Goal: Task Accomplishment & Management: Manage account settings

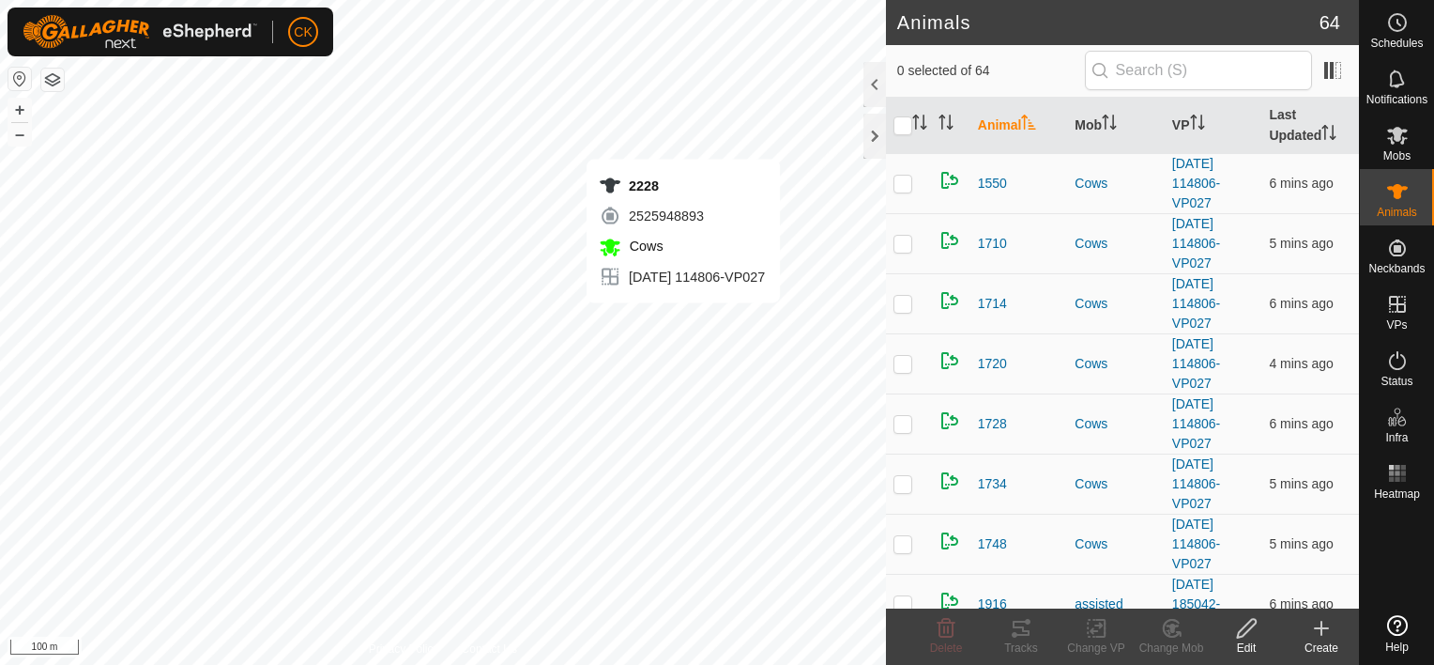
checkbox input "true"
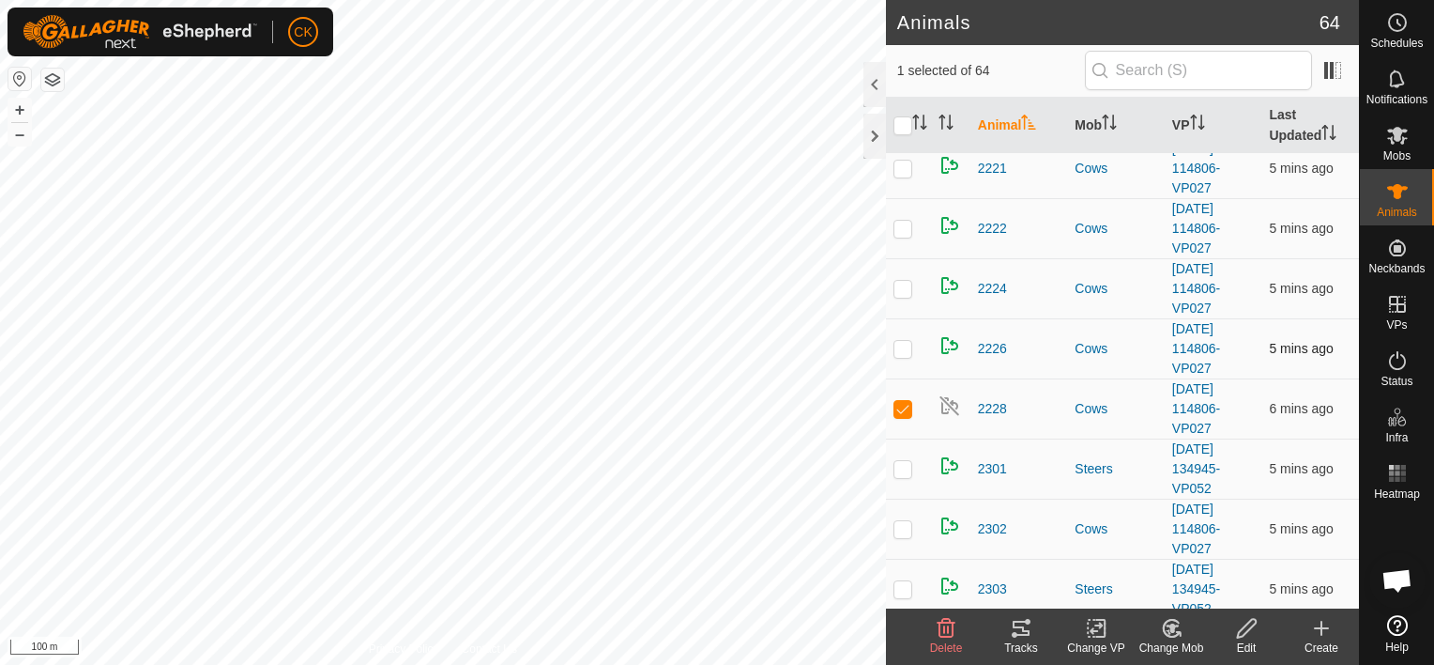
scroll to position [151, 0]
click at [989, 399] on span "2228" at bounding box center [992, 409] width 29 height 20
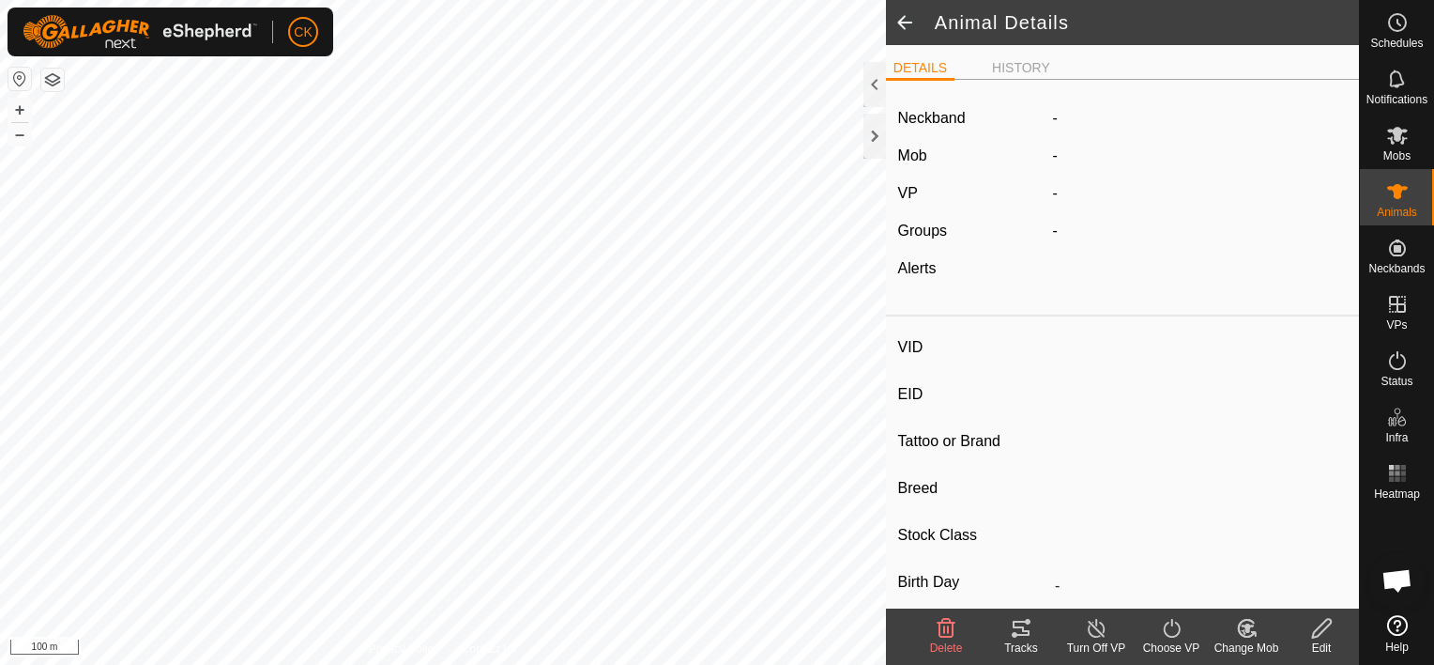
type input "2228"
type input "-"
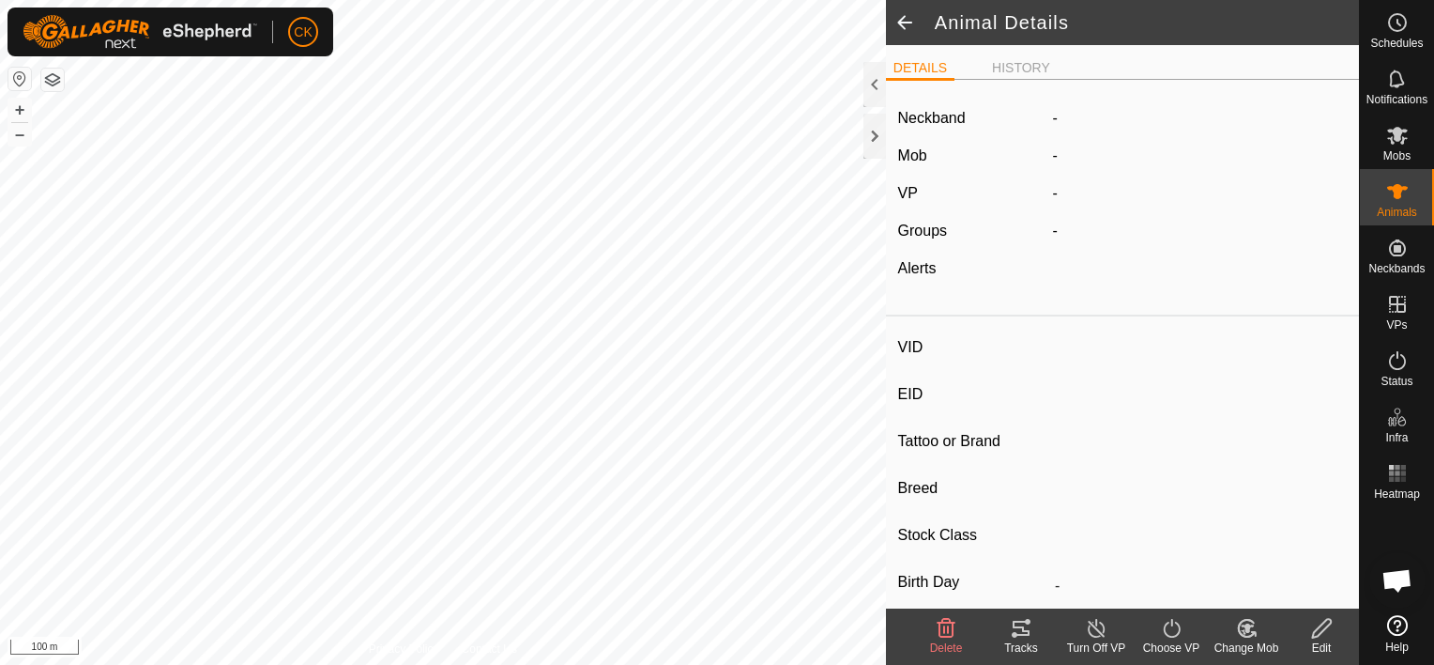
type input "0 kg"
type input "-"
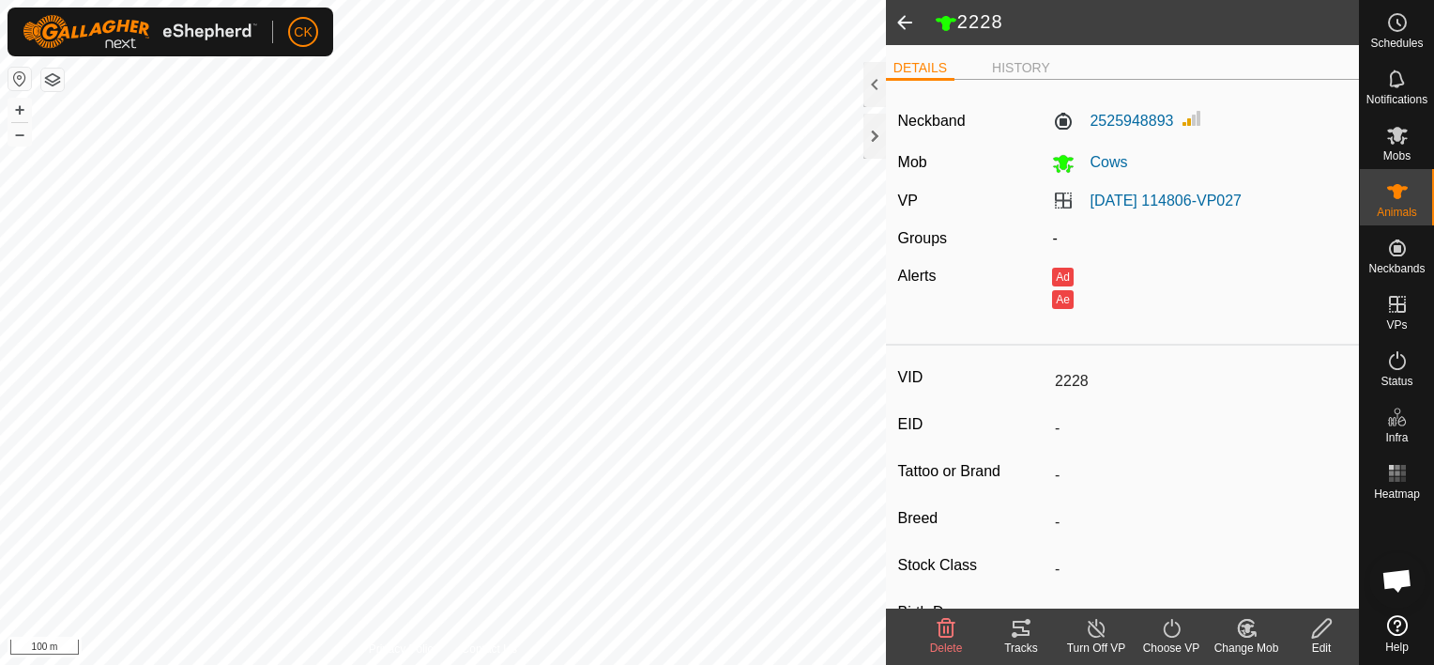
click at [1245, 627] on icon at bounding box center [1247, 627] width 13 height 9
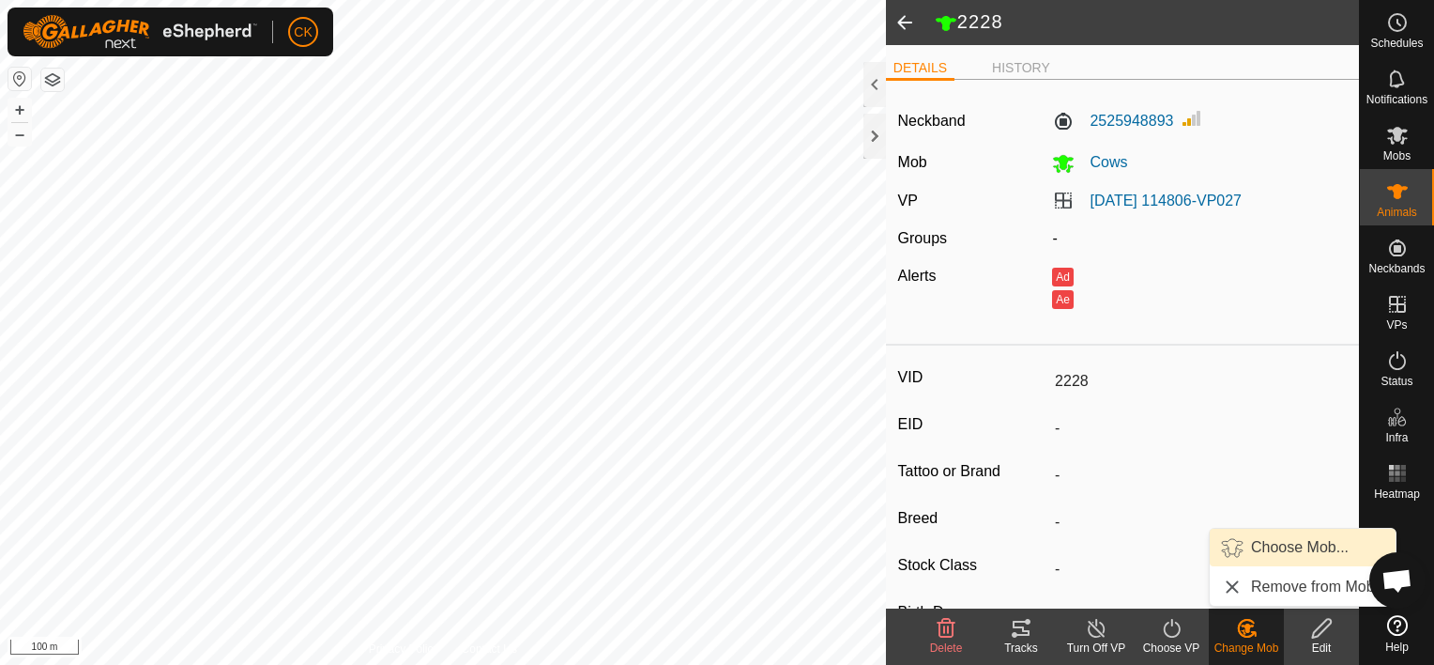
click at [1278, 539] on link "Choose Mob..." at bounding box center [1303, 548] width 186 height 38
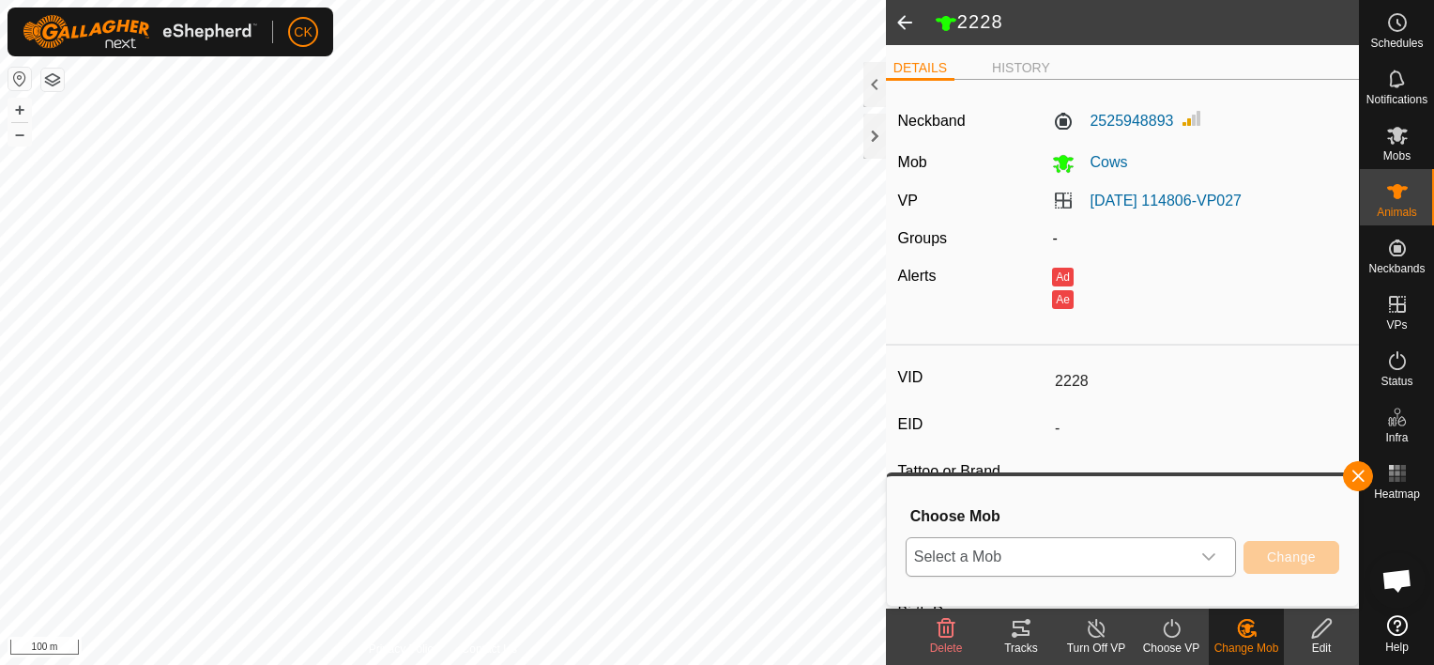
click at [1214, 553] on icon "dropdown trigger" at bounding box center [1209, 556] width 15 height 15
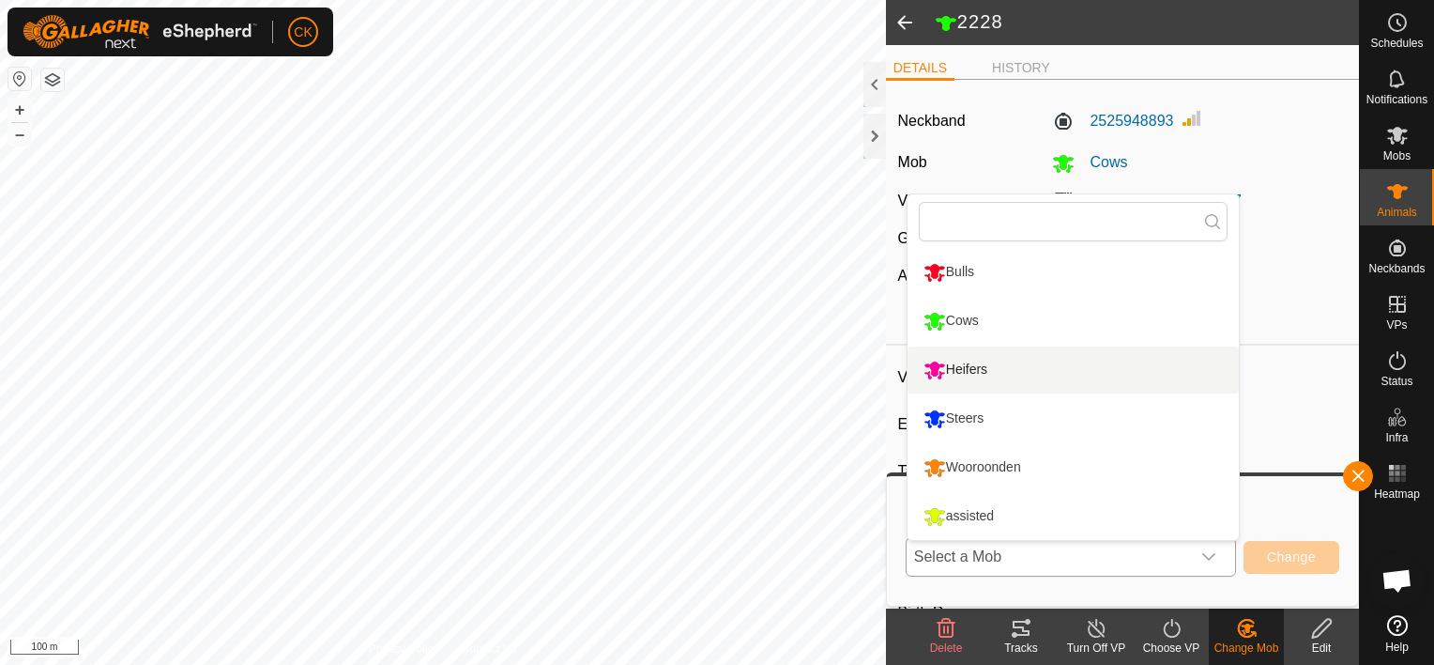
click at [954, 360] on li "Heifers" at bounding box center [1073, 369] width 331 height 47
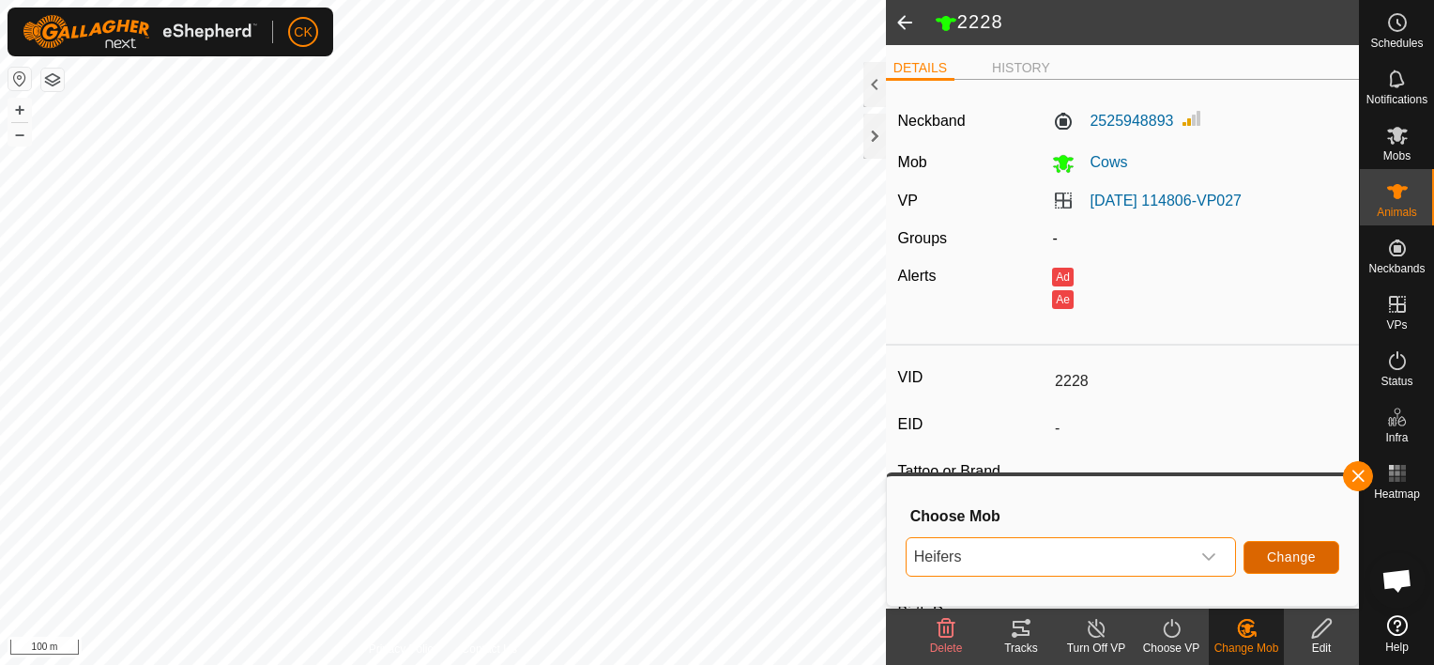
click at [1295, 552] on span "Change" at bounding box center [1291, 556] width 49 height 15
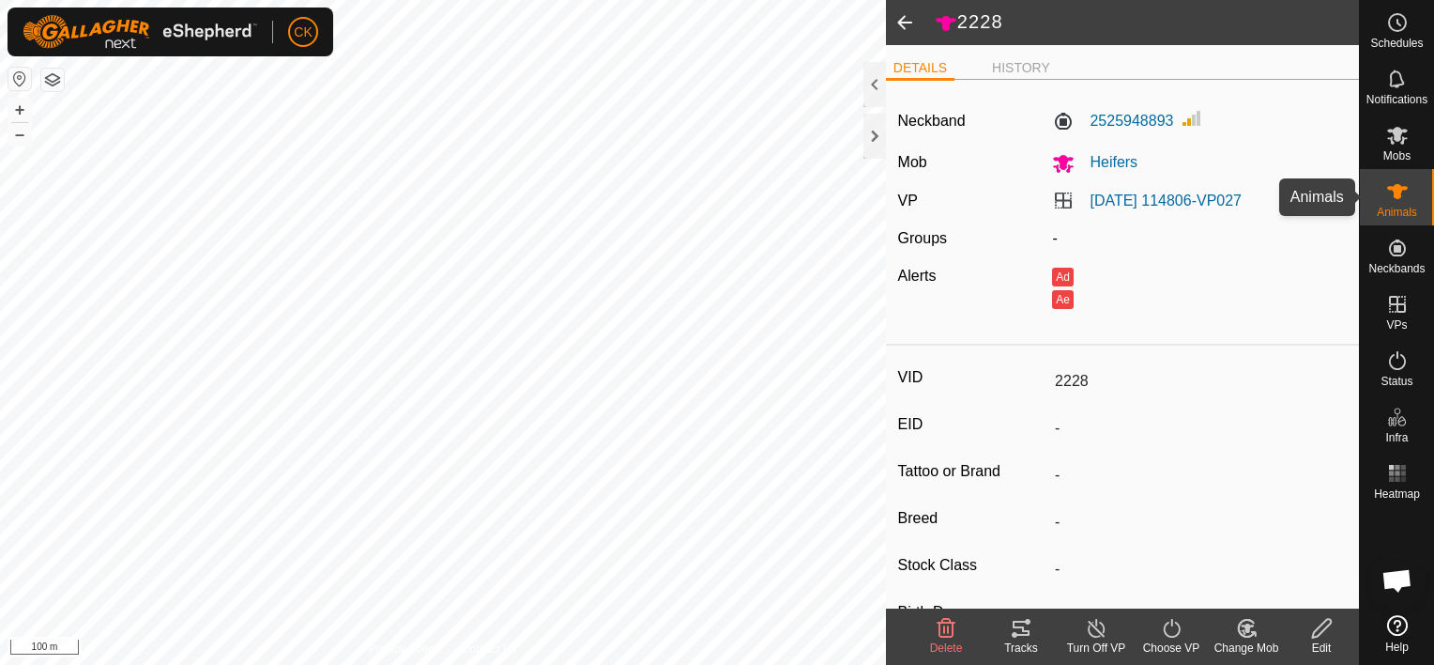
click at [1402, 189] on icon at bounding box center [1397, 191] width 21 height 15
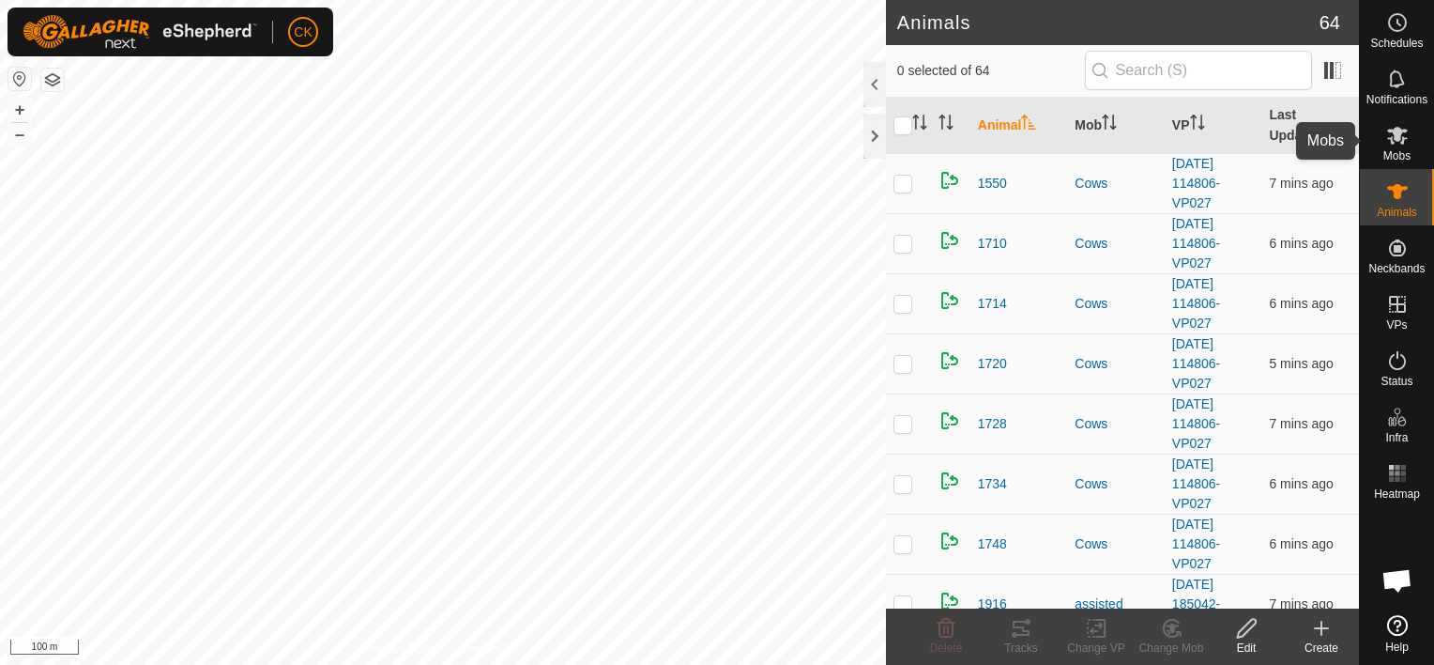
click at [1397, 128] on icon at bounding box center [1397, 136] width 21 height 18
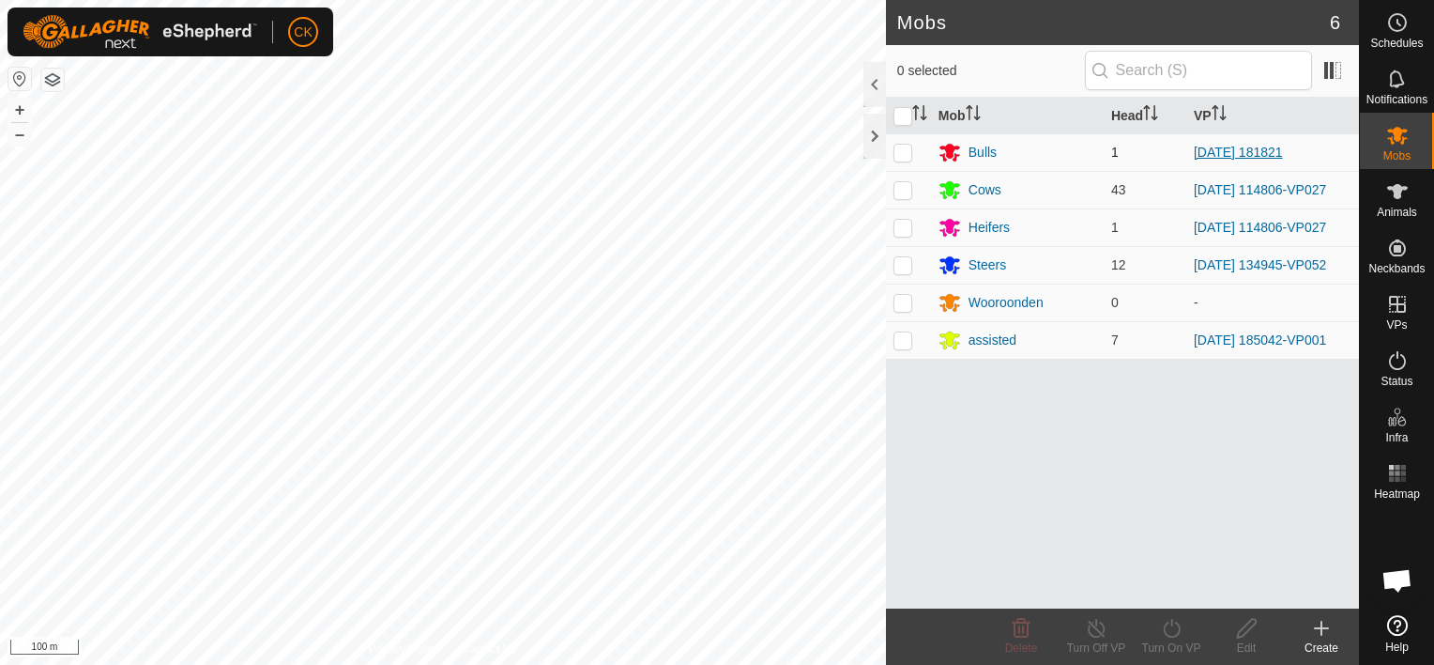
scroll to position [150, 0]
click at [1227, 224] on link "[DATE] 114806-VP027" at bounding box center [1260, 227] width 132 height 15
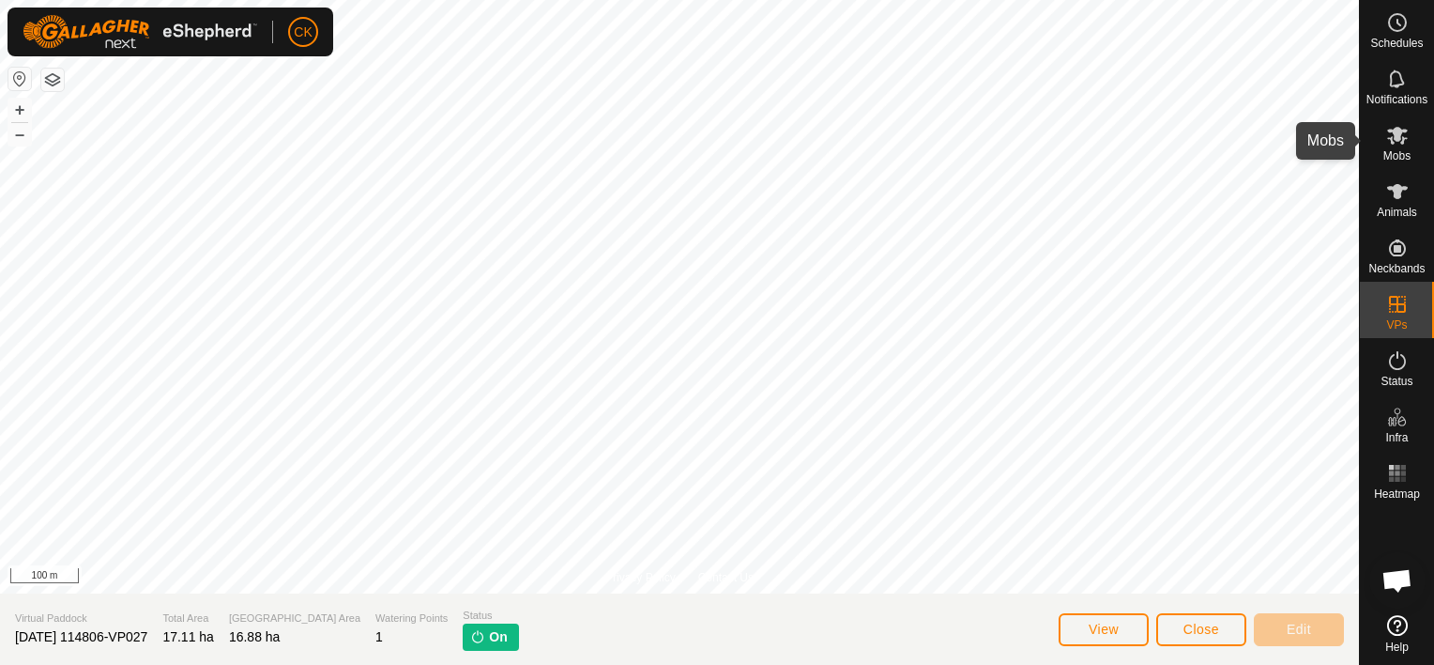
click at [1392, 133] on icon at bounding box center [1398, 135] width 23 height 23
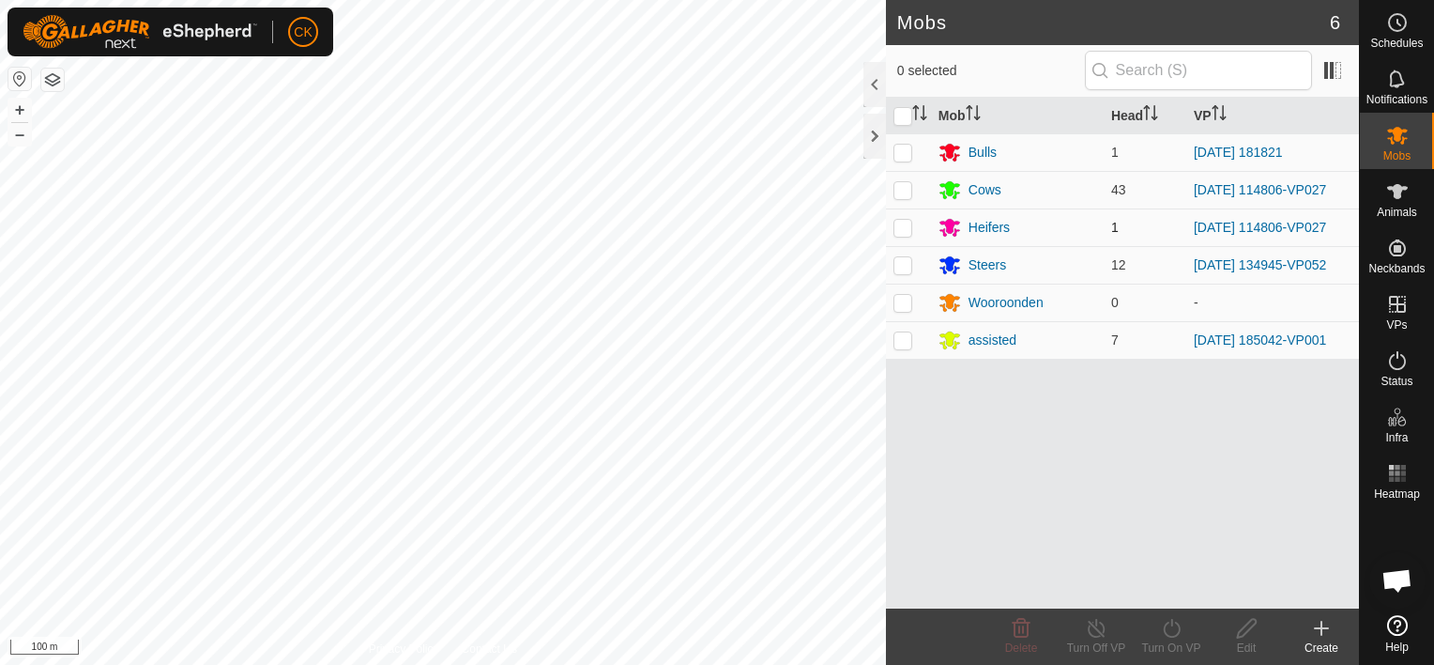
click at [897, 225] on p-checkbox at bounding box center [903, 227] width 19 height 15
checkbox input "true"
click at [1095, 621] on icon at bounding box center [1096, 628] width 23 height 23
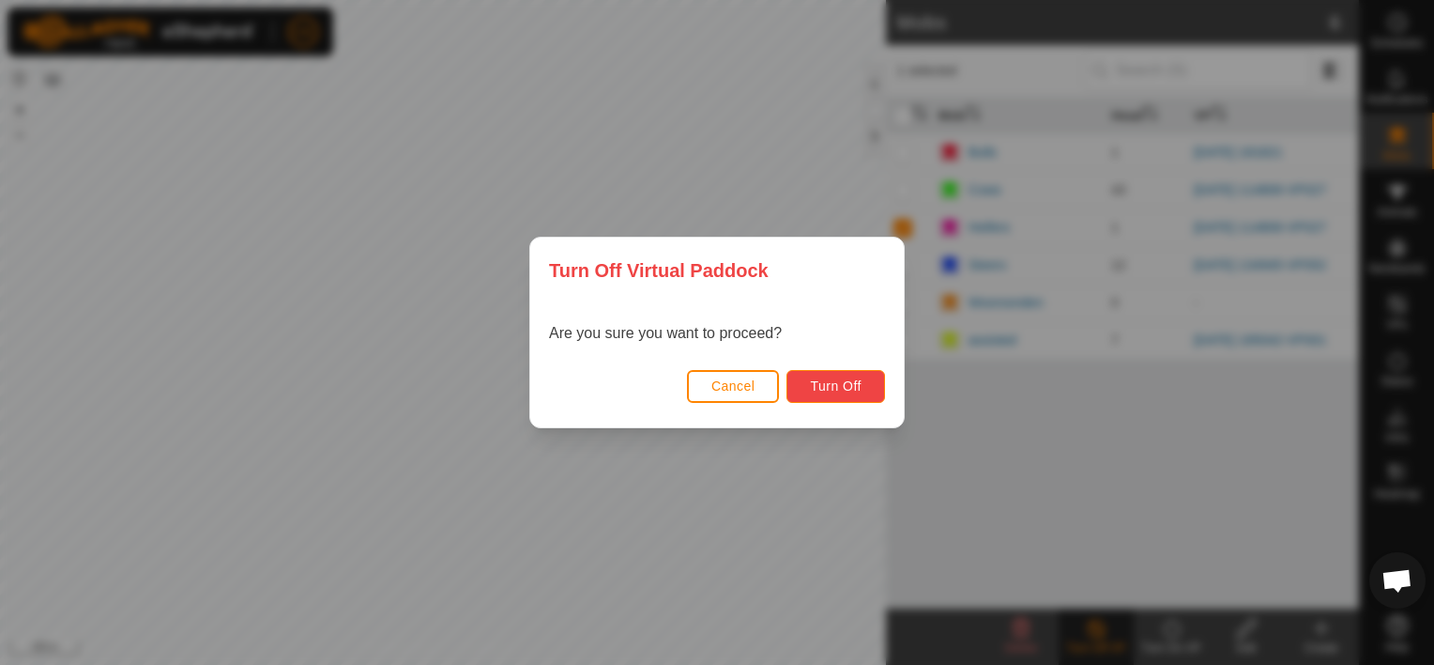
click at [850, 378] on span "Turn Off" at bounding box center [836, 385] width 52 height 15
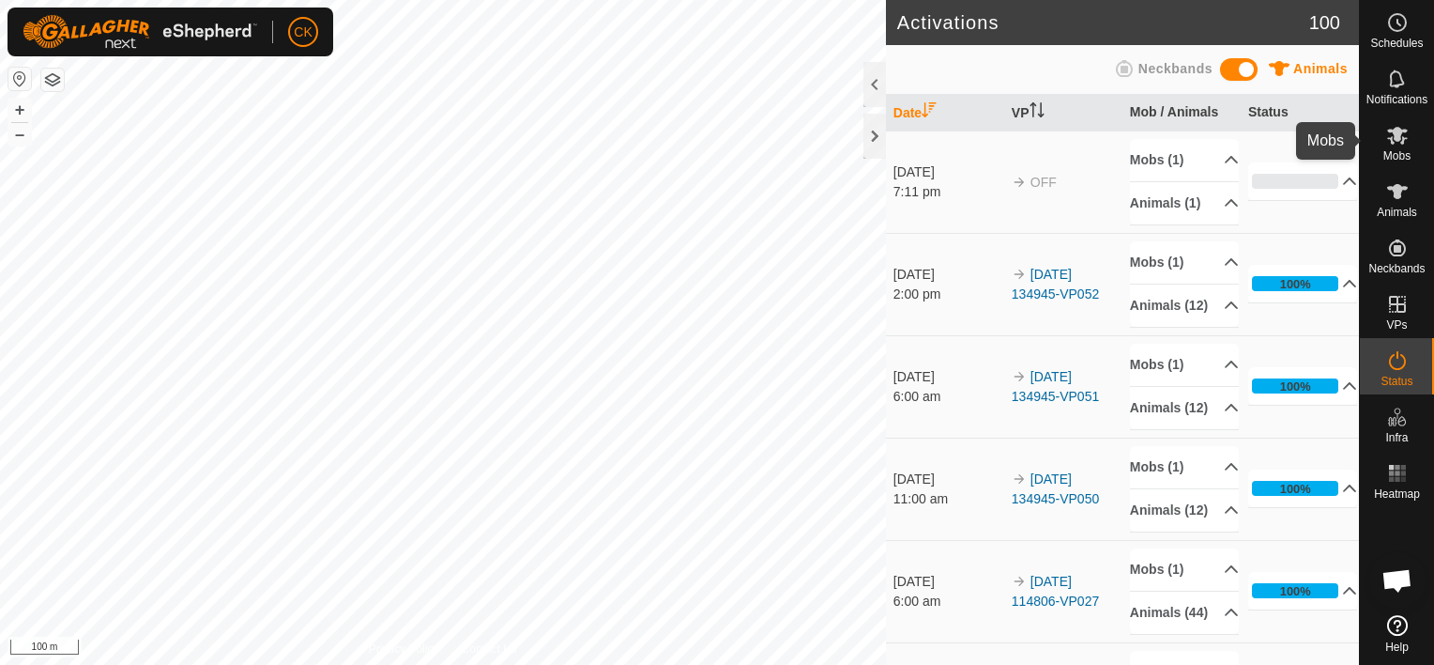
click at [1391, 131] on icon at bounding box center [1397, 136] width 21 height 18
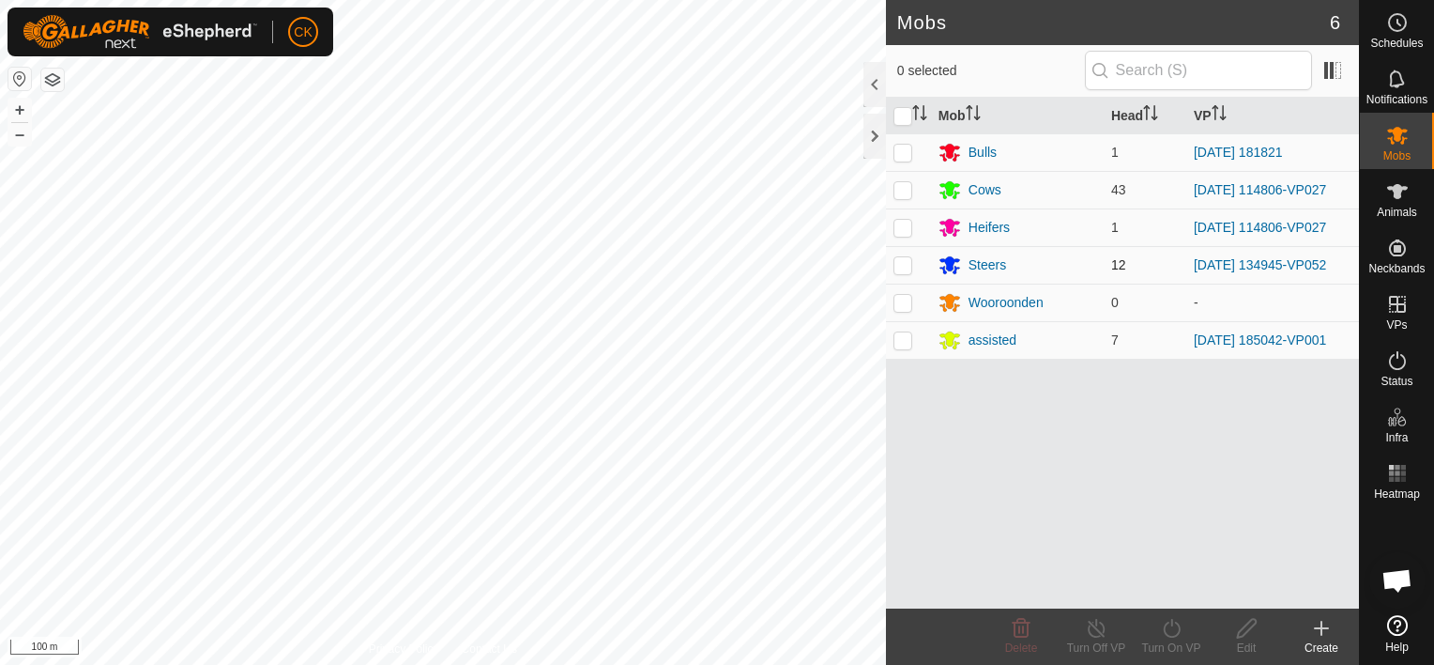
scroll to position [151, 0]
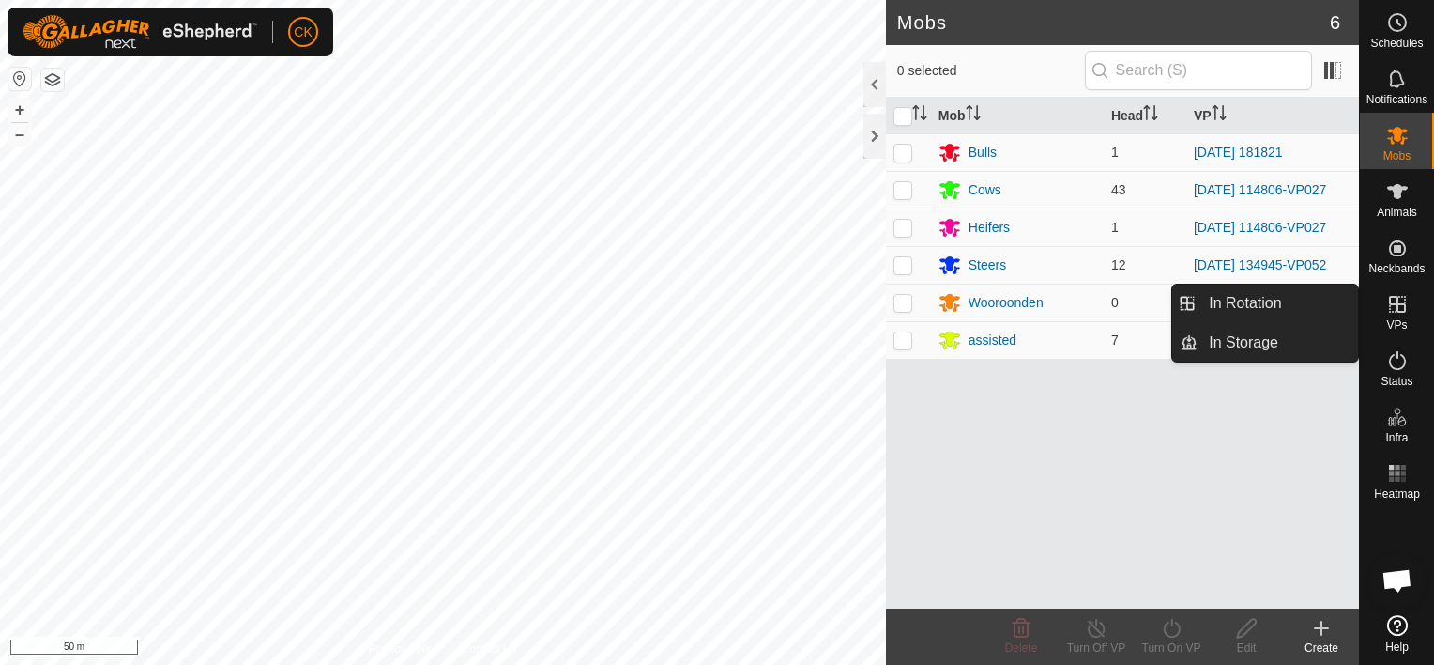
click at [1399, 299] on icon at bounding box center [1398, 304] width 23 height 23
click at [1295, 299] on link "In Rotation" at bounding box center [1278, 303] width 161 height 38
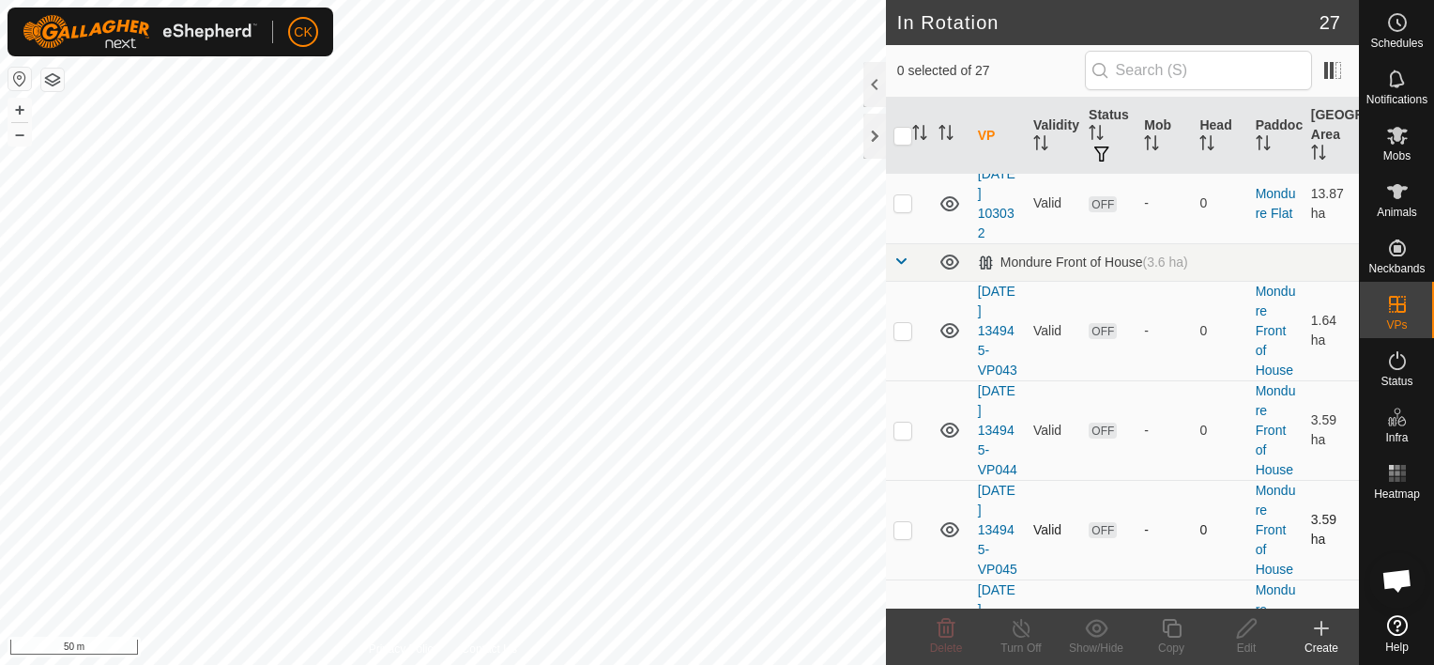
scroll to position [563, 0]
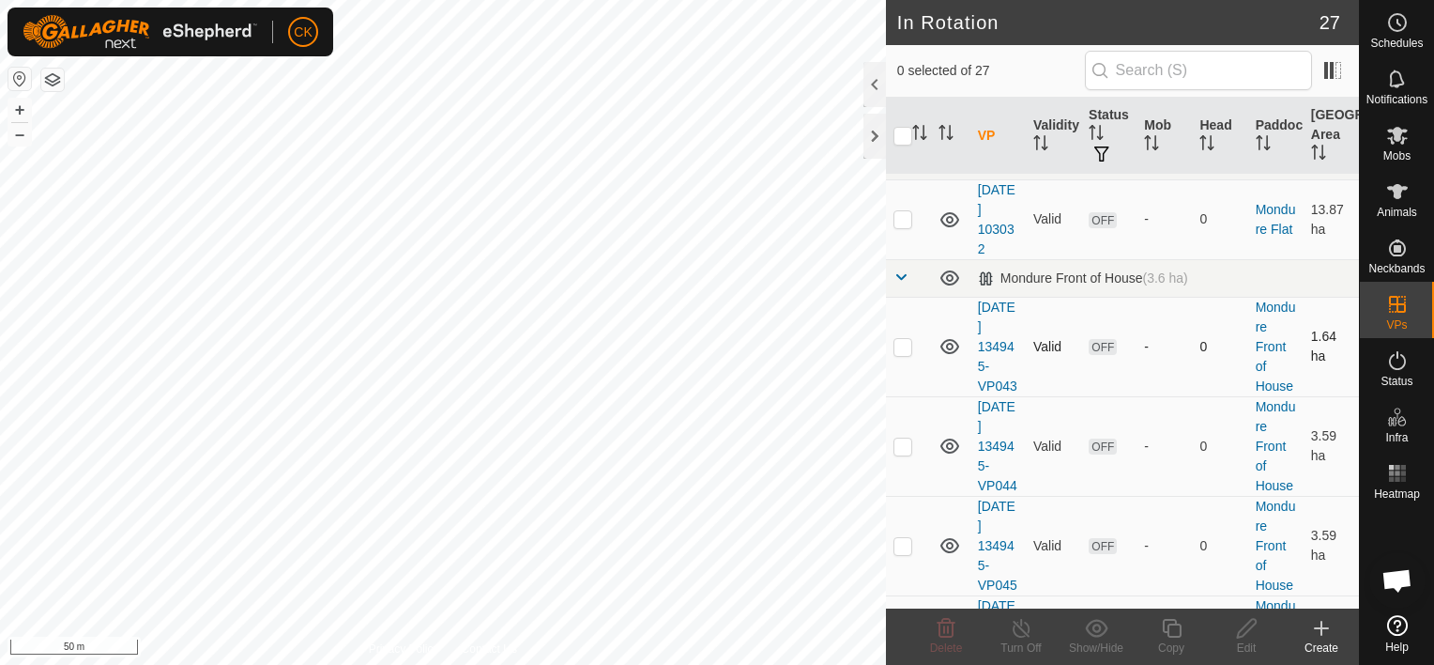
click at [907, 354] on p-checkbox at bounding box center [903, 346] width 19 height 15
checkbox input "true"
click at [897, 453] on p-checkbox at bounding box center [903, 445] width 19 height 15
checkbox input "true"
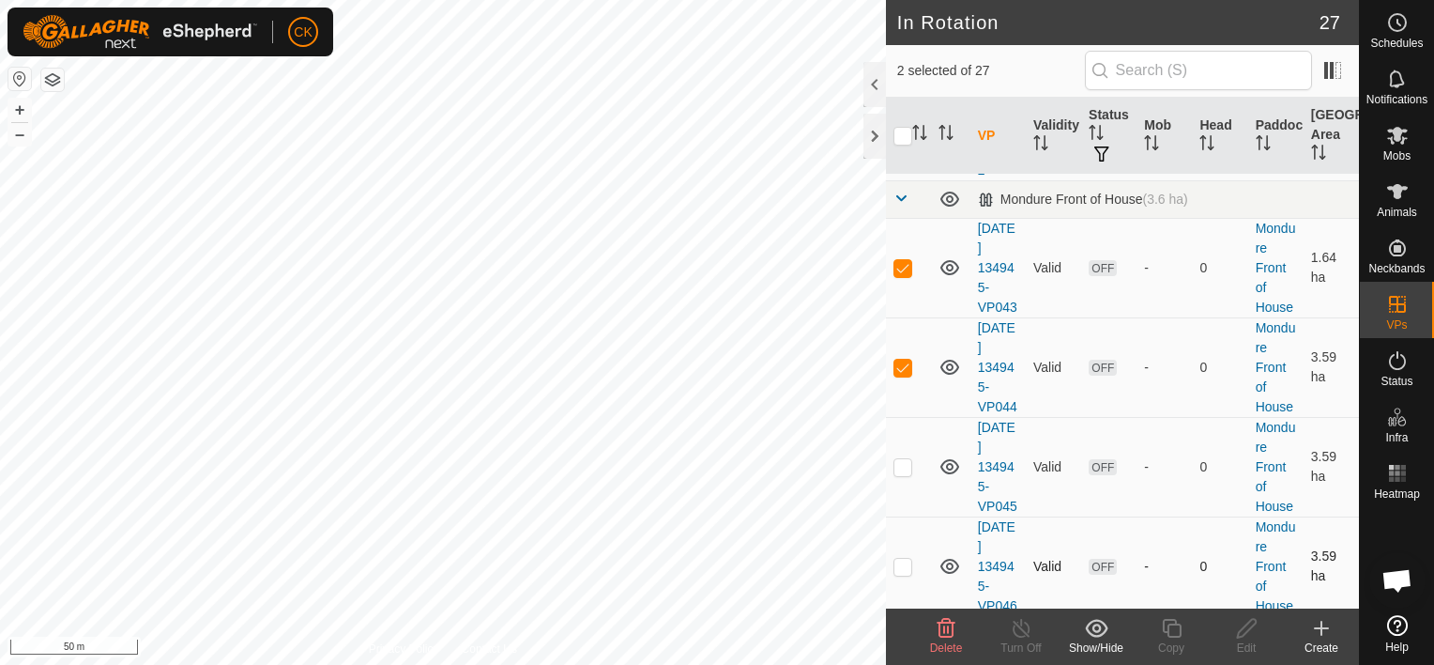
scroll to position [751, 0]
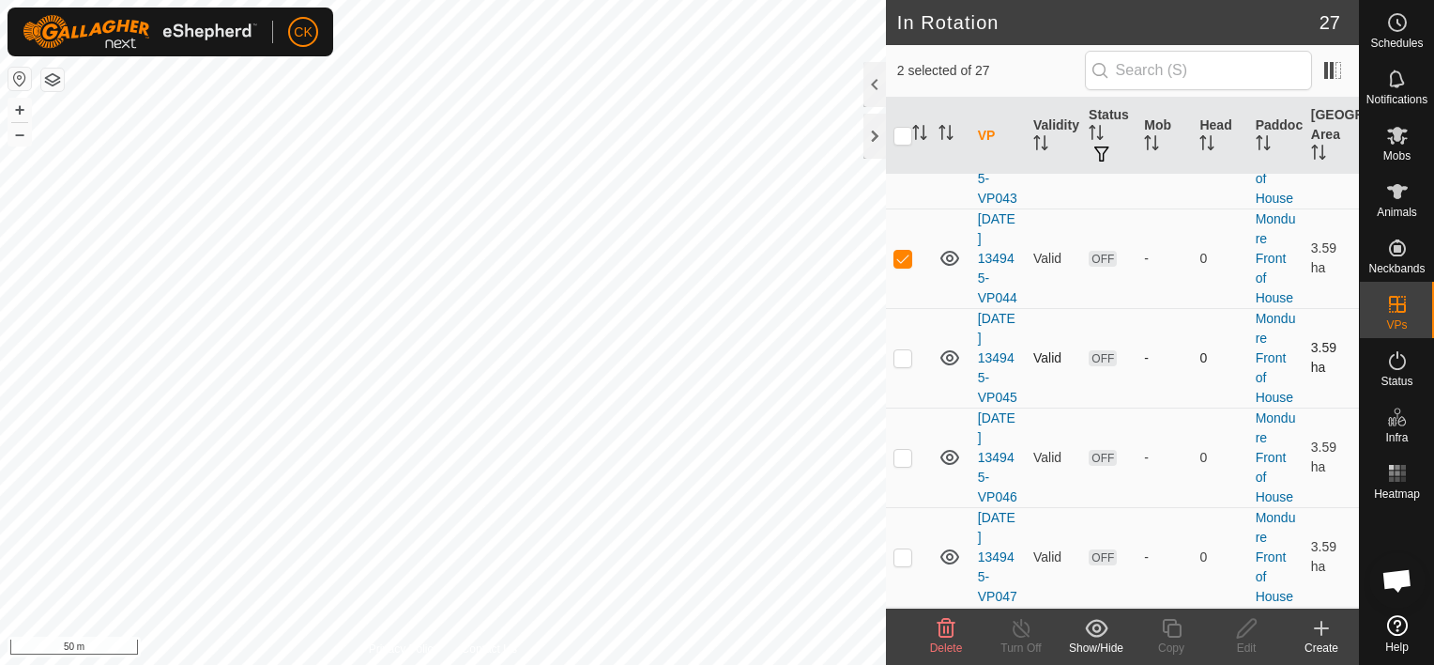
click at [903, 365] on p-checkbox at bounding box center [903, 357] width 19 height 15
checkbox input "true"
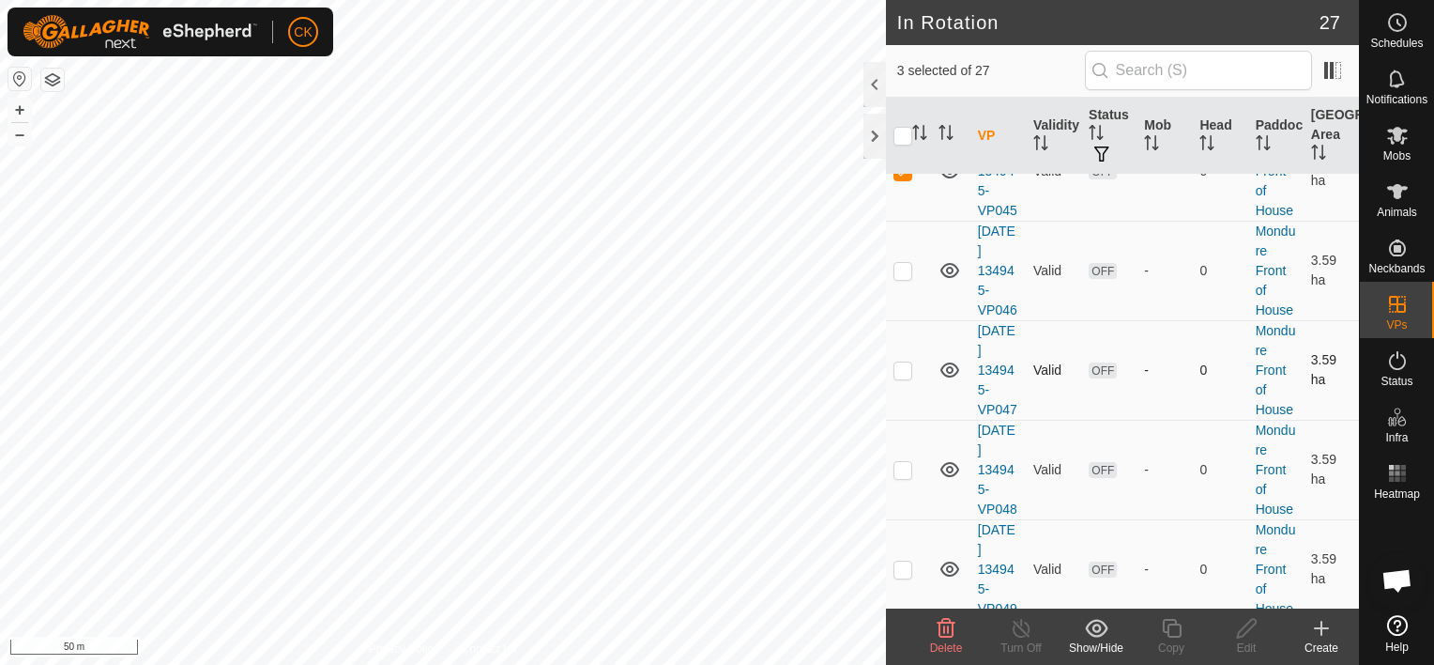
scroll to position [939, 0]
click at [904, 277] on p-checkbox at bounding box center [903, 269] width 19 height 15
checkbox input "true"
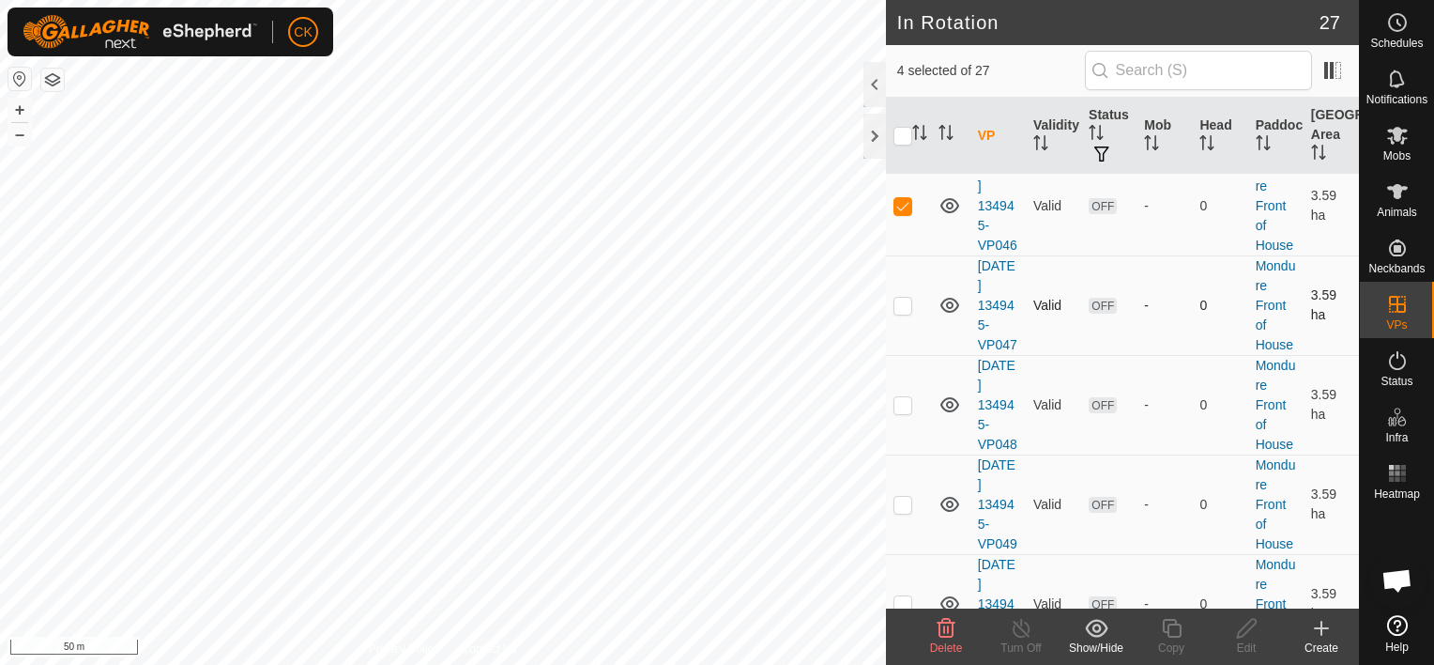
scroll to position [1033, 0]
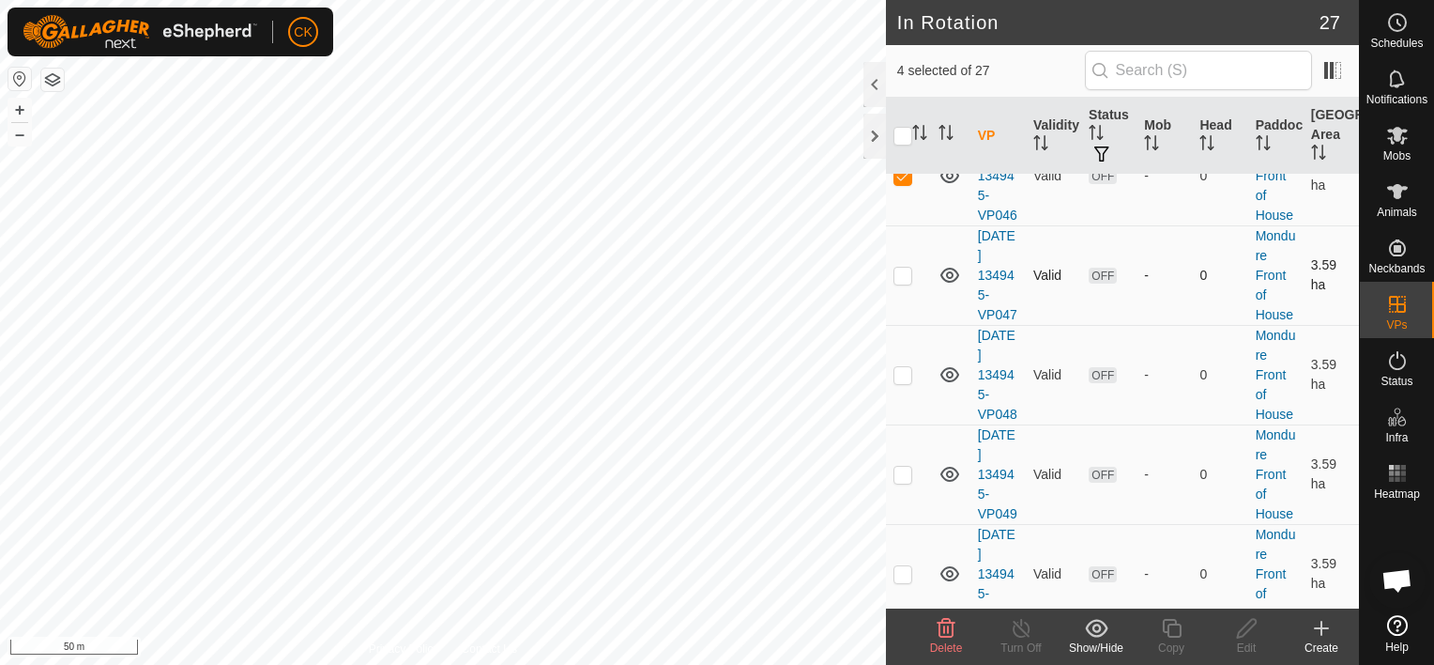
click at [899, 283] on p-checkbox at bounding box center [903, 275] width 19 height 15
checkbox input "true"
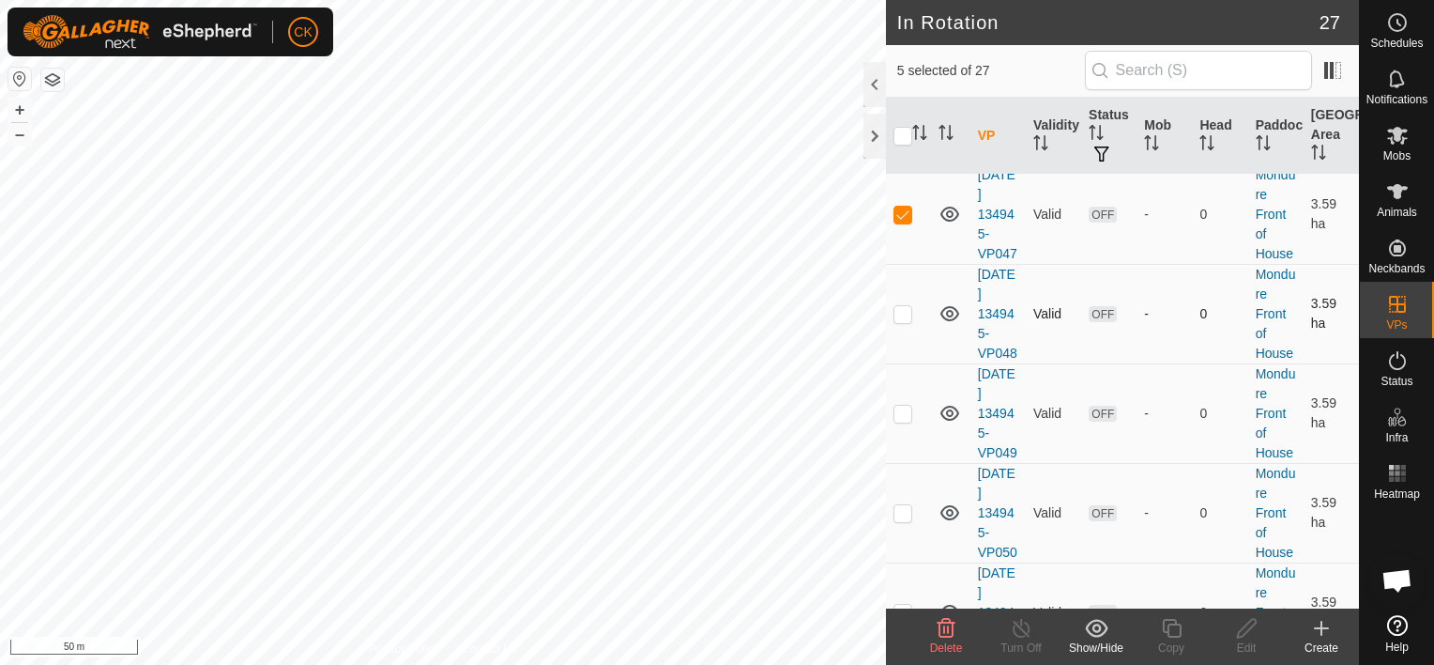
scroll to position [1126, 0]
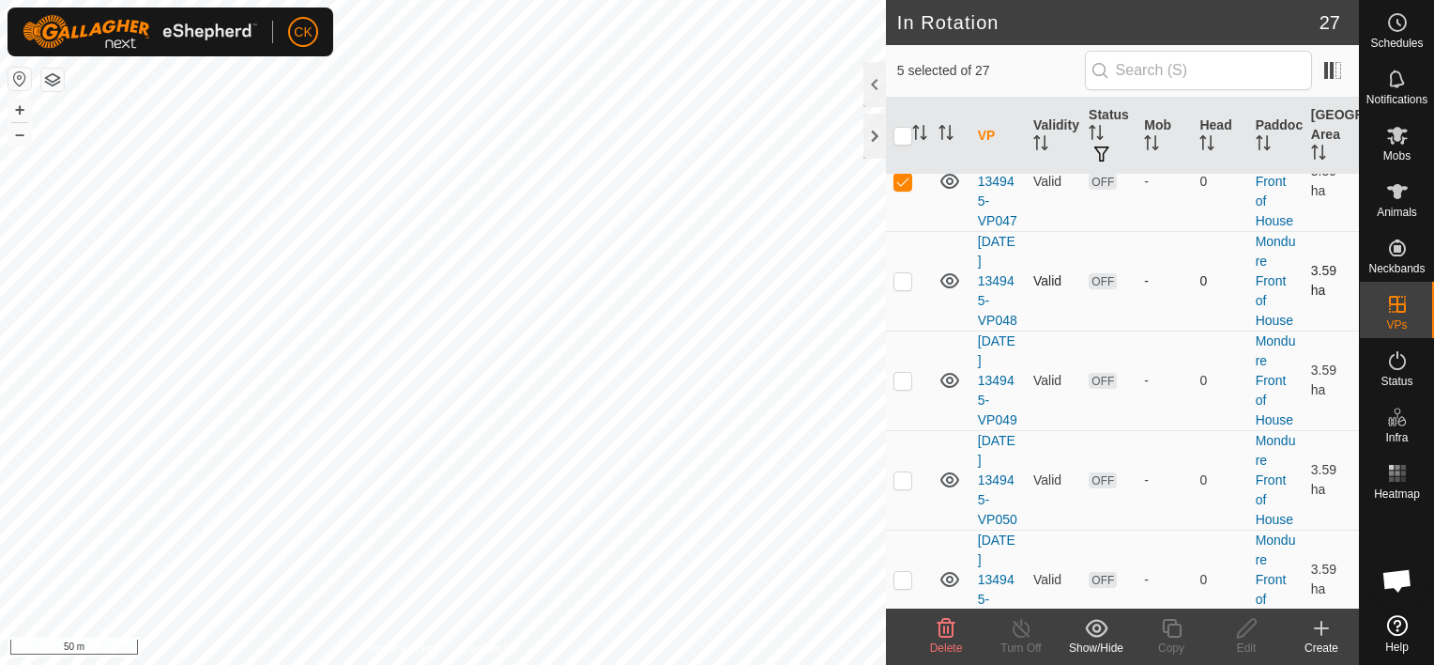
click at [905, 288] on p-checkbox at bounding box center [903, 280] width 19 height 15
checkbox input "true"
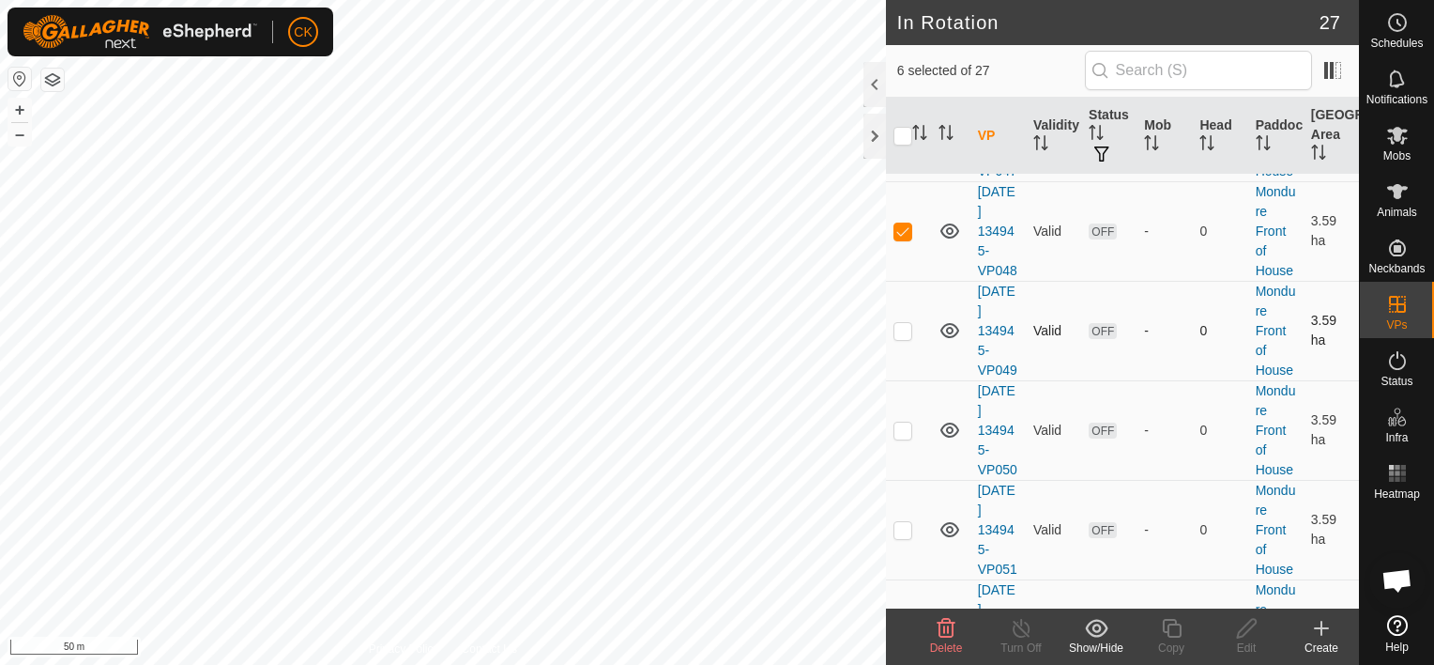
scroll to position [1220, 0]
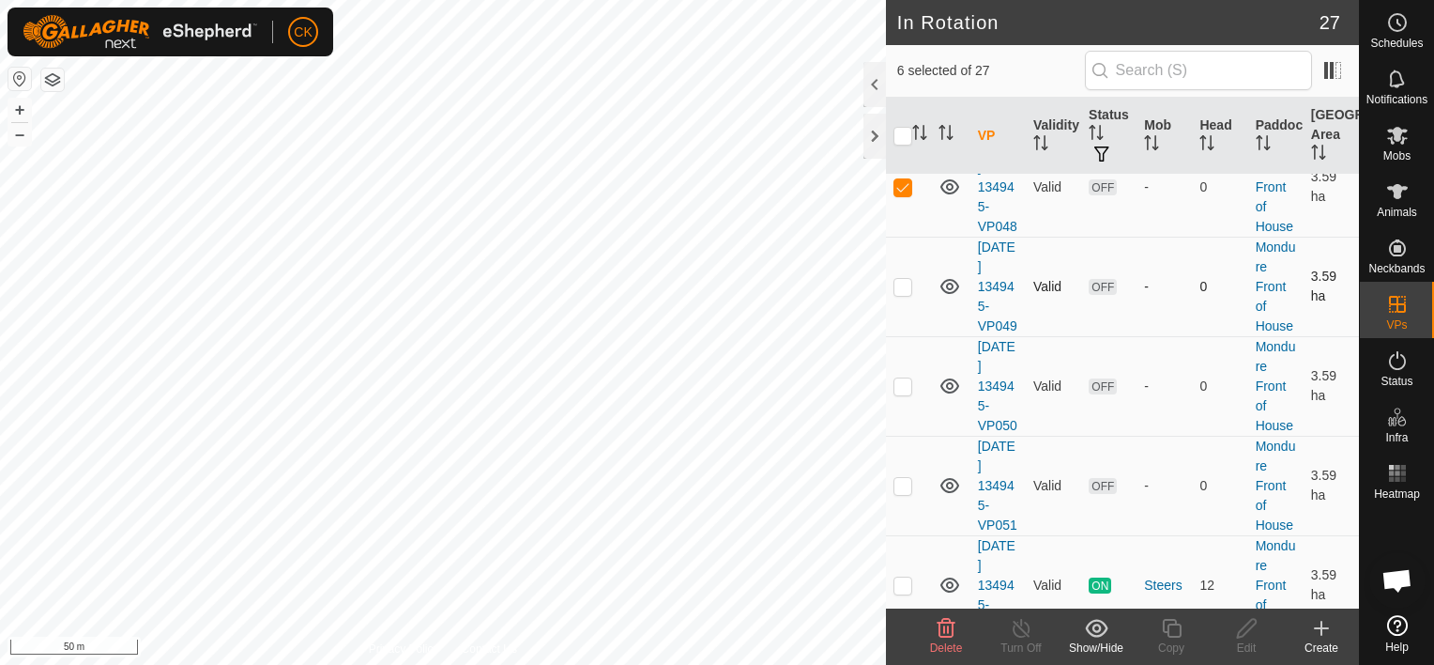
click at [902, 294] on p-checkbox at bounding box center [903, 286] width 19 height 15
checkbox input "true"
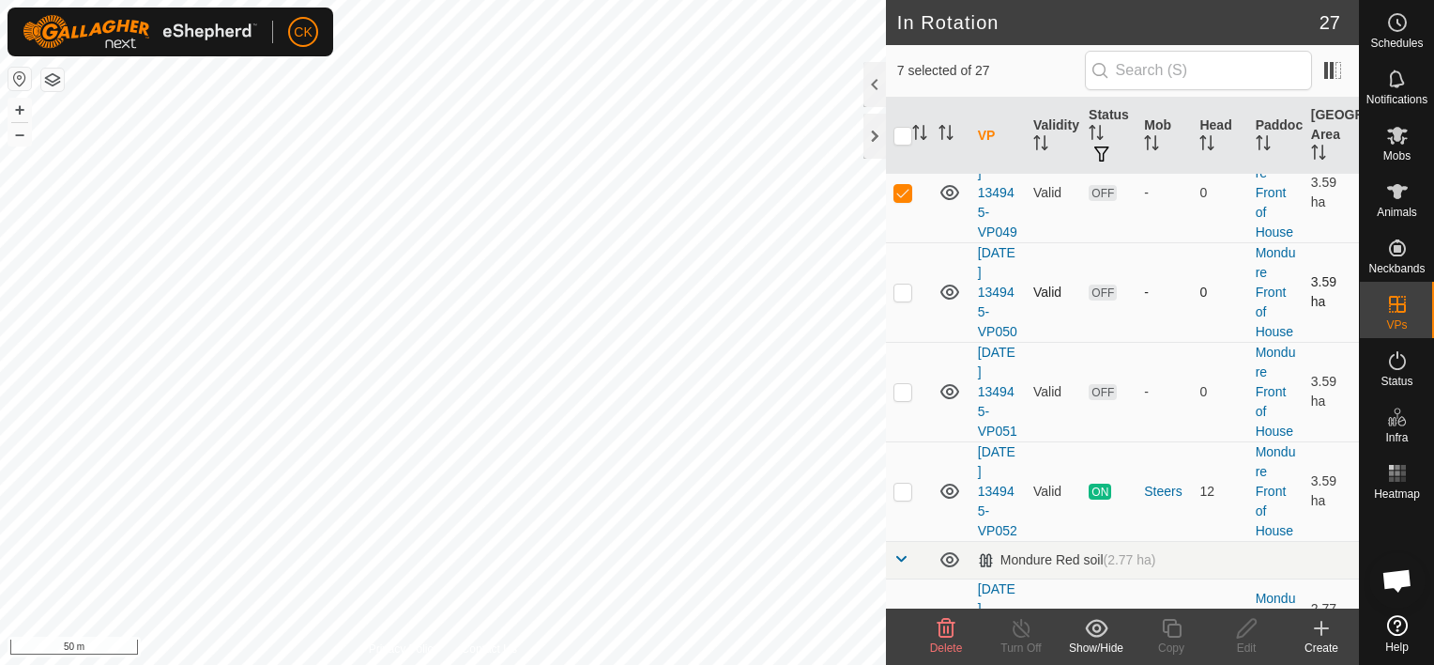
click at [905, 299] on p-checkbox at bounding box center [903, 291] width 19 height 15
checkbox input "true"
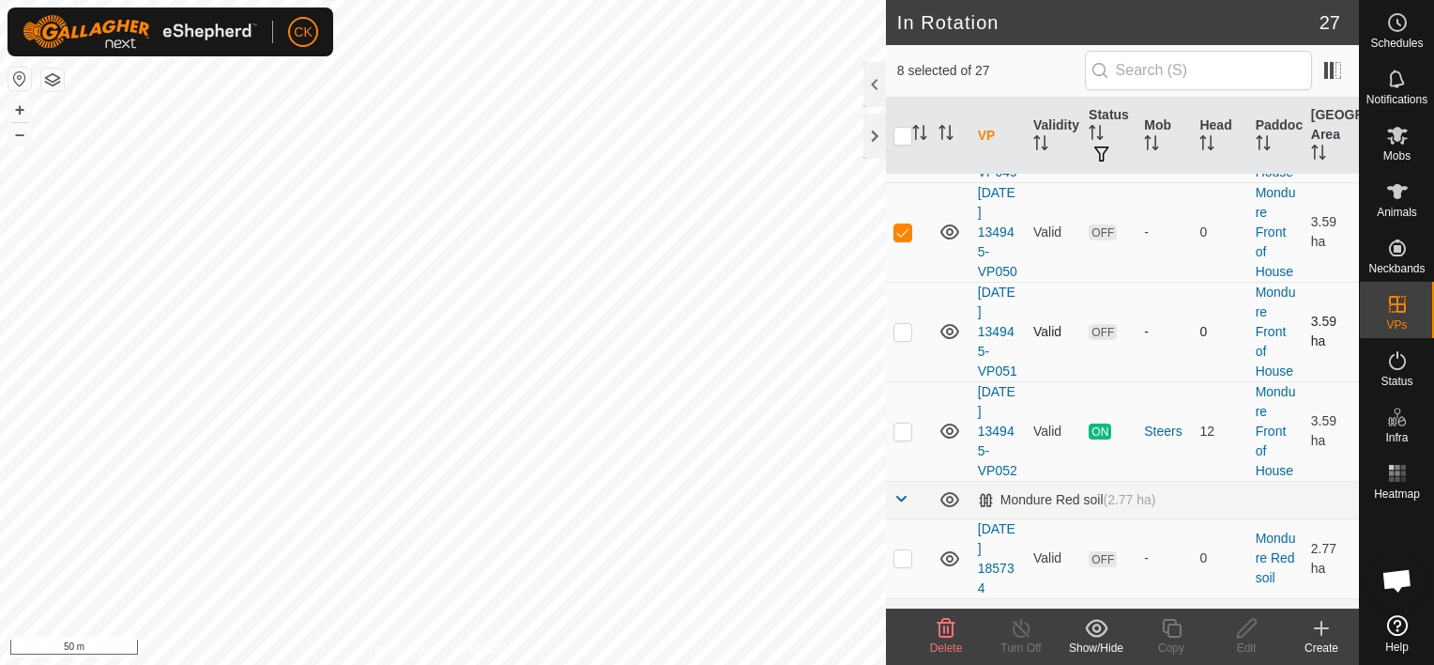
scroll to position [1408, 0]
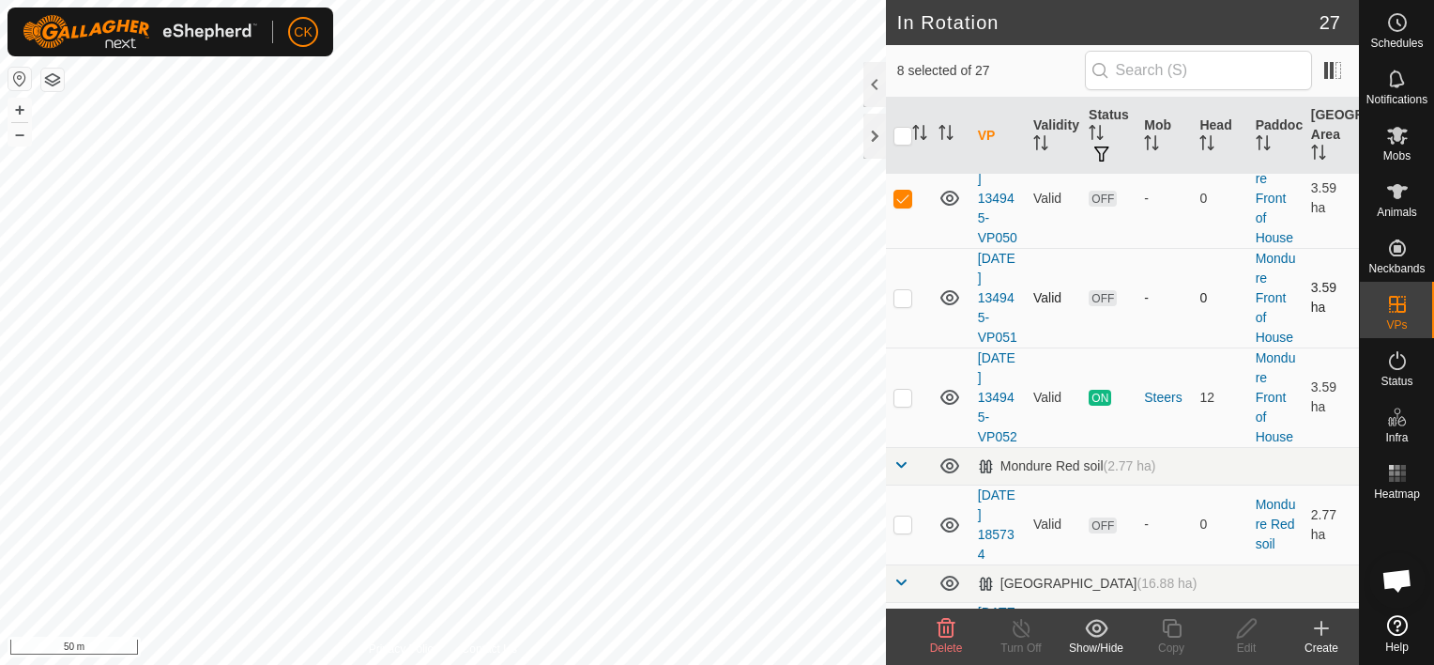
click at [900, 305] on p-checkbox at bounding box center [903, 297] width 19 height 15
checkbox input "true"
click at [942, 631] on icon at bounding box center [946, 628] width 23 height 23
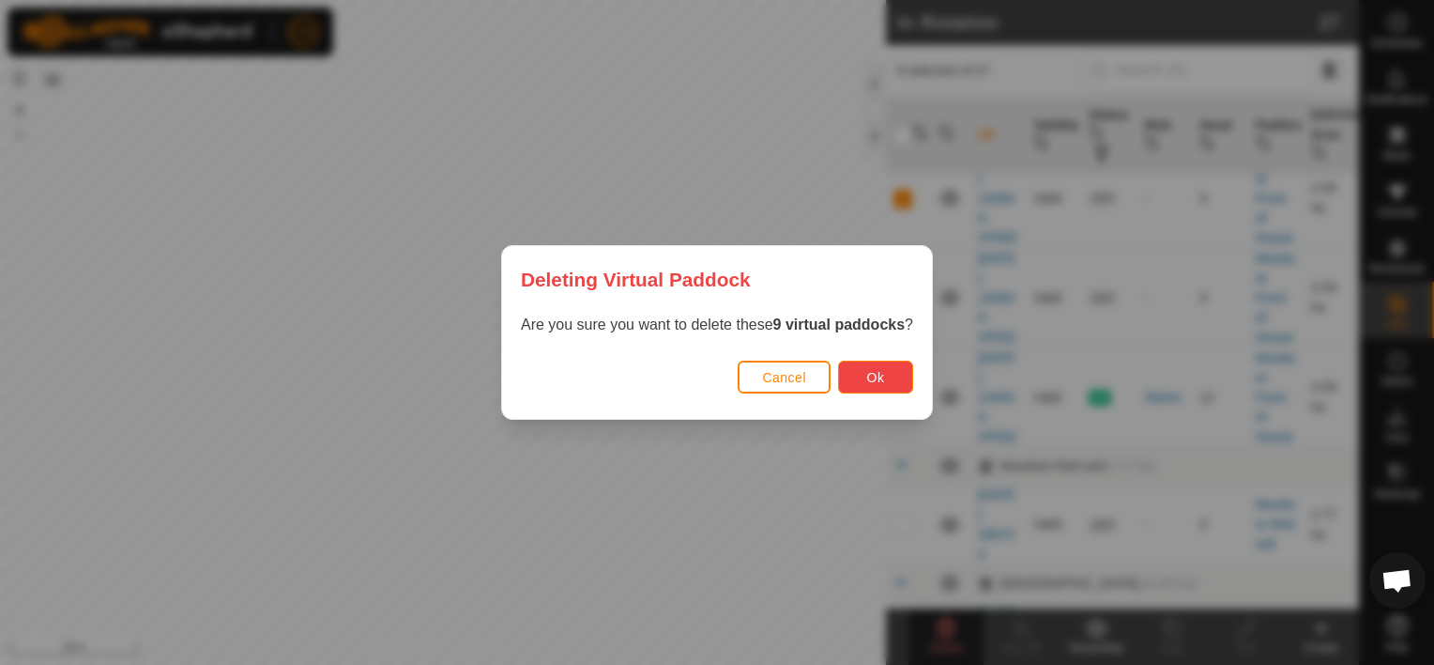
click at [867, 379] on span "Ok" at bounding box center [876, 377] width 18 height 15
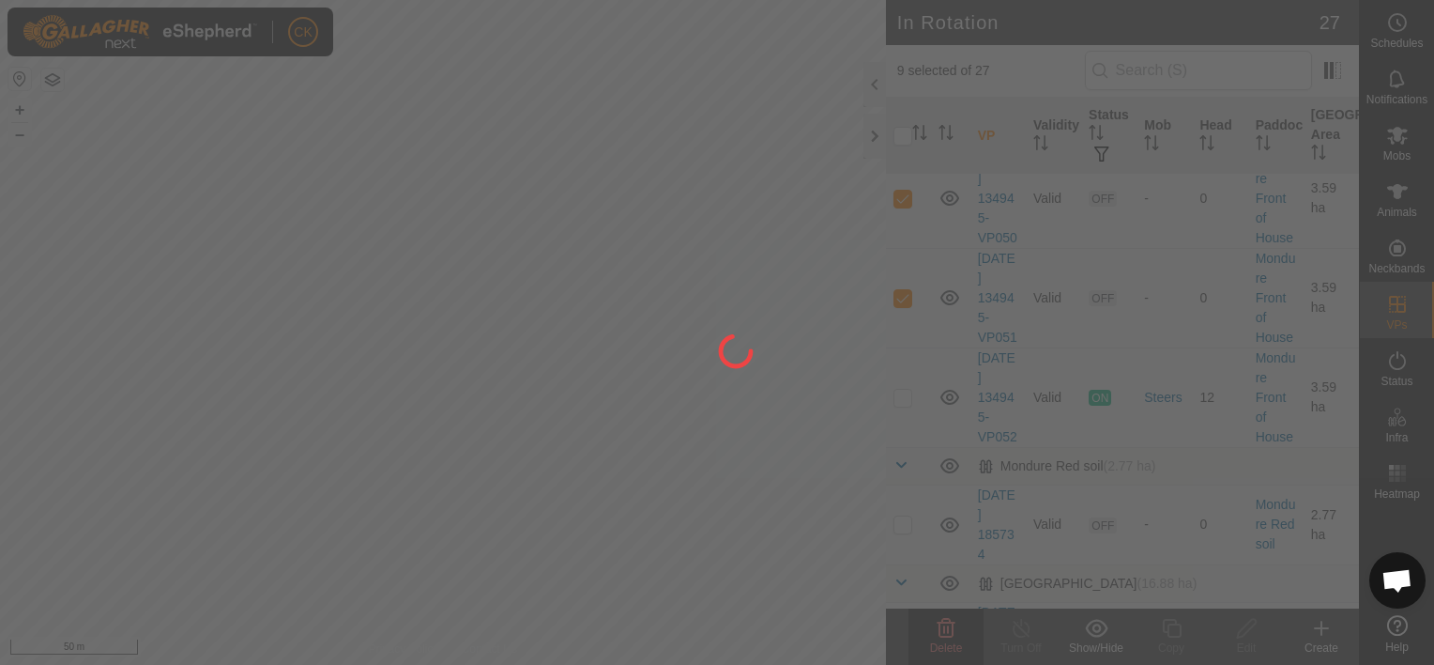
checkbox input "false"
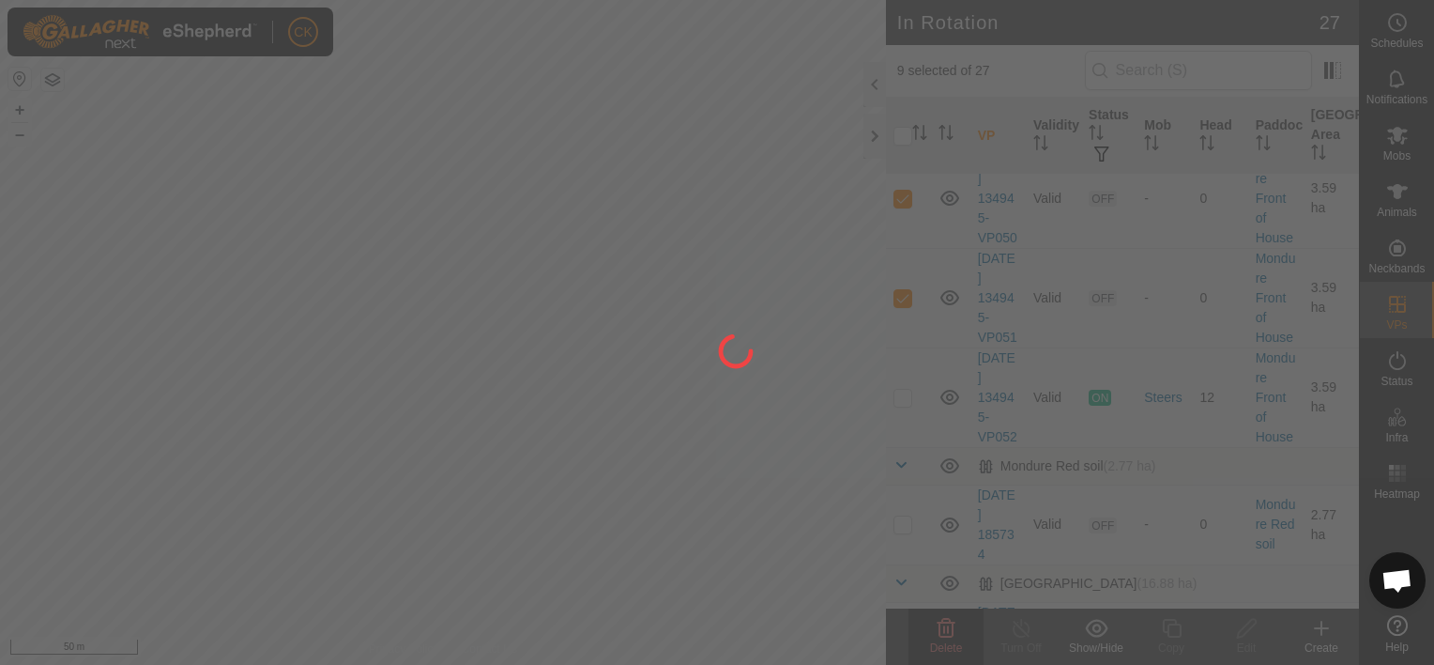
checkbox input "false"
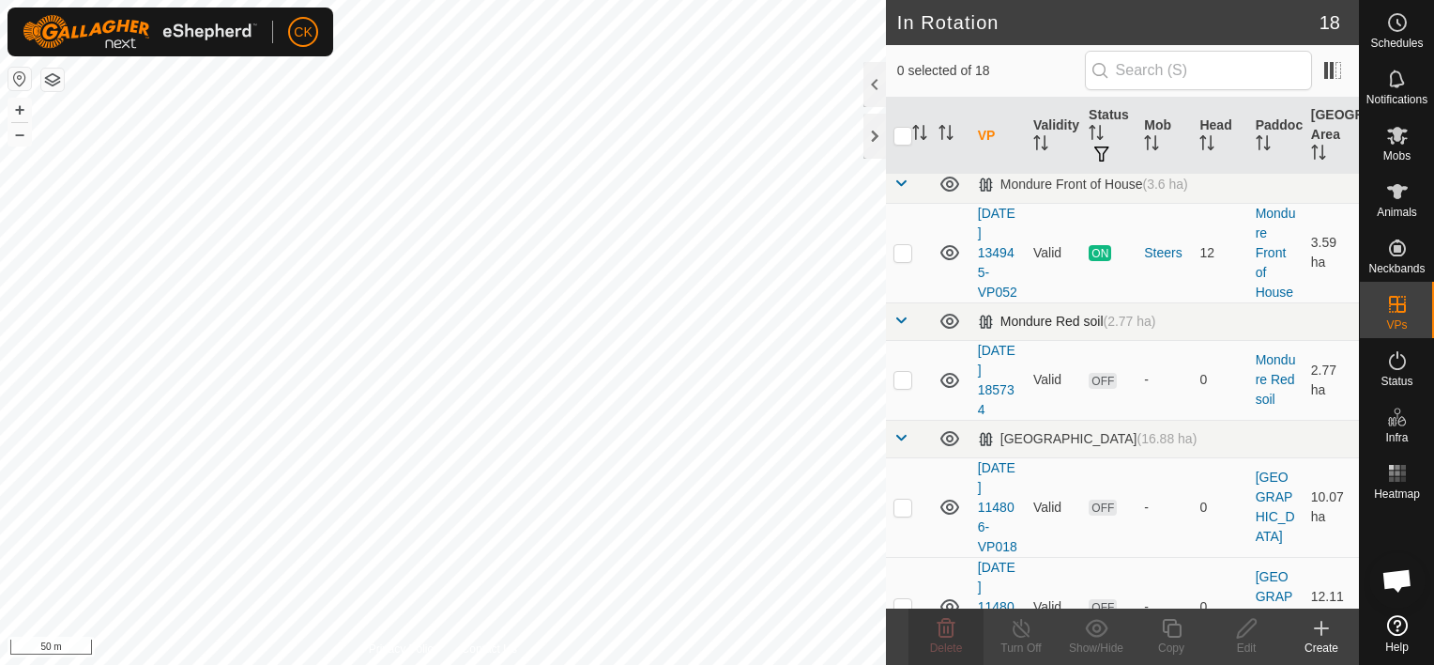
scroll to position [563, 0]
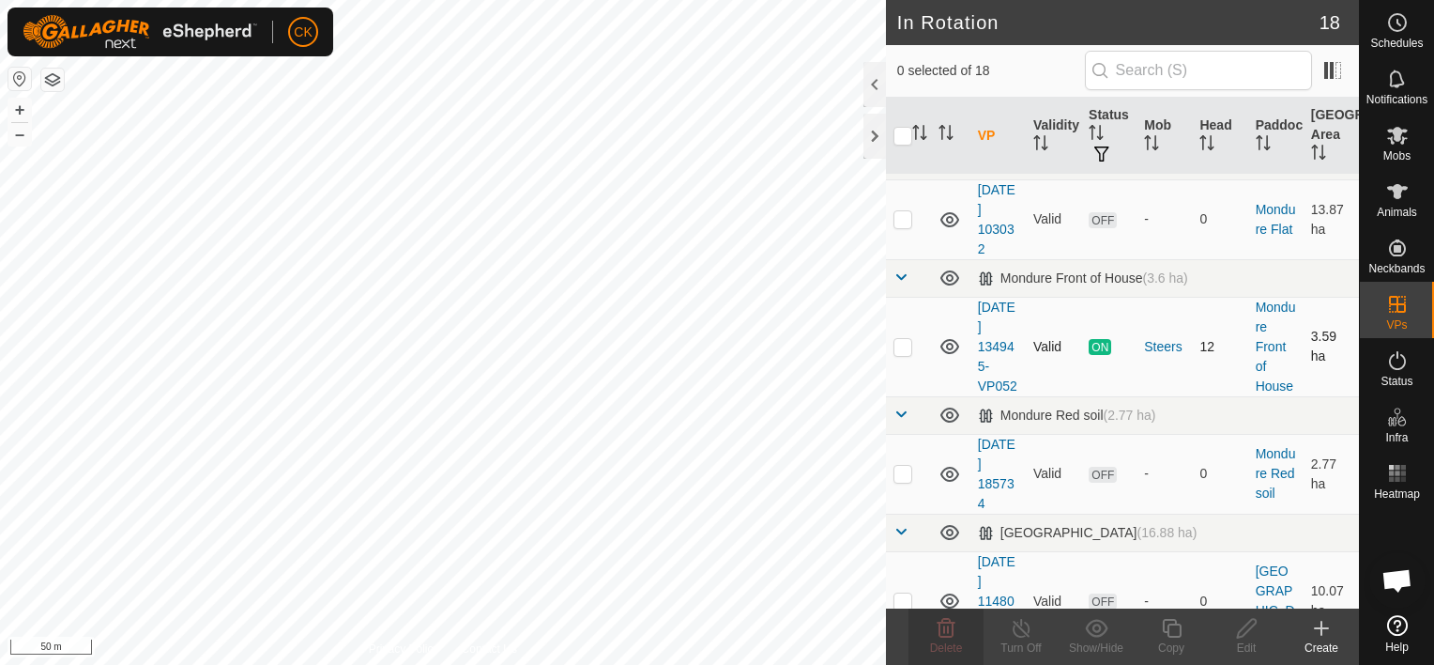
click at [903, 354] on p-checkbox at bounding box center [903, 346] width 19 height 15
checkbox input "true"
click at [1171, 629] on icon at bounding box center [1171, 628] width 23 height 23
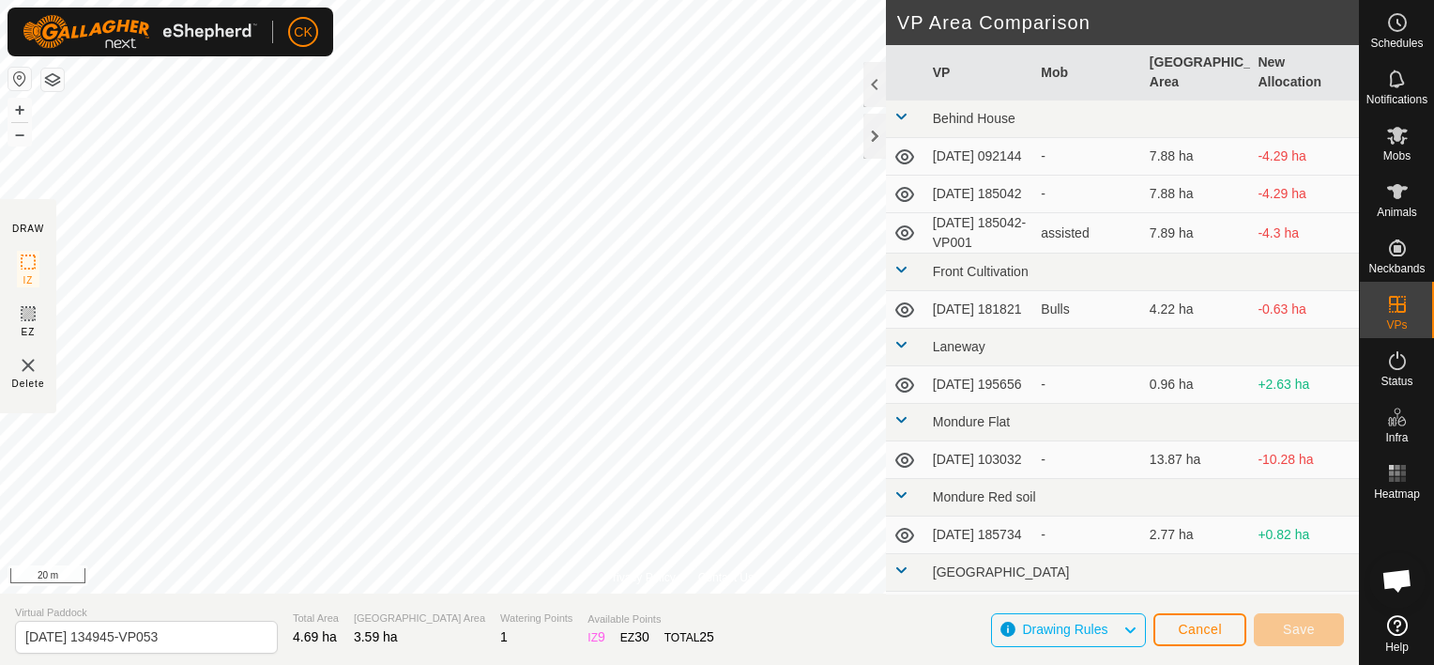
click at [915, 664] on html "CK Schedules Notifications Mobs Animals Neckbands VPs Status Infra Heatmap Help…" at bounding box center [717, 332] width 1434 height 665
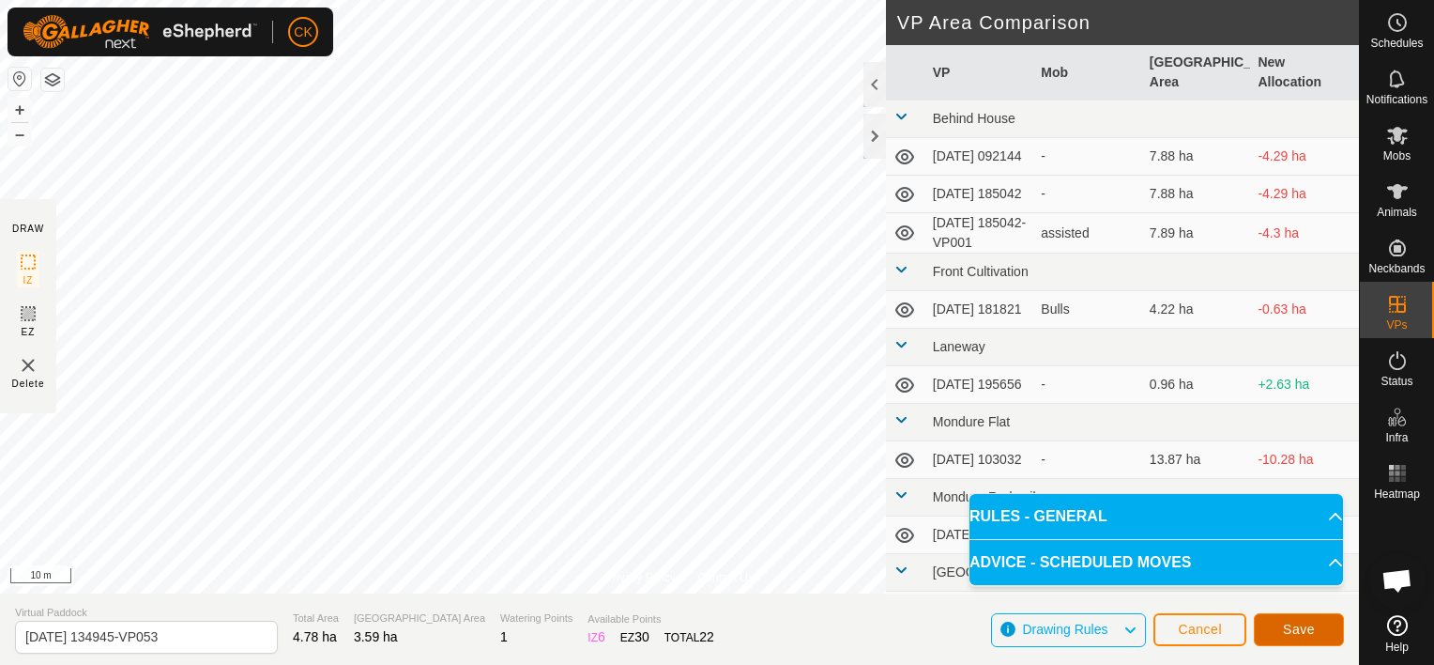
click at [1287, 625] on span "Save" at bounding box center [1299, 628] width 32 height 15
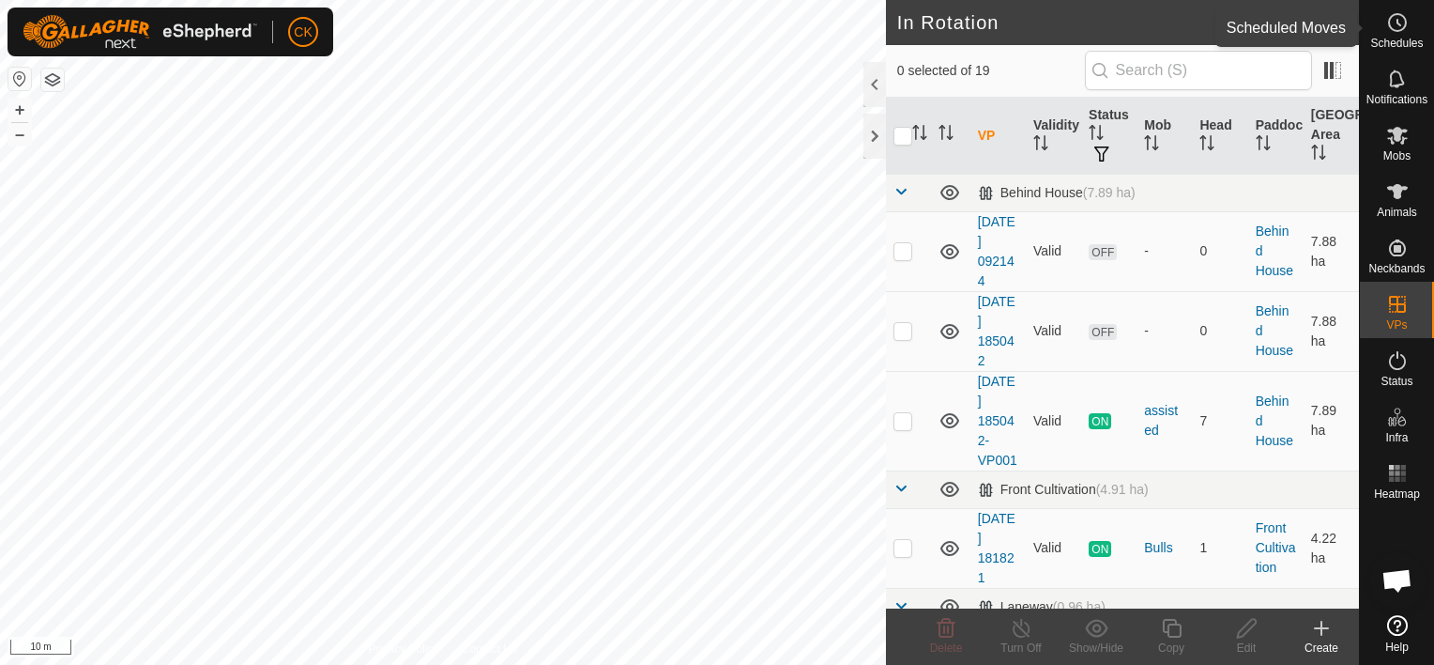
click at [1396, 23] on icon at bounding box center [1398, 22] width 23 height 23
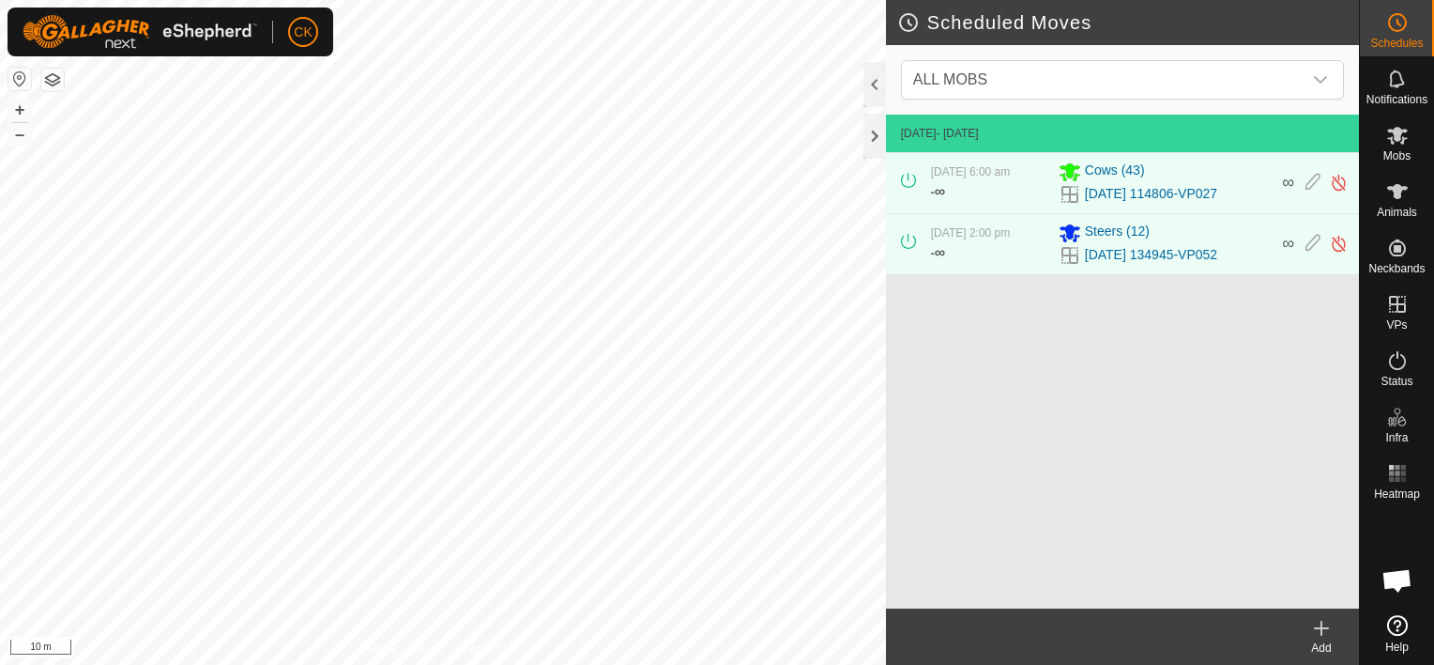
click at [1312, 622] on icon at bounding box center [1321, 628] width 23 height 23
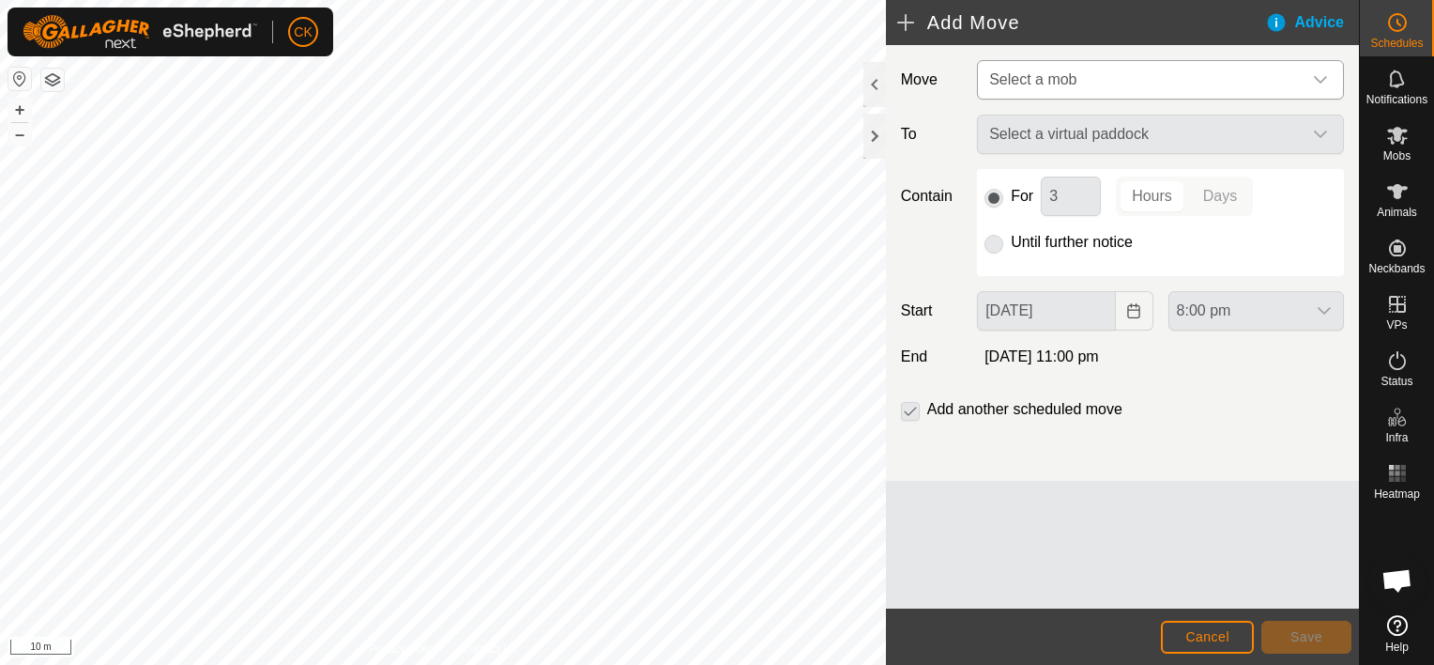
click at [1318, 82] on icon "dropdown trigger" at bounding box center [1320, 79] width 15 height 15
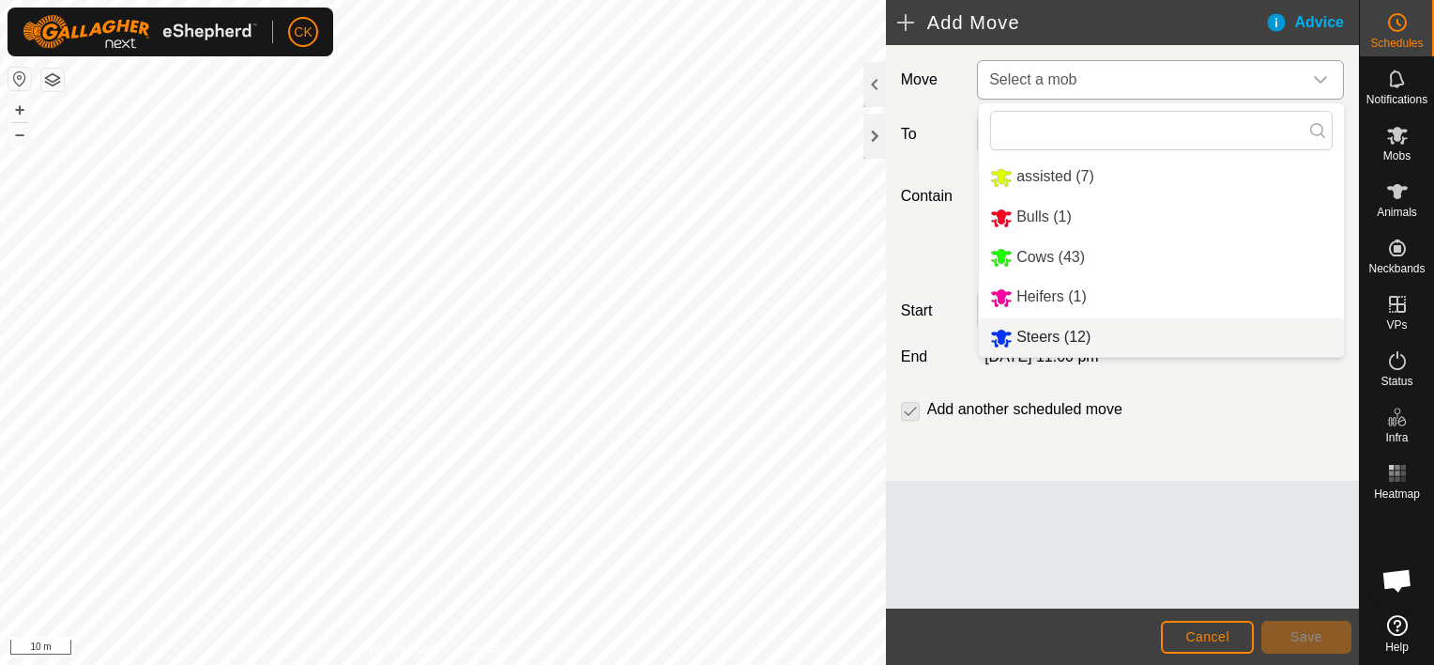
click at [1039, 338] on li "Steers (12)" at bounding box center [1161, 337] width 365 height 38
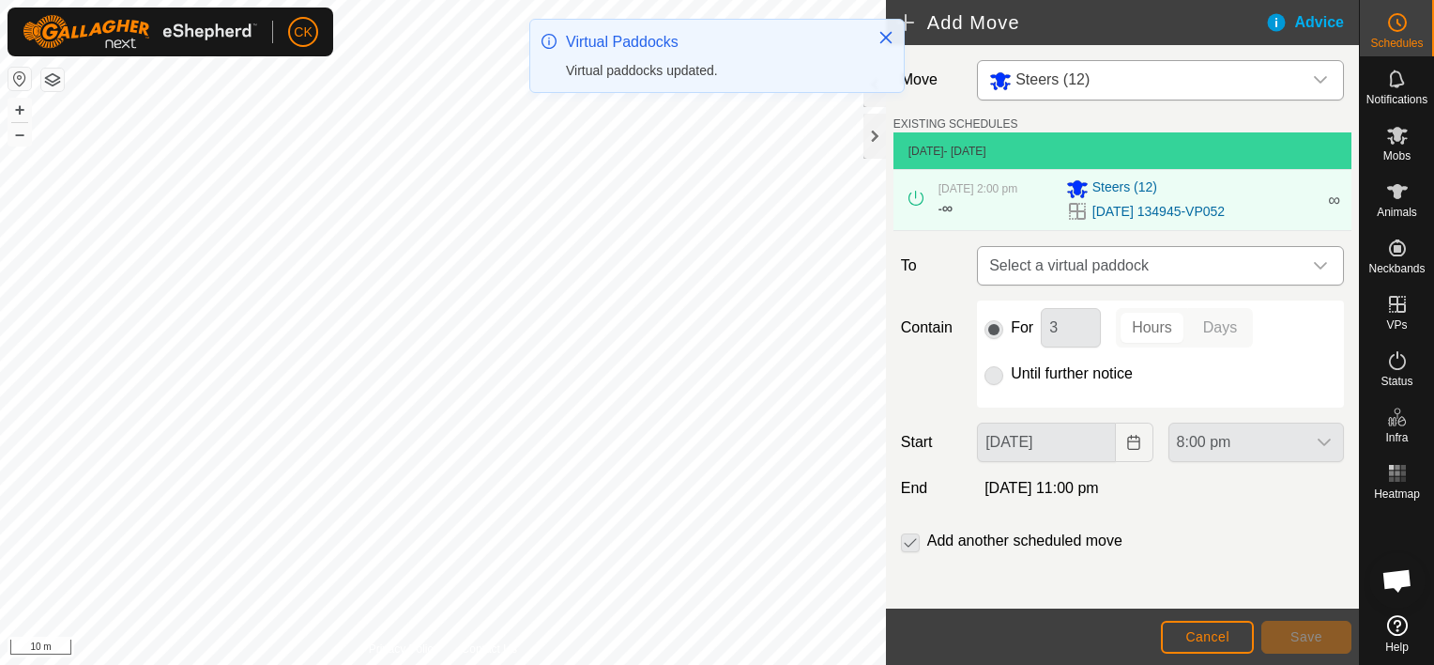
click at [1313, 258] on icon "dropdown trigger" at bounding box center [1320, 265] width 15 height 15
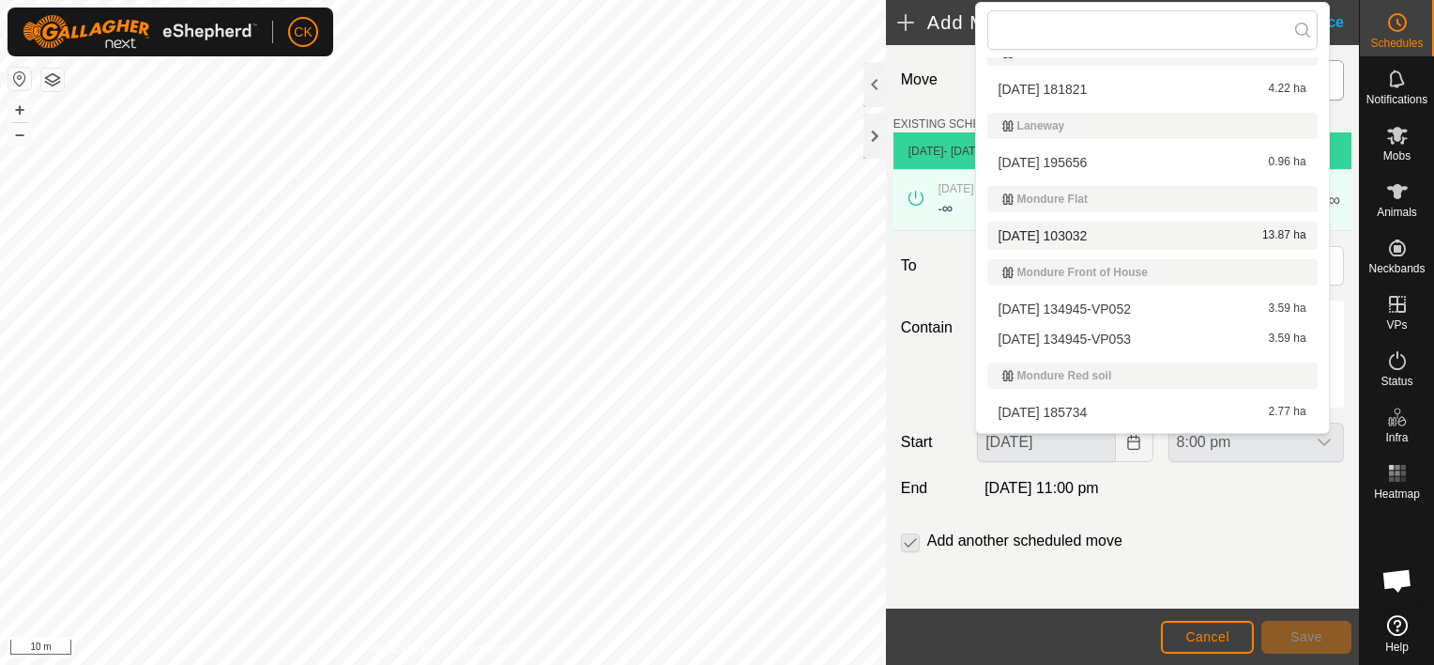
scroll to position [188, 0]
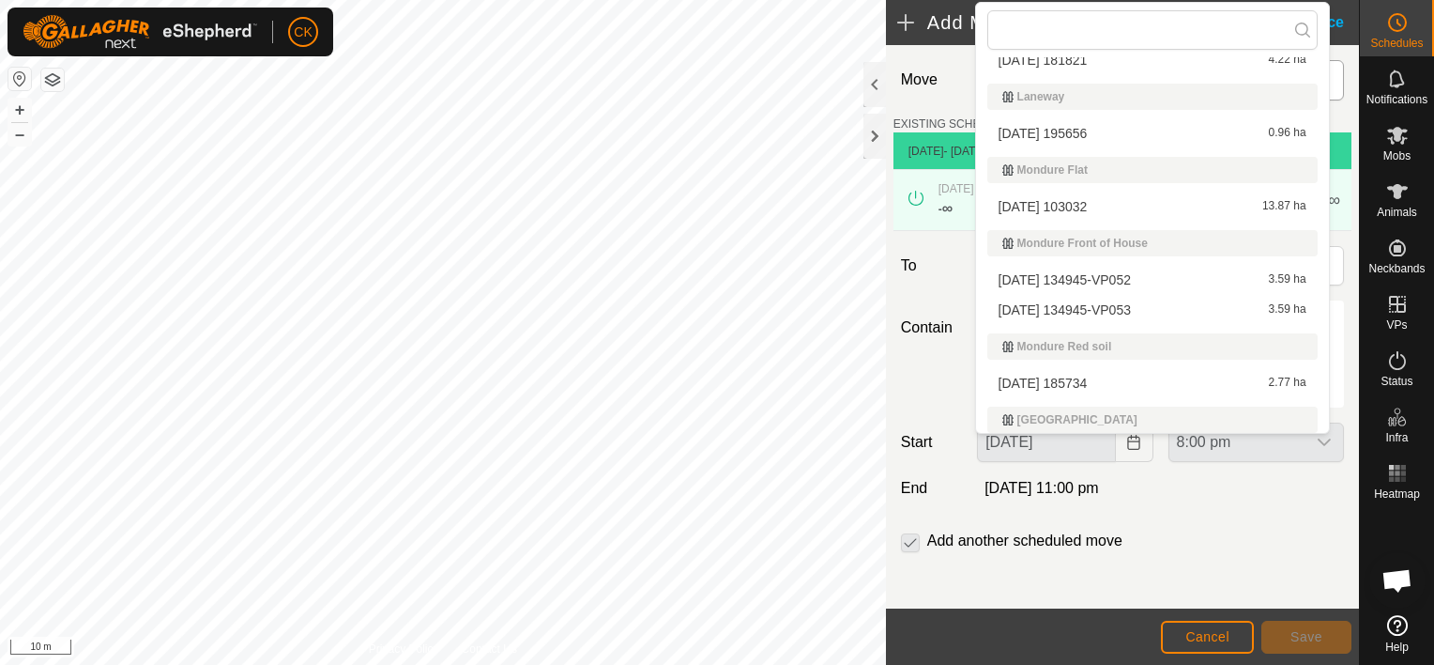
click at [1126, 307] on li "[DATE] 134945-VP053 3.59 ha" at bounding box center [1153, 310] width 330 height 28
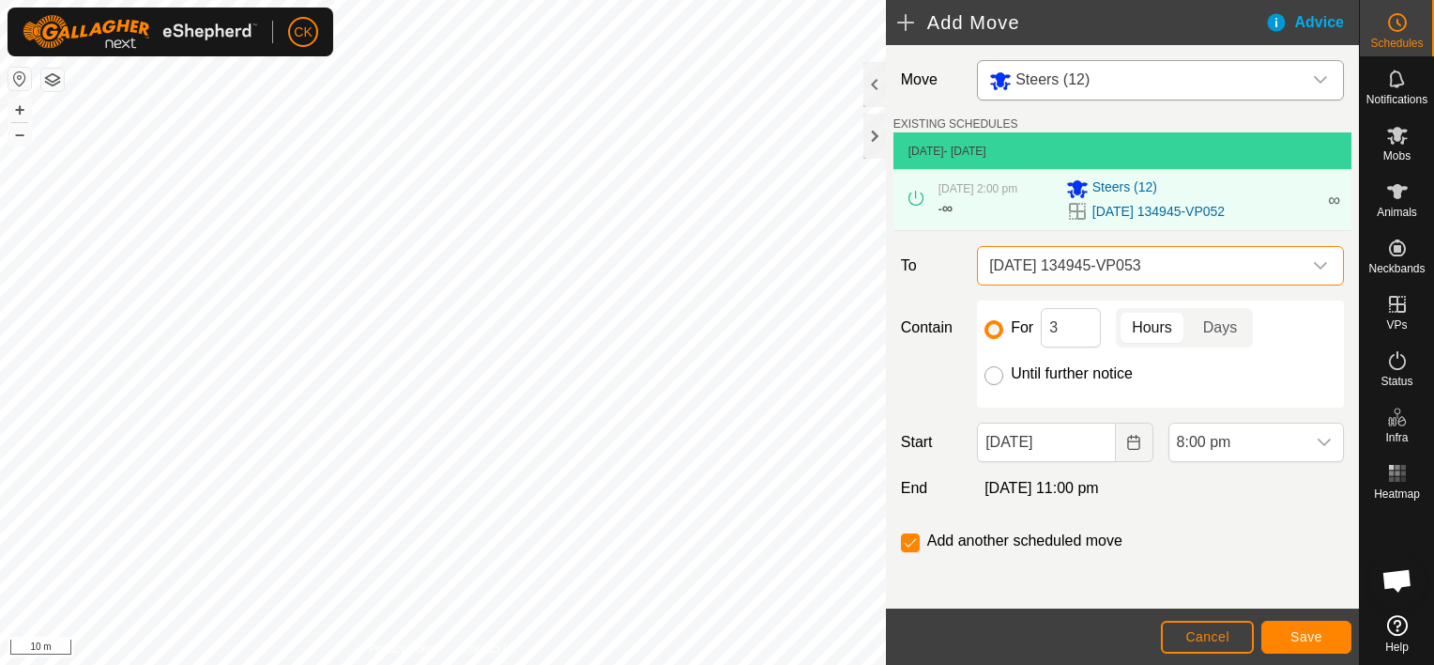
click at [991, 375] on input "Until further notice" at bounding box center [994, 375] width 19 height 19
radio input "true"
checkbox input "false"
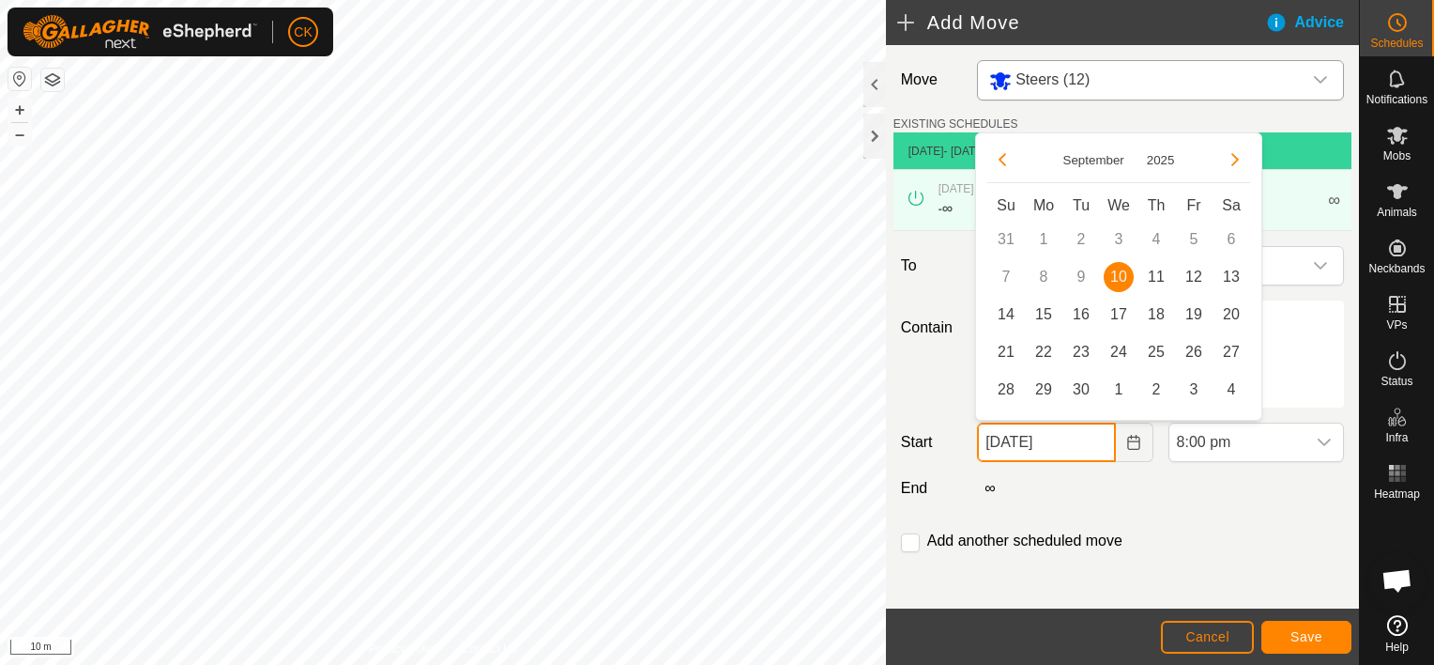
click at [1094, 449] on input "[DATE]" at bounding box center [1046, 441] width 138 height 39
click at [1151, 274] on span "11" at bounding box center [1157, 277] width 30 height 30
type input "[DATE]"
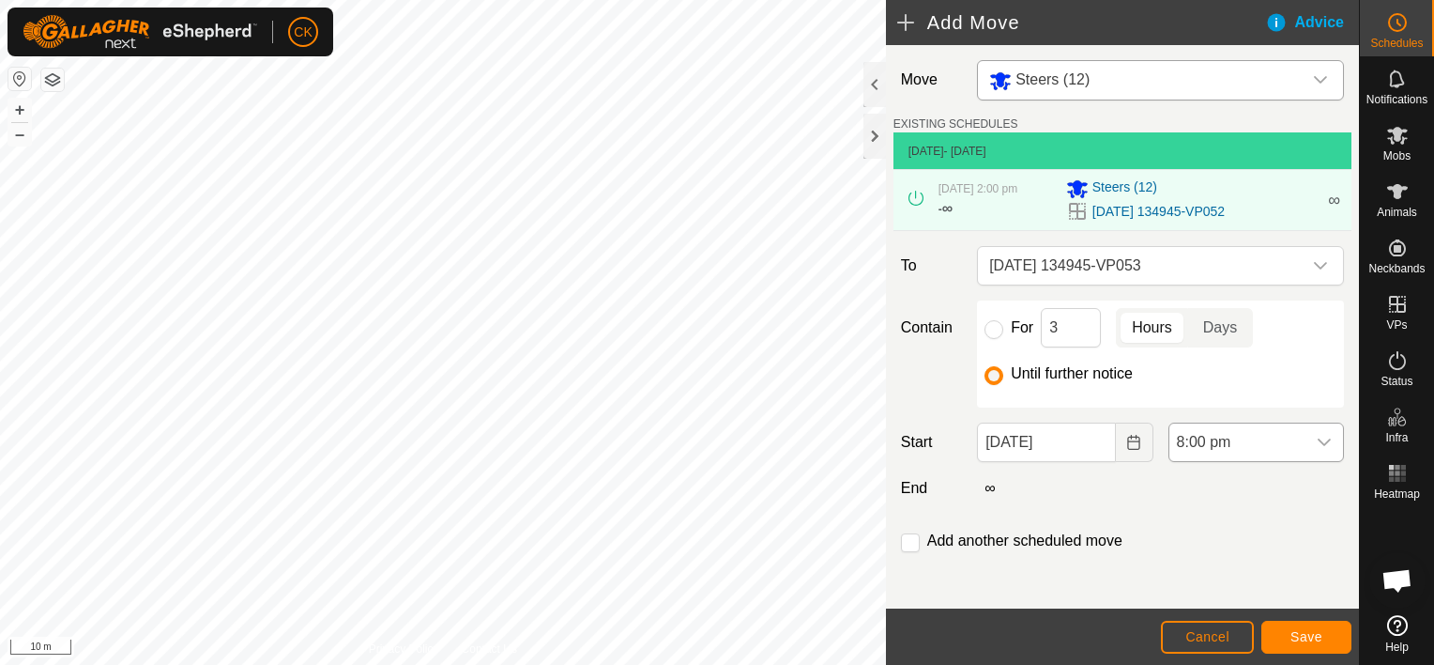
click at [1317, 439] on icon "dropdown trigger" at bounding box center [1324, 442] width 15 height 15
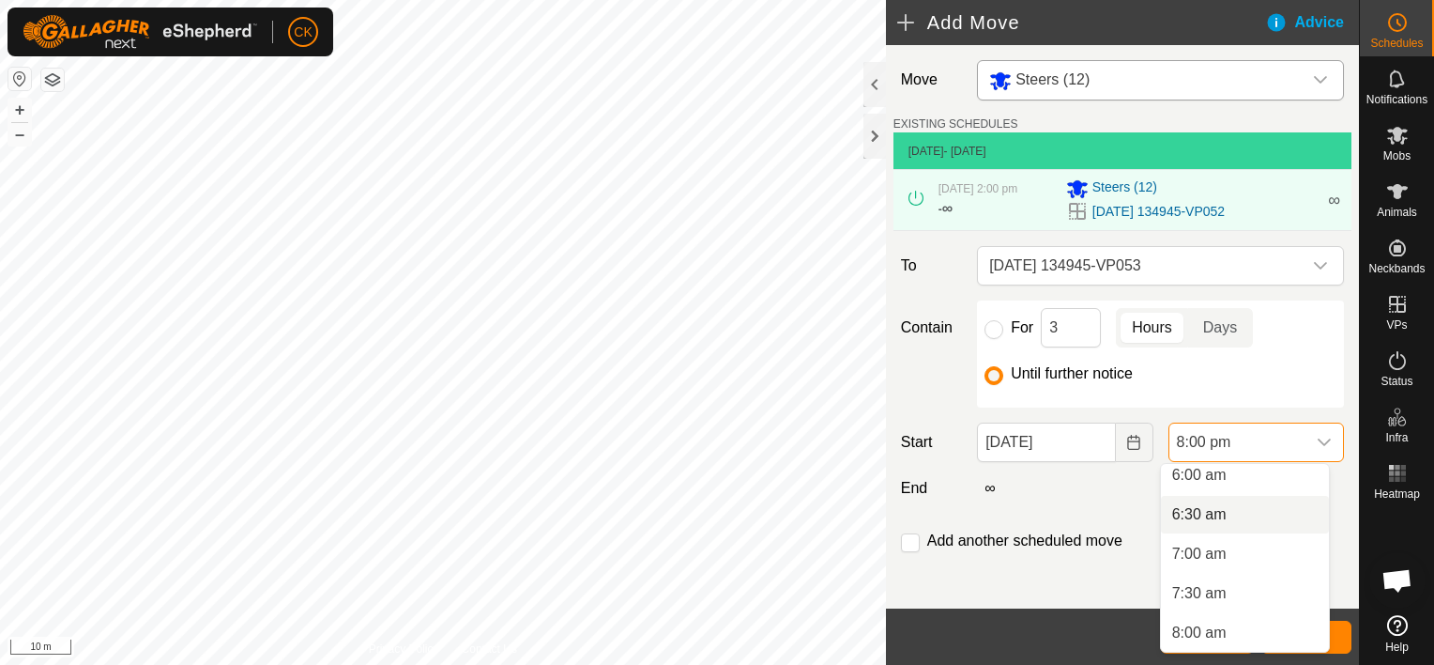
scroll to position [473, 0]
click at [1211, 477] on li "6:00 am" at bounding box center [1245, 483] width 168 height 38
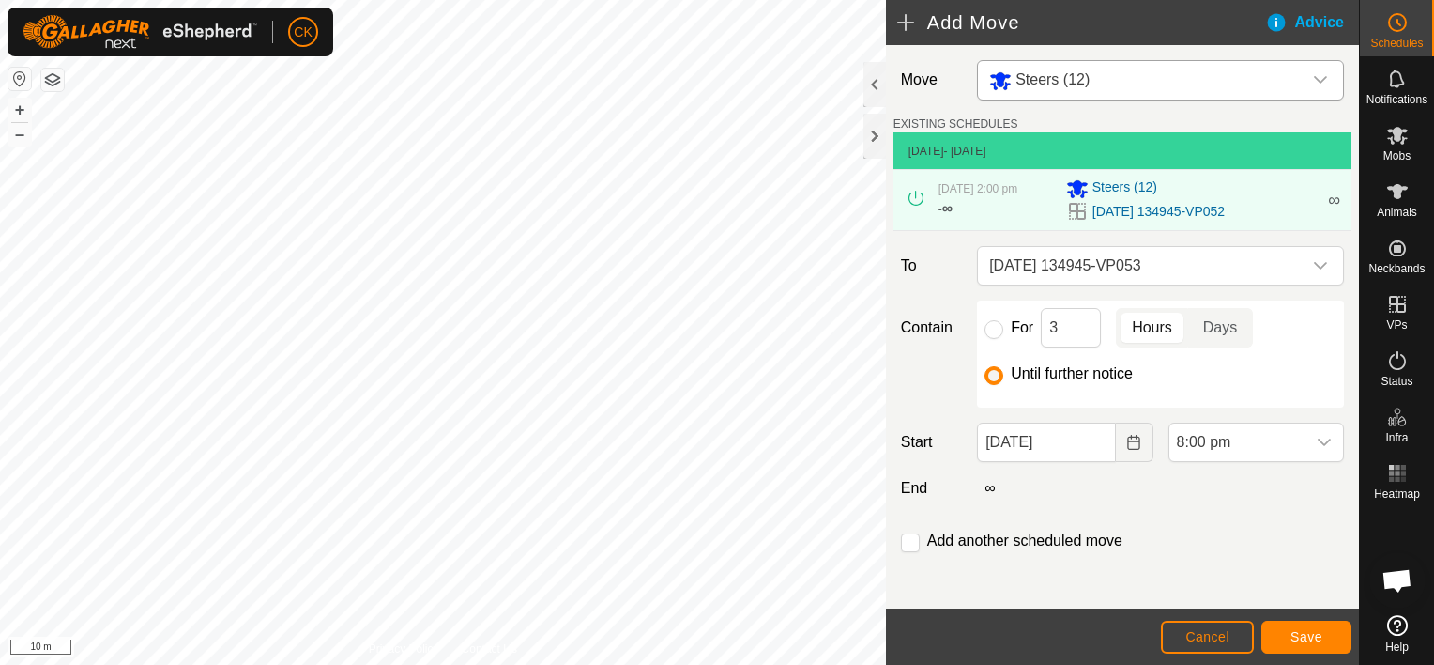
scroll to position [1427, 0]
click at [1310, 637] on span "Save" at bounding box center [1307, 636] width 32 height 15
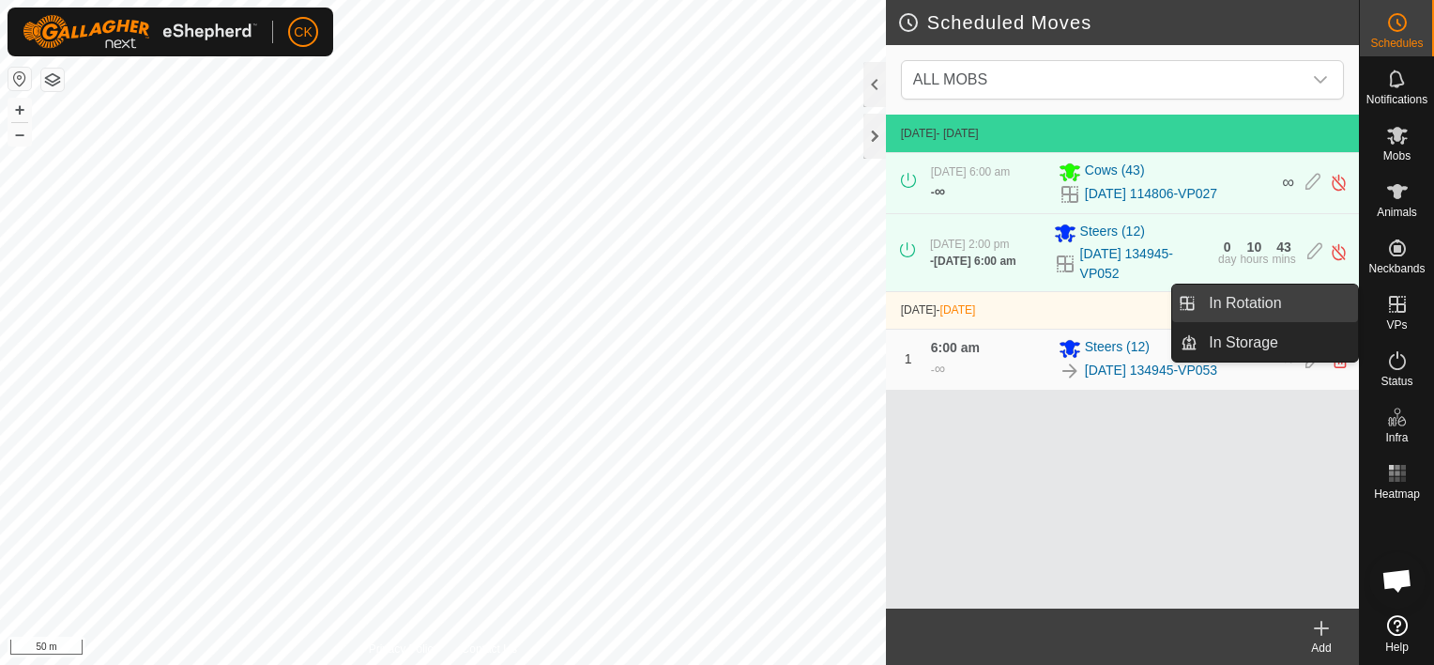
click at [1289, 301] on link "In Rotation" at bounding box center [1278, 303] width 161 height 38
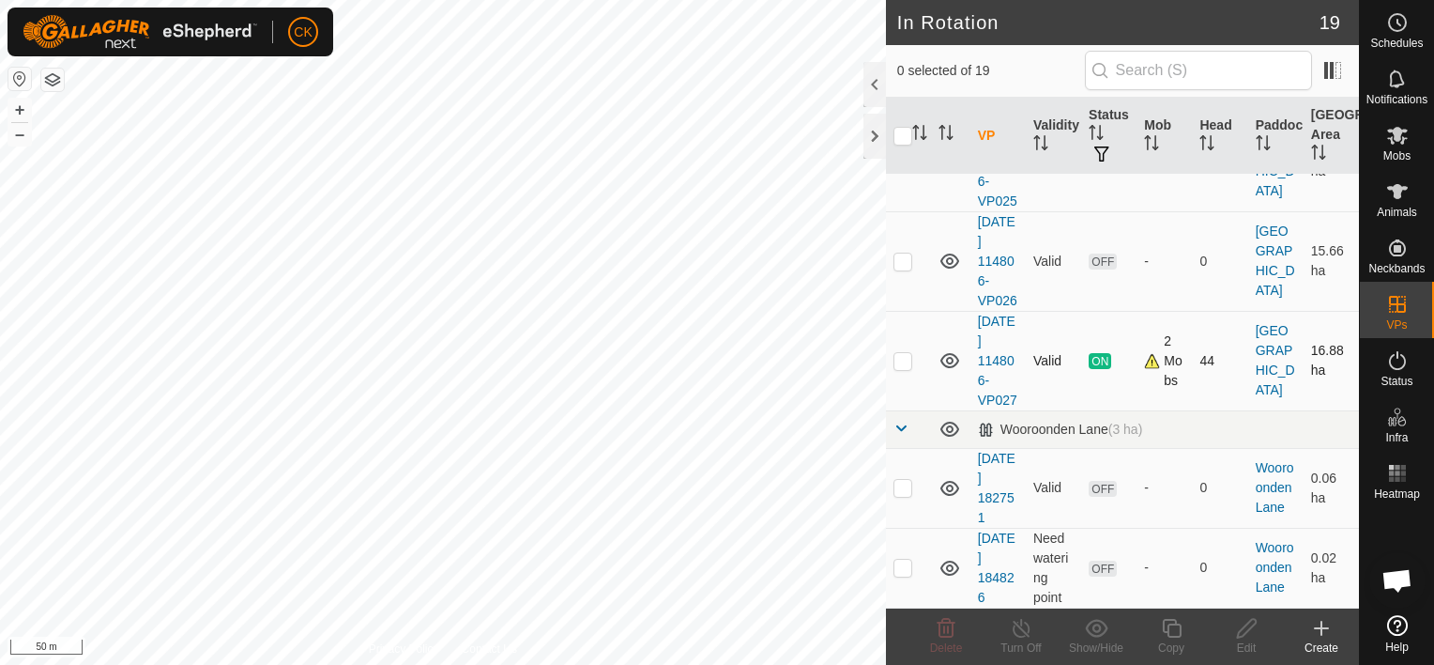
scroll to position [1812, 0]
click at [909, 353] on p-checkbox at bounding box center [903, 360] width 19 height 15
checkbox input "true"
click at [1174, 627] on icon at bounding box center [1171, 628] width 23 height 23
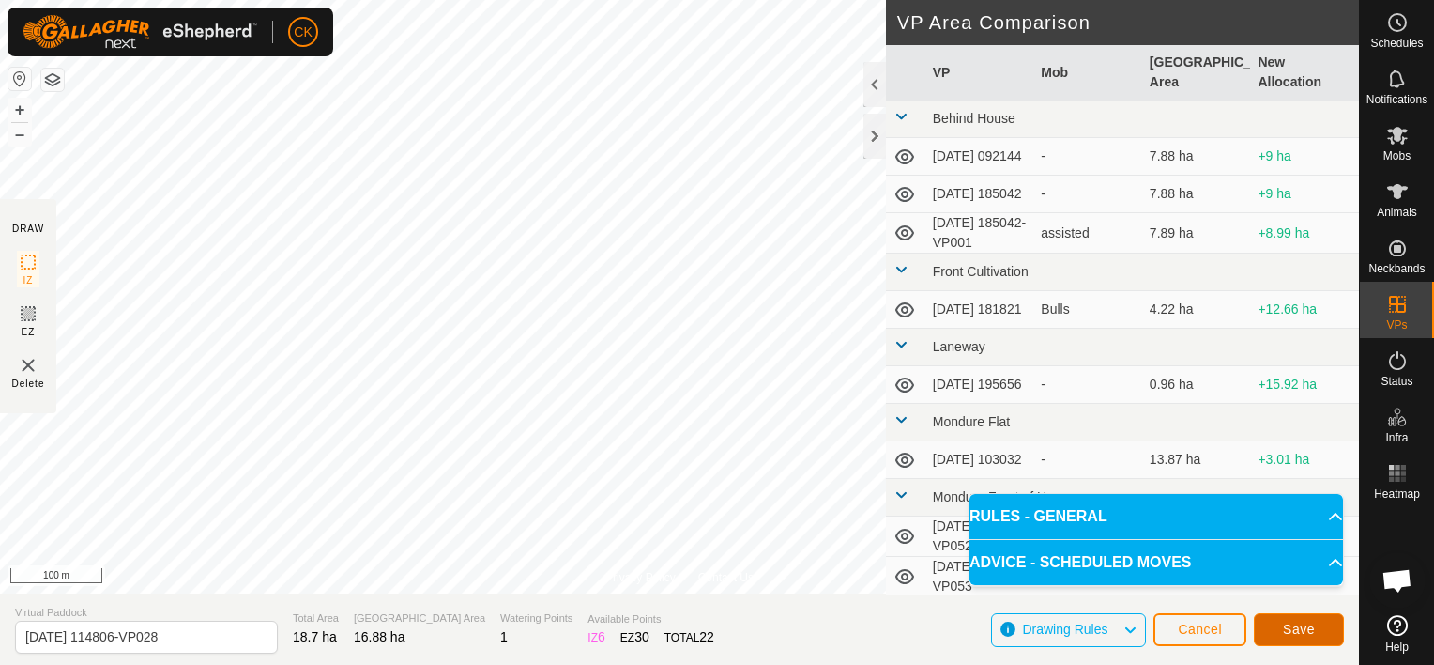
click at [1305, 627] on span "Save" at bounding box center [1299, 628] width 32 height 15
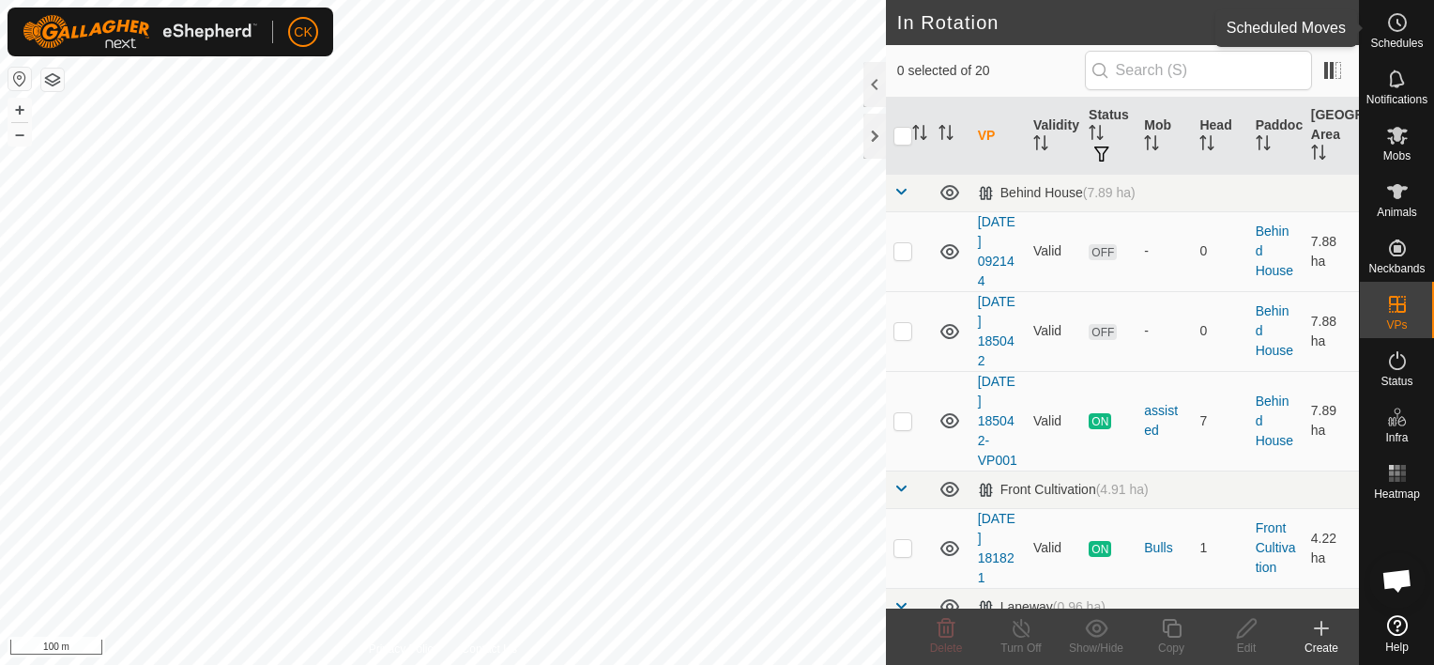
click at [1392, 15] on circle at bounding box center [1397, 22] width 17 height 17
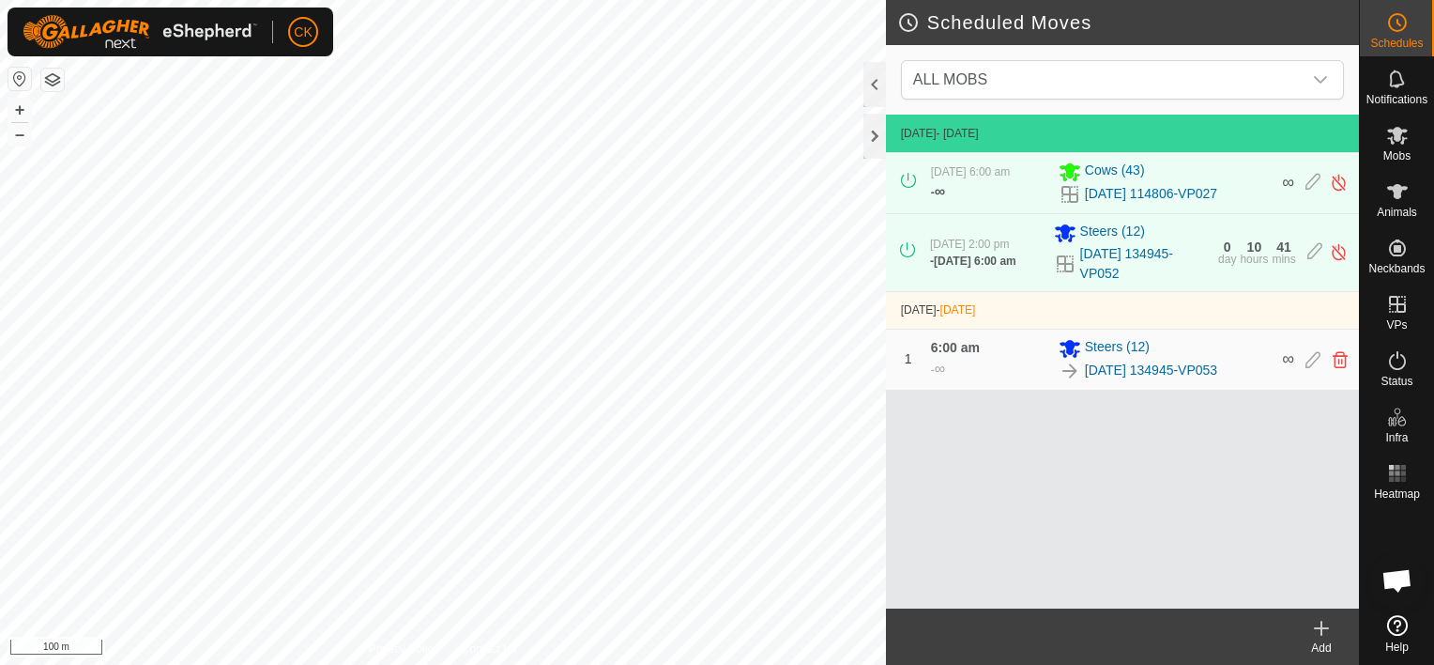
click at [1320, 626] on icon at bounding box center [1321, 628] width 23 height 23
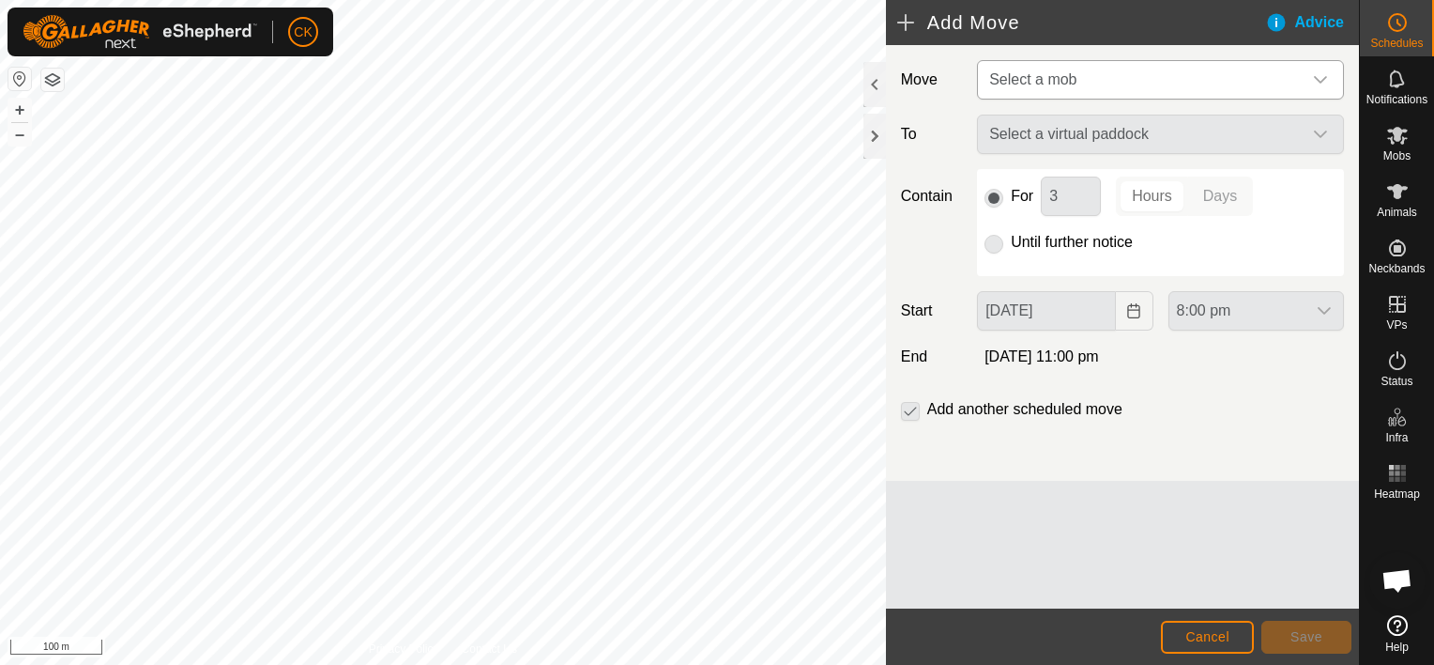
click at [1319, 77] on icon "dropdown trigger" at bounding box center [1320, 79] width 15 height 15
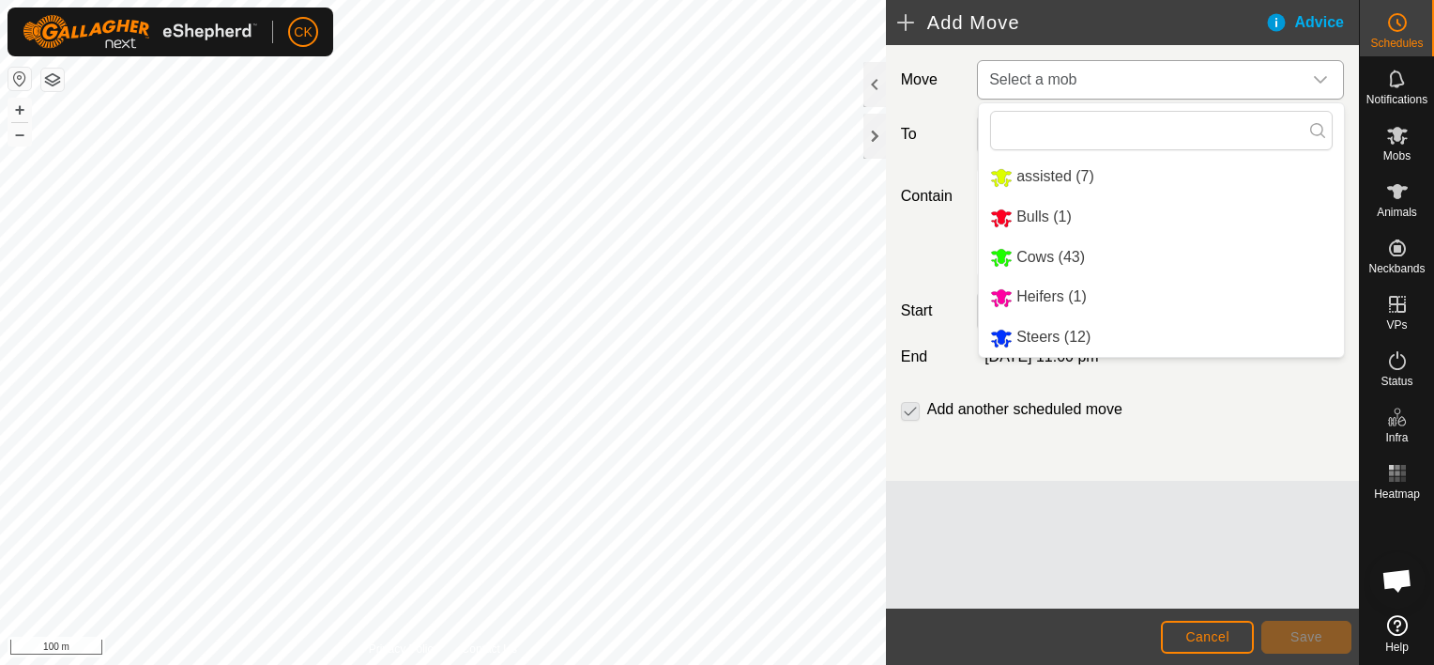
click at [1050, 253] on li "Cows (43)" at bounding box center [1161, 257] width 365 height 38
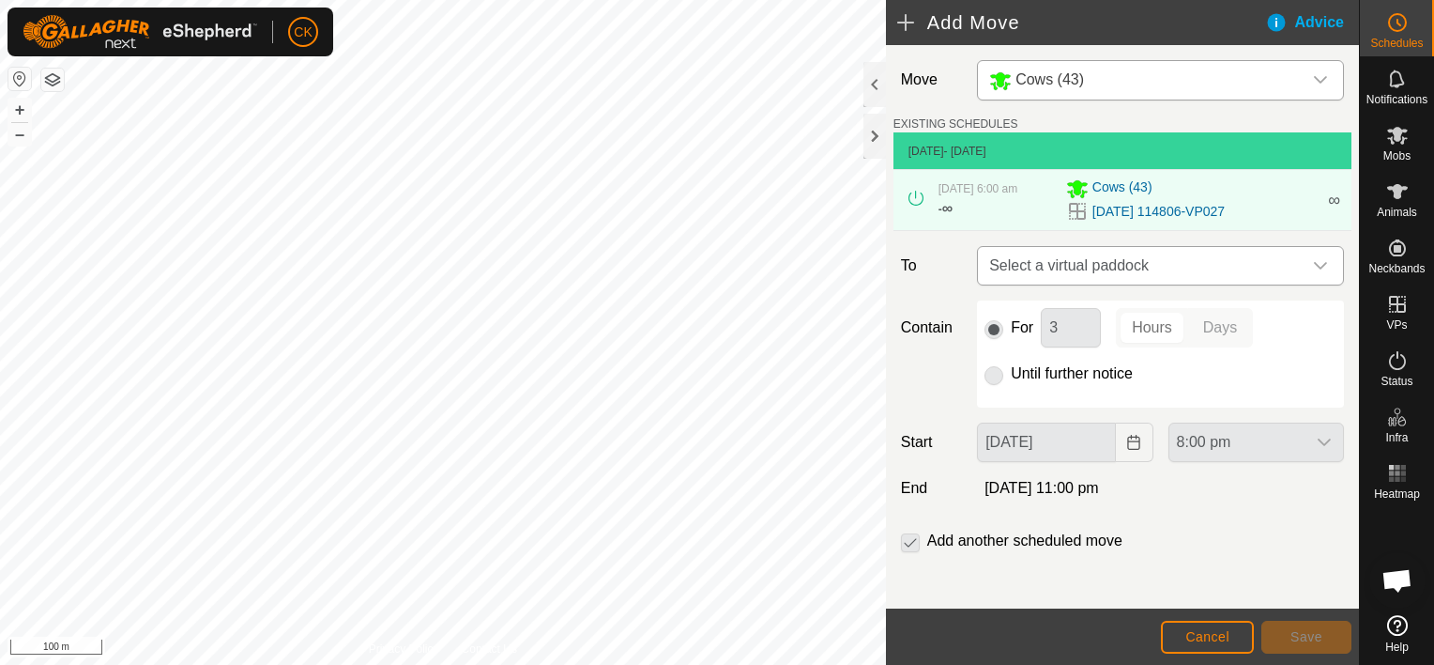
click at [1314, 262] on icon "dropdown trigger" at bounding box center [1320, 266] width 13 height 8
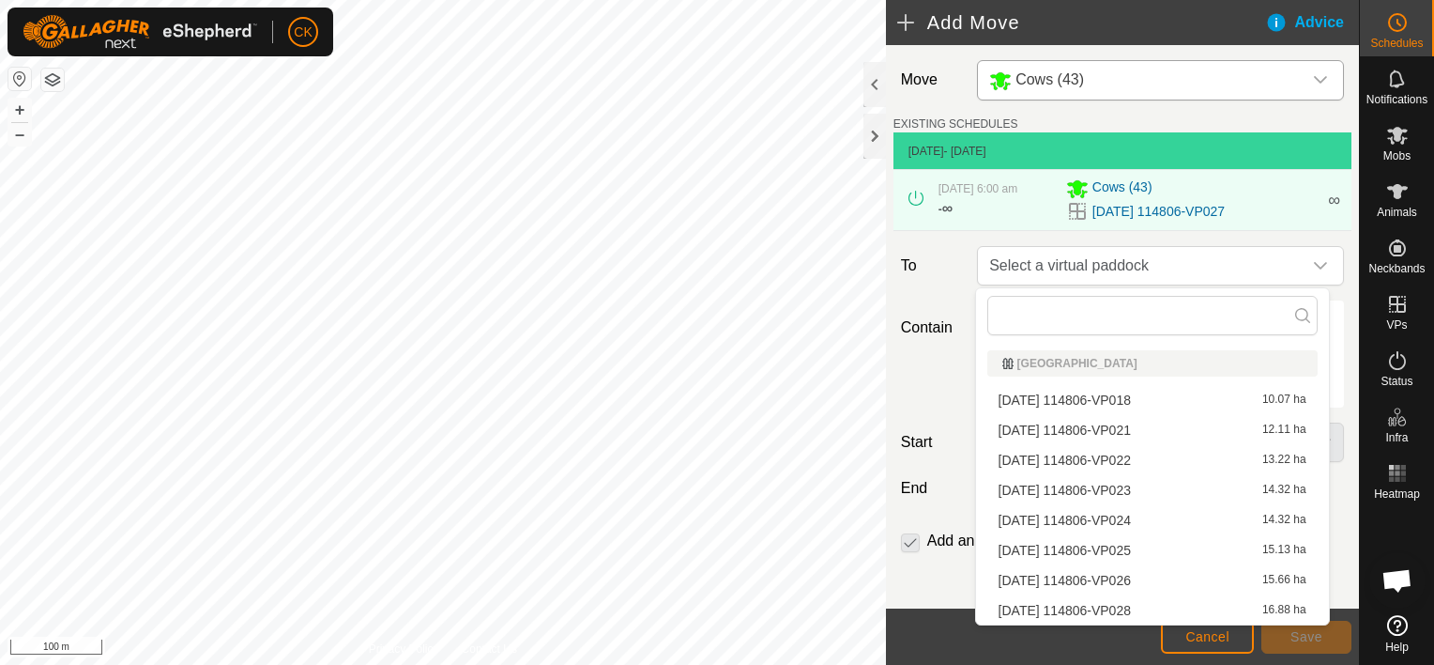
click at [1136, 605] on li "[DATE] 114806-VP028 16.88 ha" at bounding box center [1153, 610] width 330 height 28
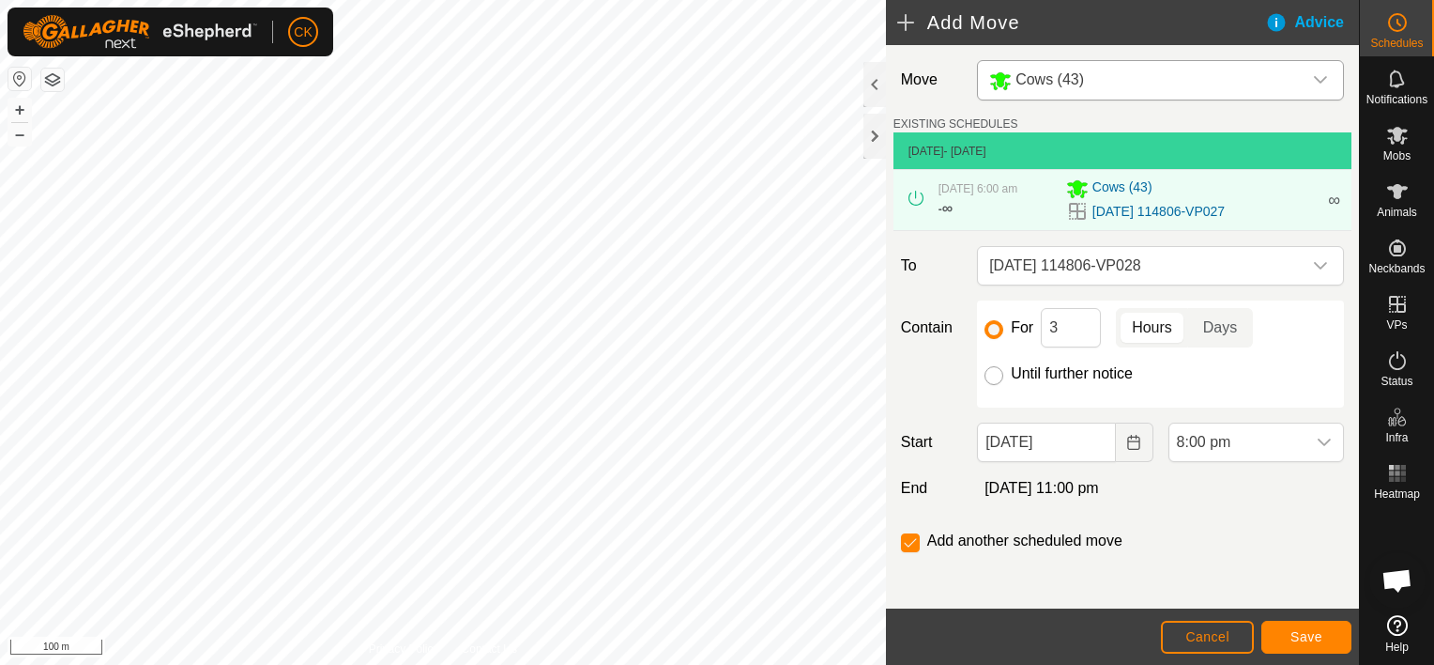
click at [995, 373] on input "Until further notice" at bounding box center [994, 375] width 19 height 19
radio input "true"
checkbox input "false"
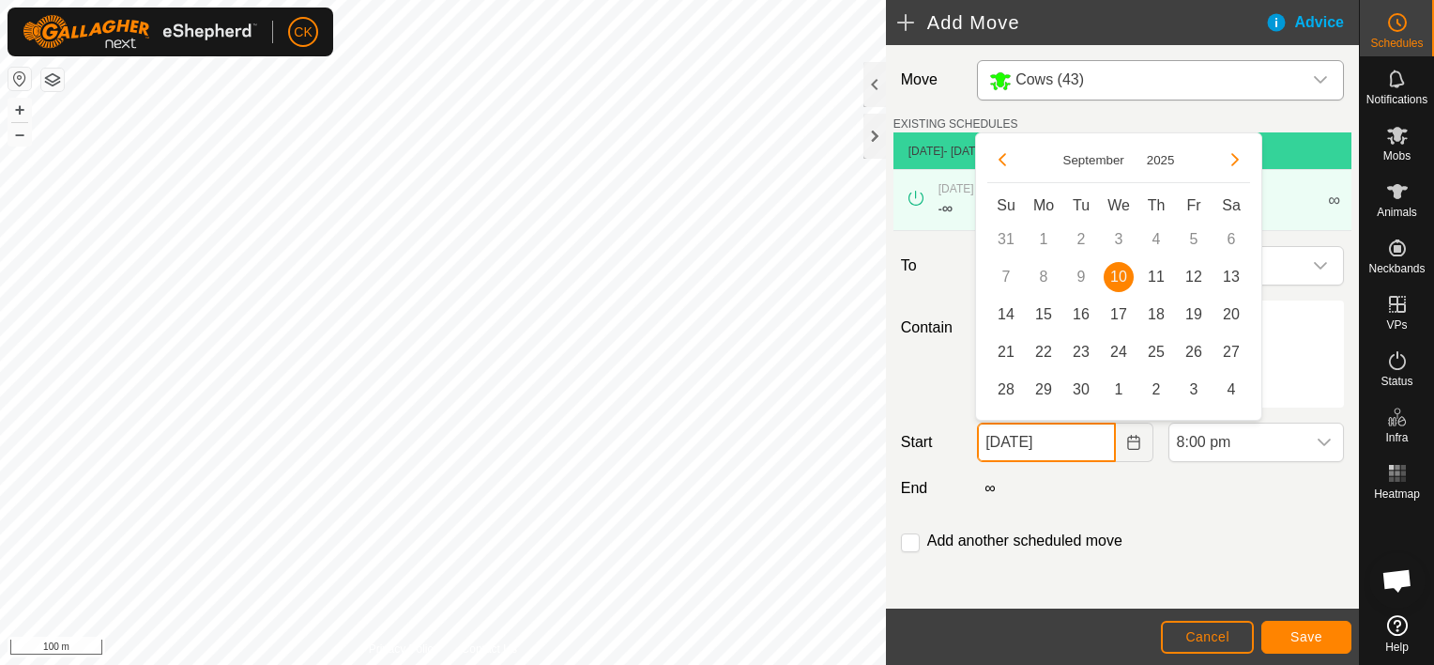
click at [1077, 444] on input "[DATE]" at bounding box center [1046, 441] width 138 height 39
click at [1152, 270] on span "11" at bounding box center [1157, 277] width 30 height 30
type input "[DATE]"
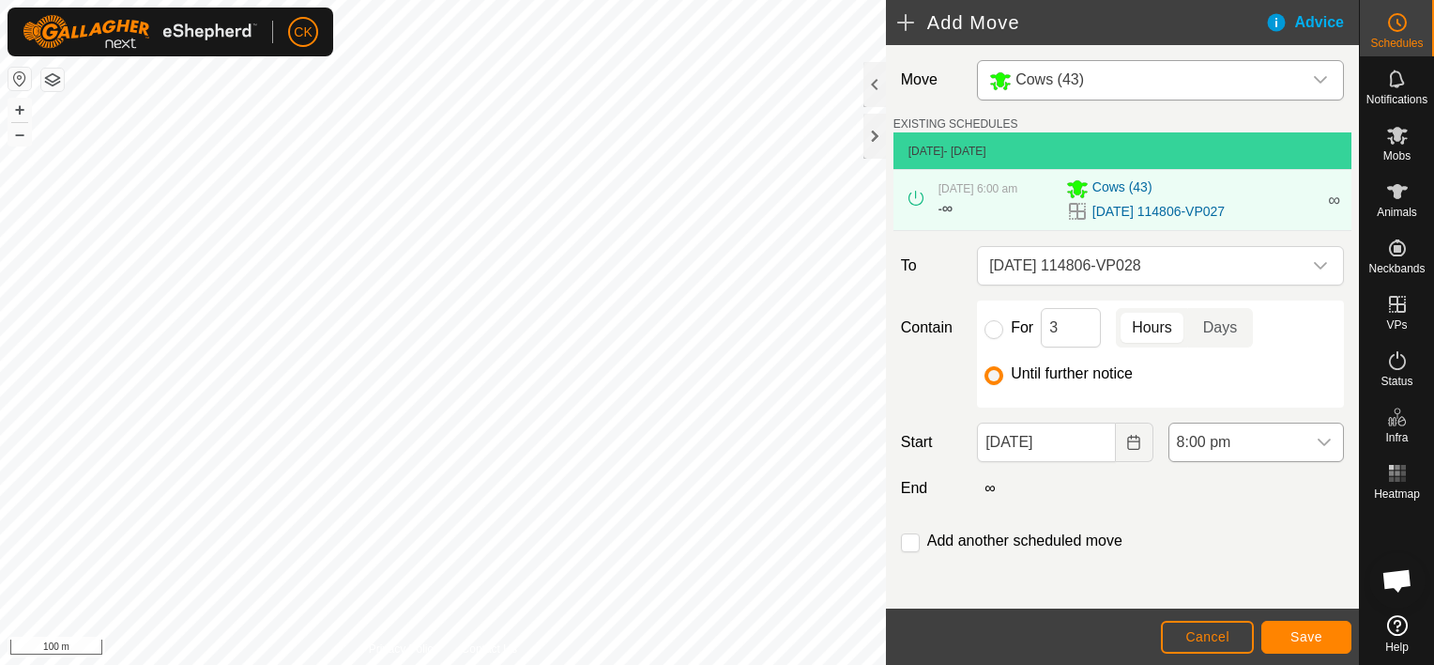
click at [1318, 439] on icon "dropdown trigger" at bounding box center [1324, 442] width 13 height 8
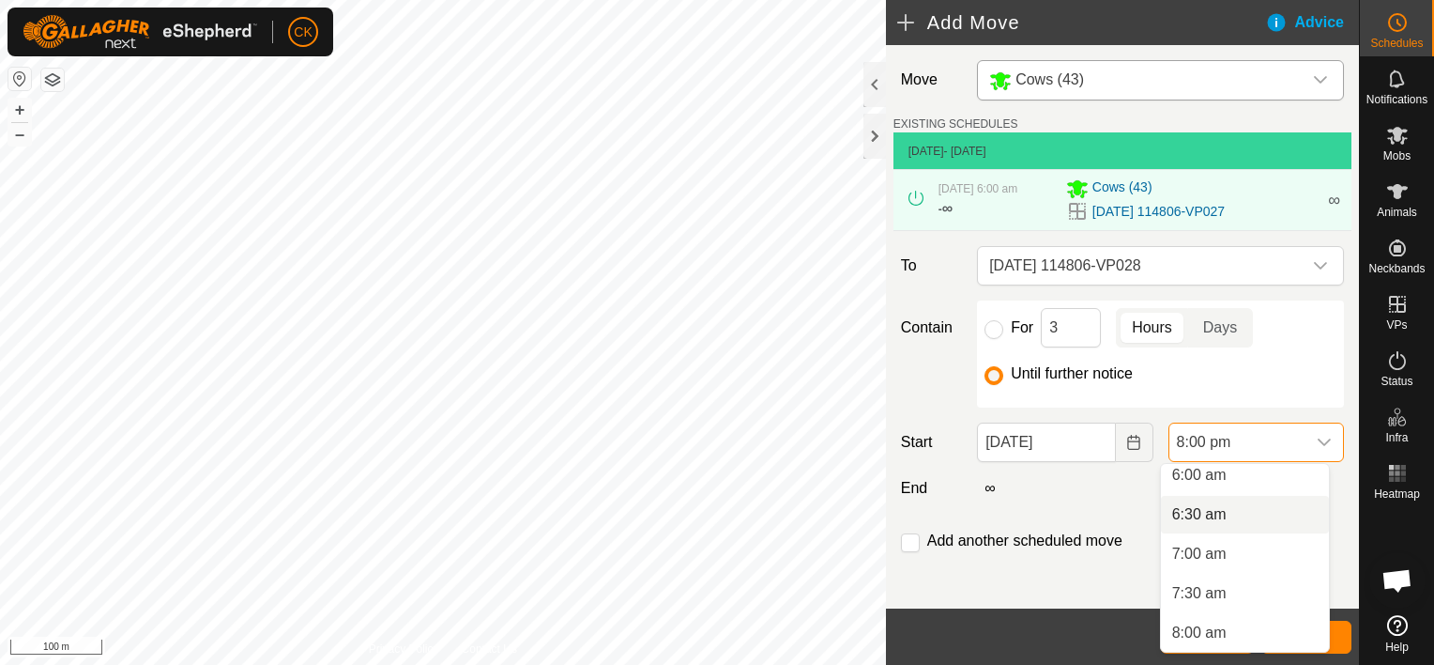
scroll to position [387, 0]
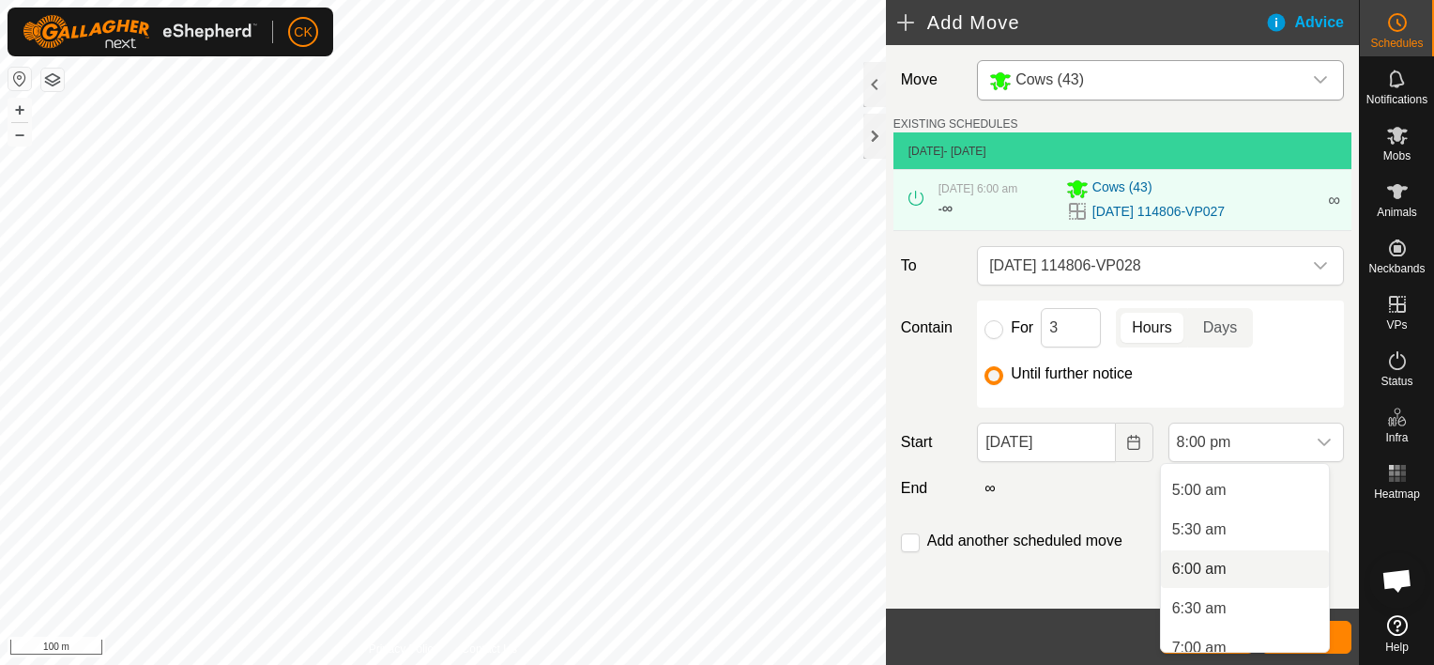
click at [1195, 567] on li "6:00 am" at bounding box center [1245, 569] width 168 height 38
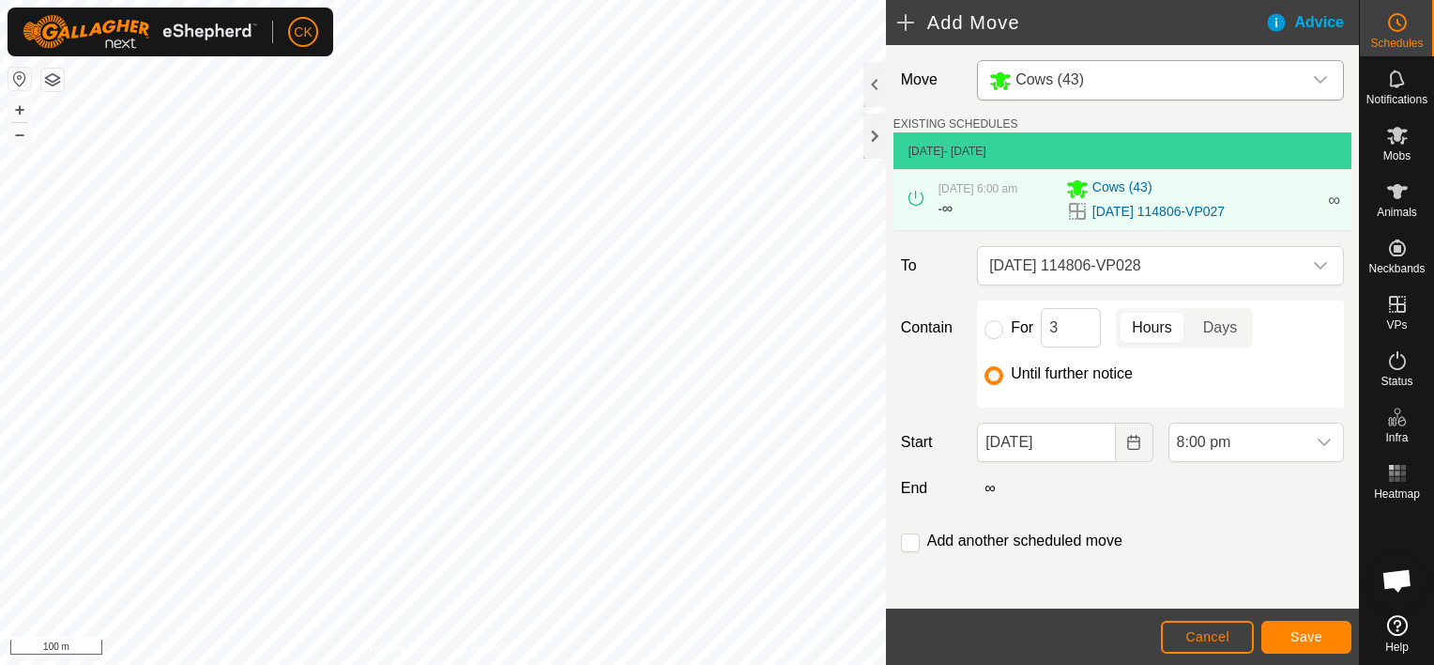
scroll to position [1427, 0]
click at [1316, 638] on span "Save" at bounding box center [1307, 636] width 32 height 15
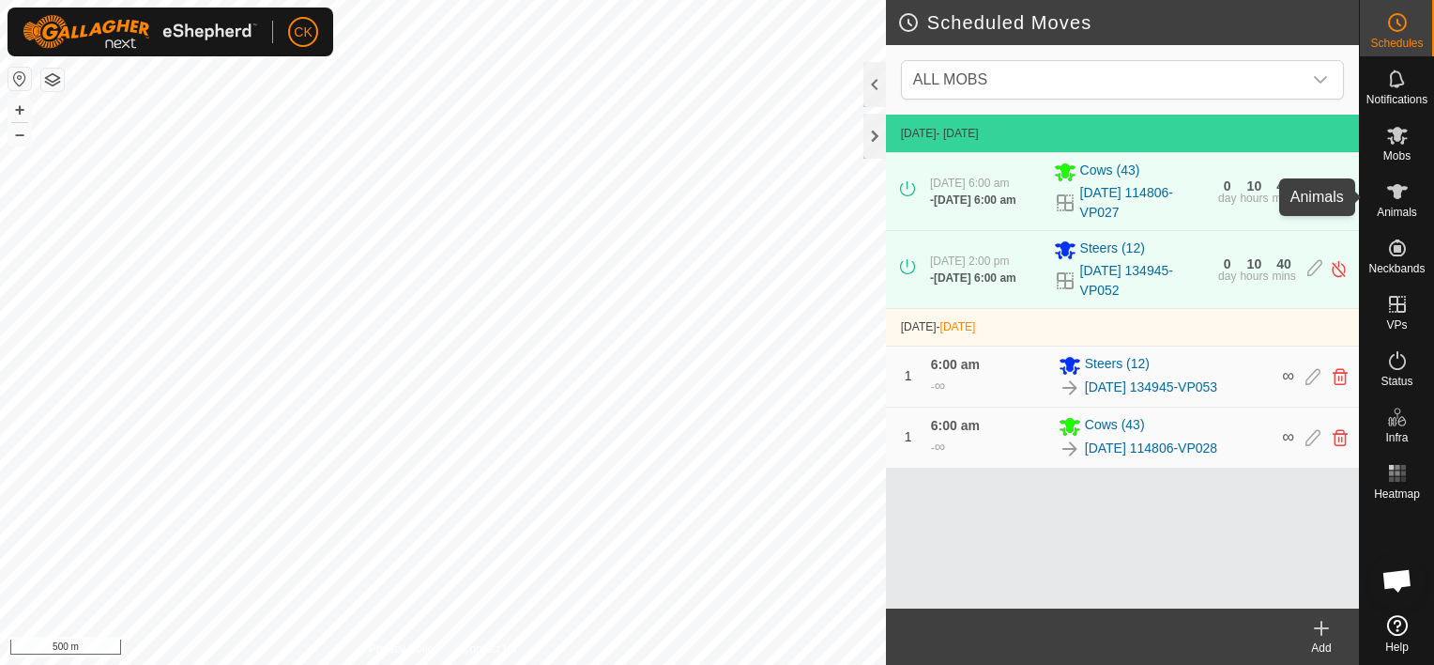
click at [1400, 184] on icon at bounding box center [1398, 191] width 23 height 23
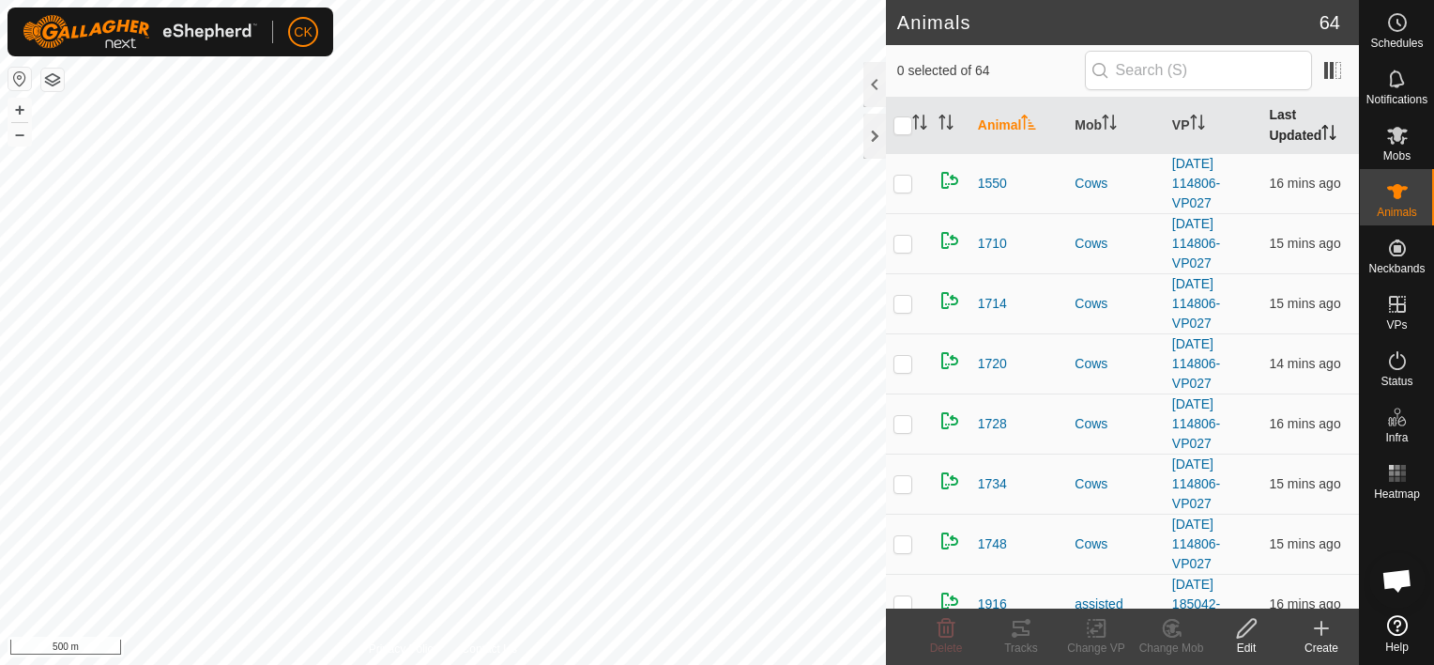
click at [1287, 113] on th "Last Updated" at bounding box center [1311, 126] width 98 height 56
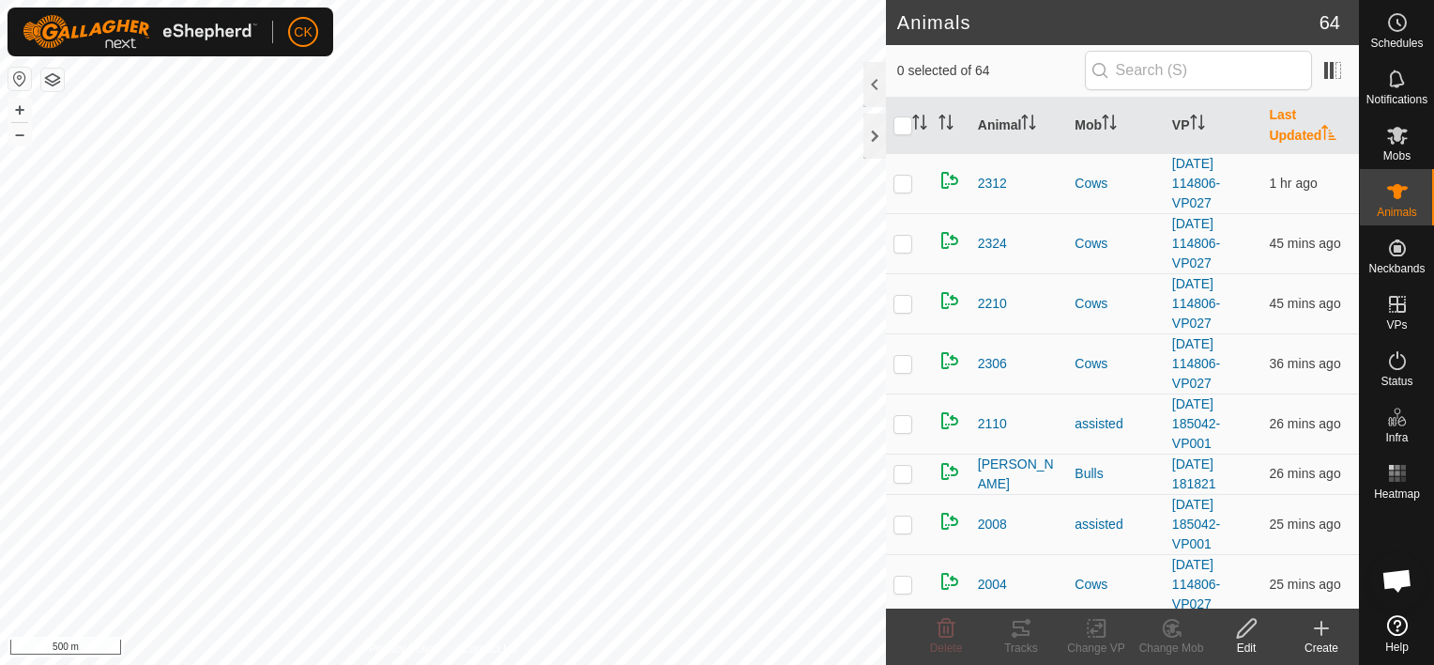
click at [1287, 113] on th "Last Updated" at bounding box center [1311, 126] width 98 height 56
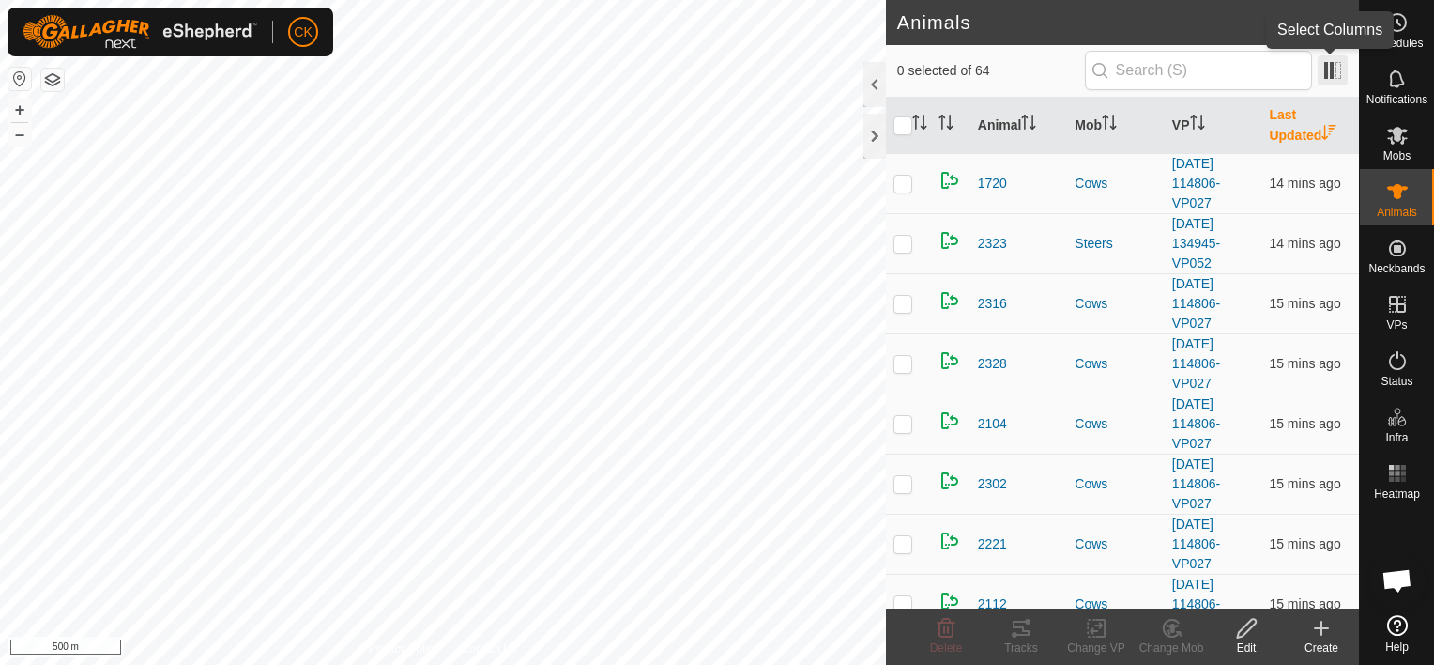
click at [1335, 67] on span at bounding box center [1333, 70] width 30 height 30
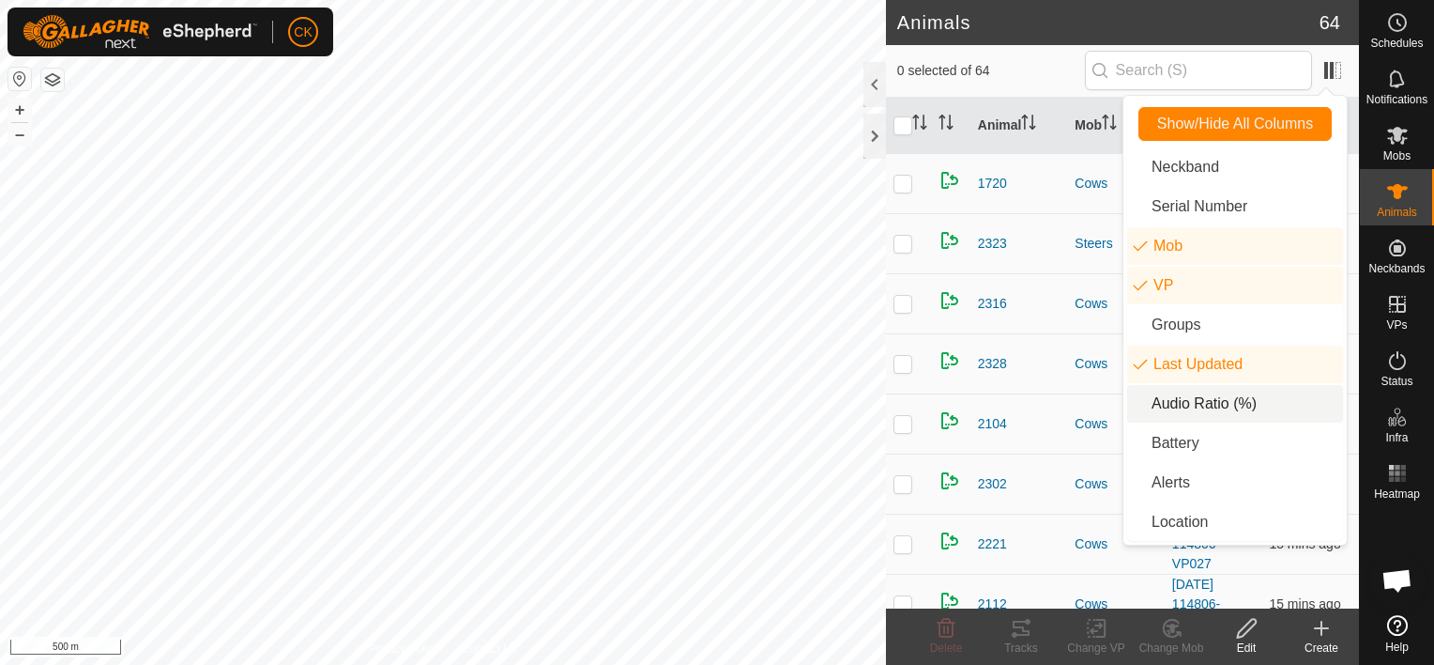
click at [1227, 404] on li "Audio Ratio (%)" at bounding box center [1235, 404] width 216 height 38
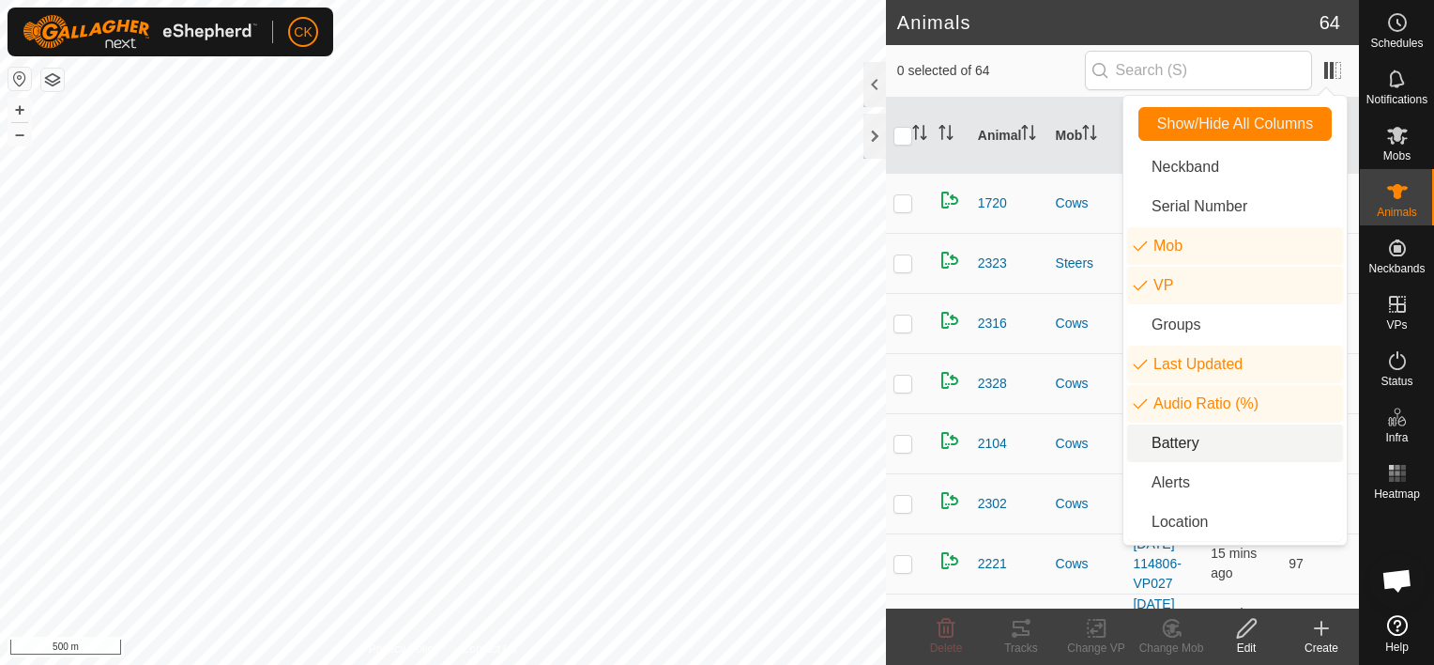
click at [1198, 439] on li "Battery" at bounding box center [1235, 443] width 216 height 38
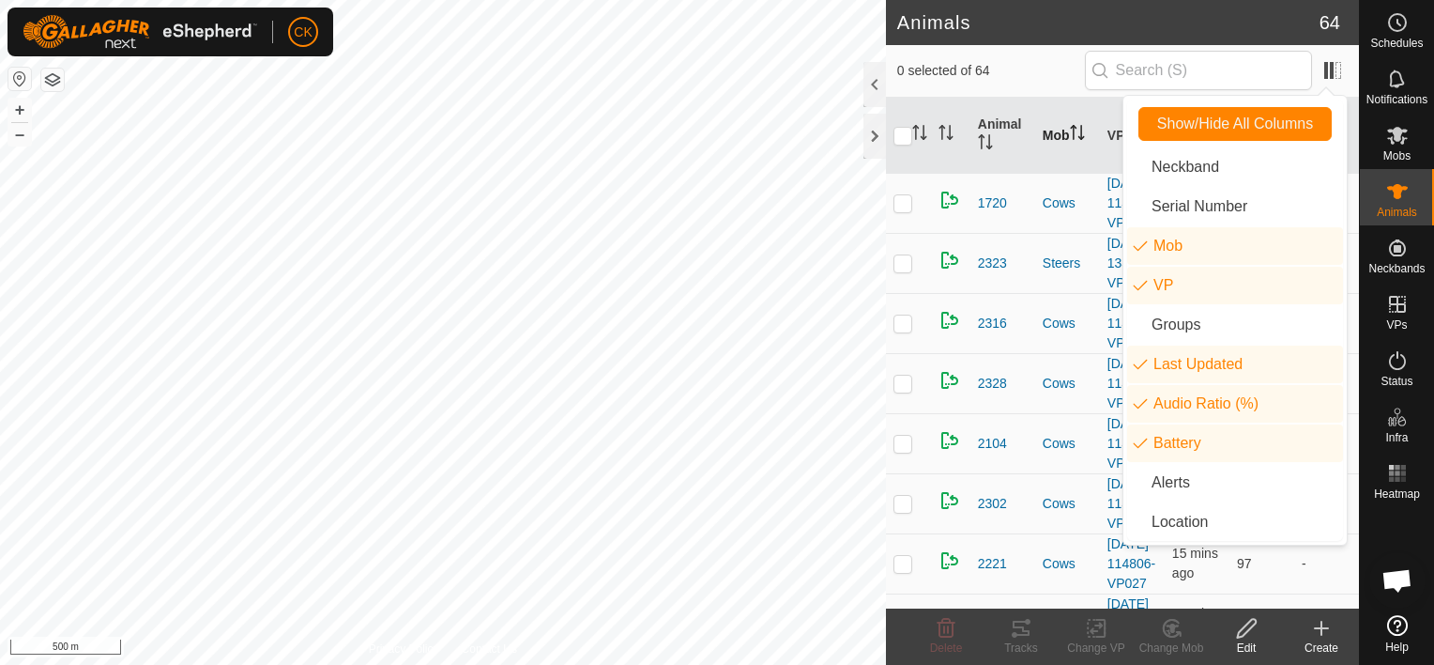
click at [1078, 136] on icon "Activate to sort" at bounding box center [1077, 132] width 15 height 15
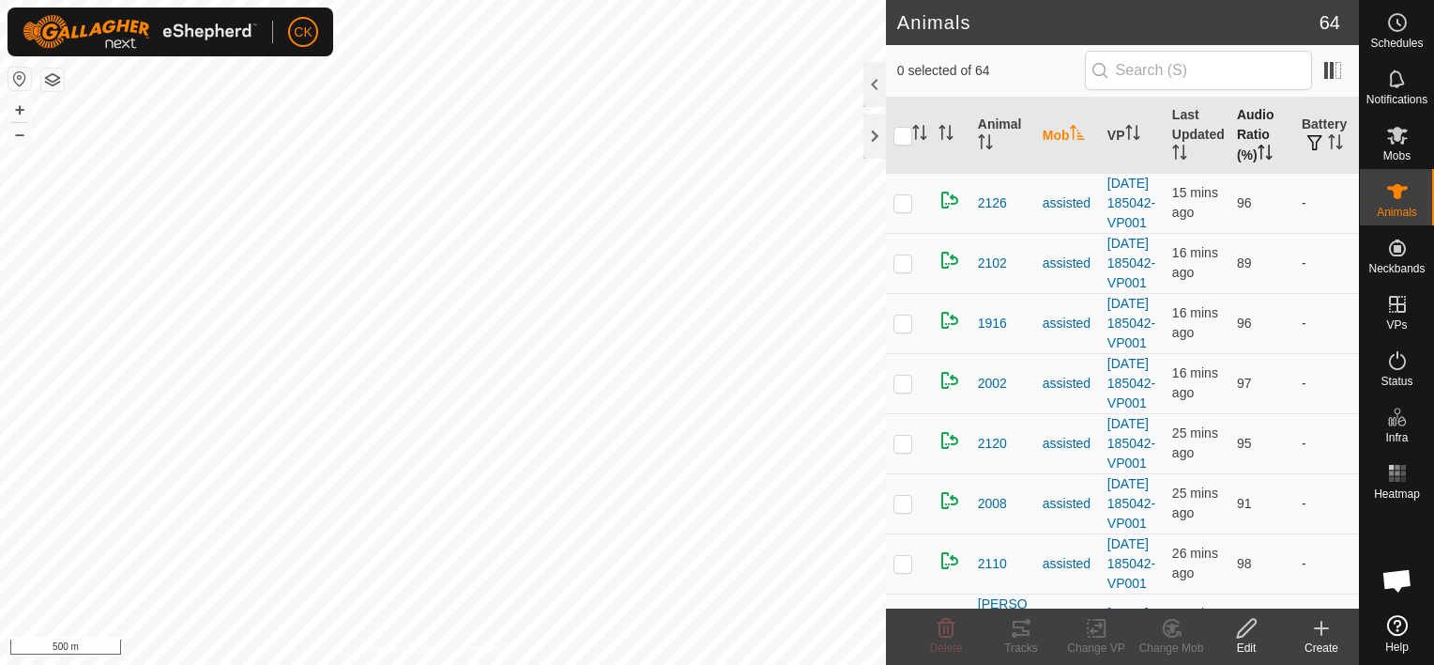
click at [1245, 115] on th "Audio Ratio (%)" at bounding box center [1262, 136] width 65 height 76
click at [1185, 130] on th "Last Updated" at bounding box center [1197, 136] width 65 height 76
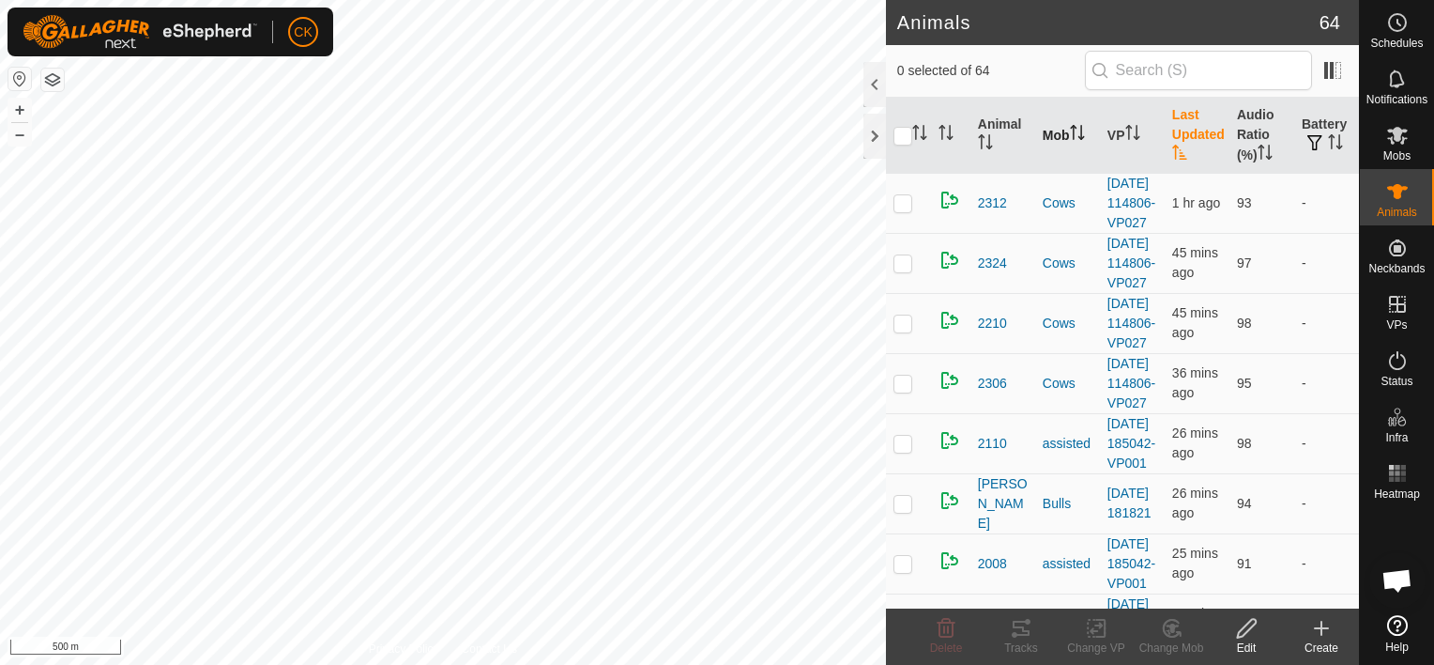
click at [1185, 130] on th "Last Updated" at bounding box center [1197, 136] width 65 height 76
checkbox input "true"
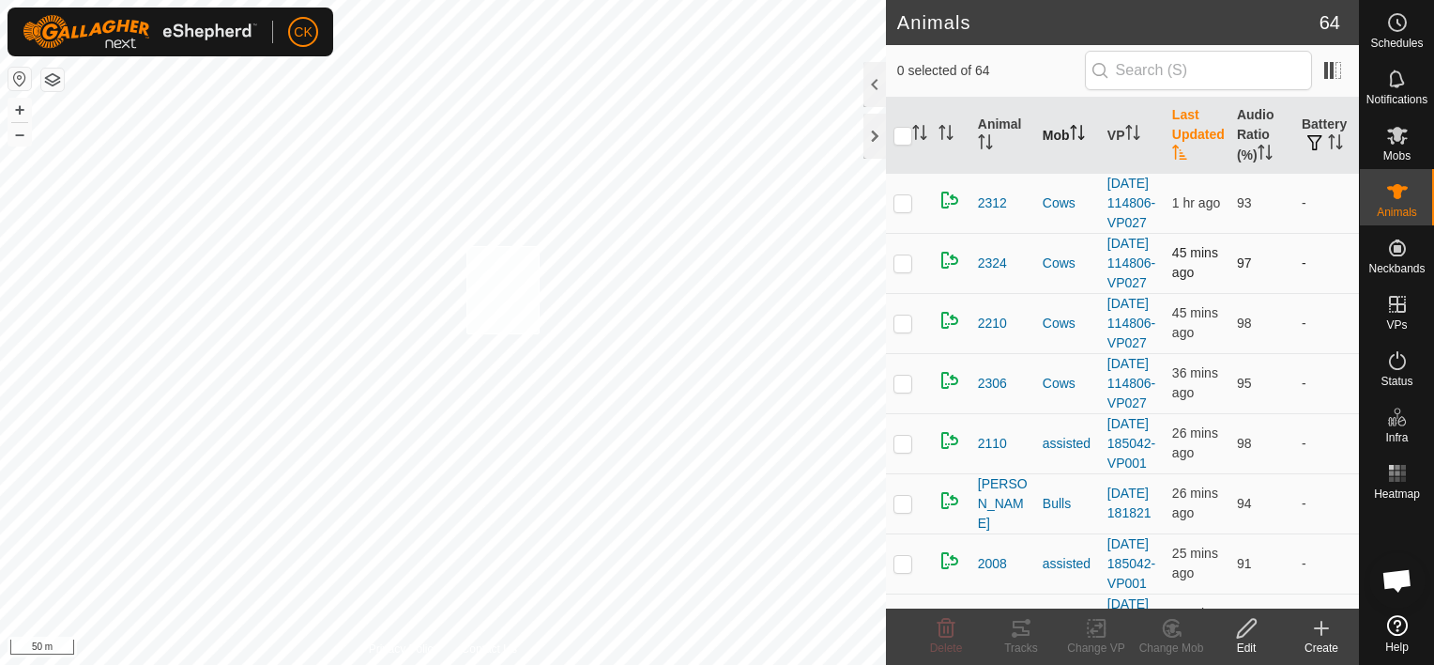
checkbox input "true"
click at [1022, 627] on icon at bounding box center [1021, 628] width 17 height 15
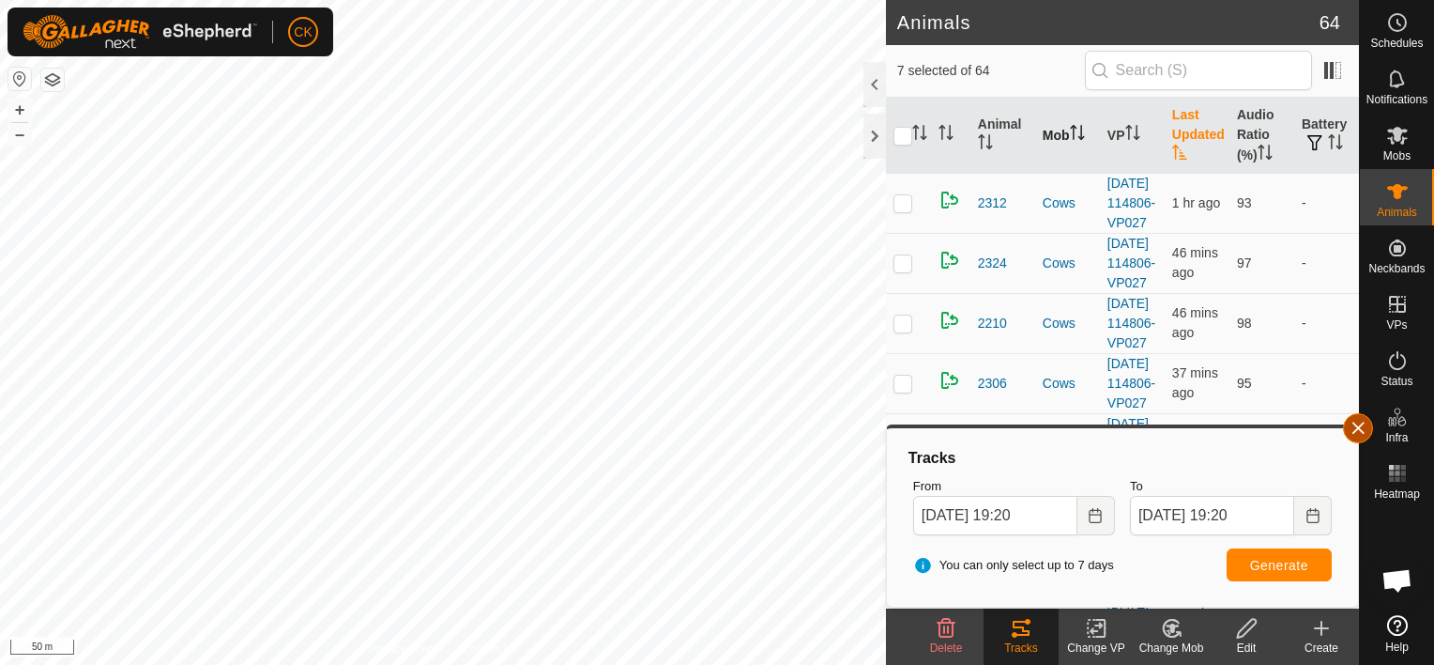
click at [1369, 423] on button "button" at bounding box center [1358, 428] width 30 height 30
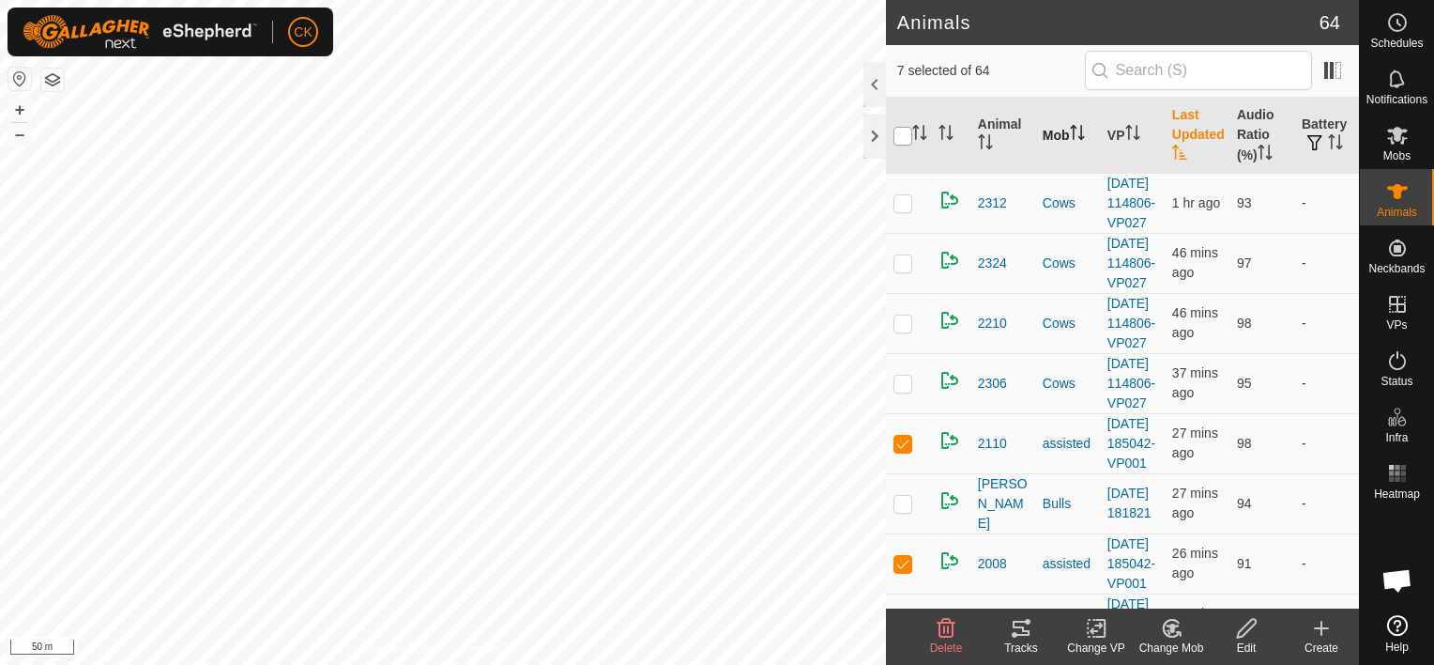
click at [901, 135] on input "checkbox" at bounding box center [903, 136] width 19 height 19
checkbox input "true"
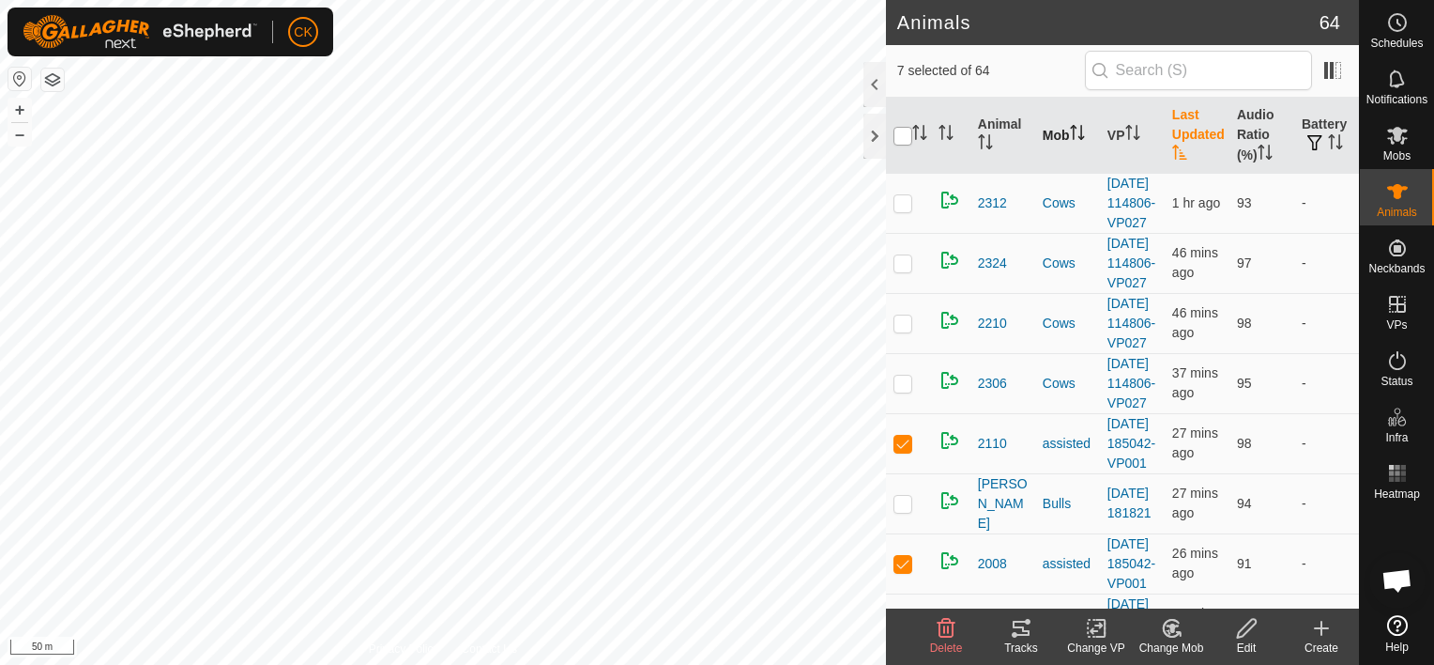
checkbox input "true"
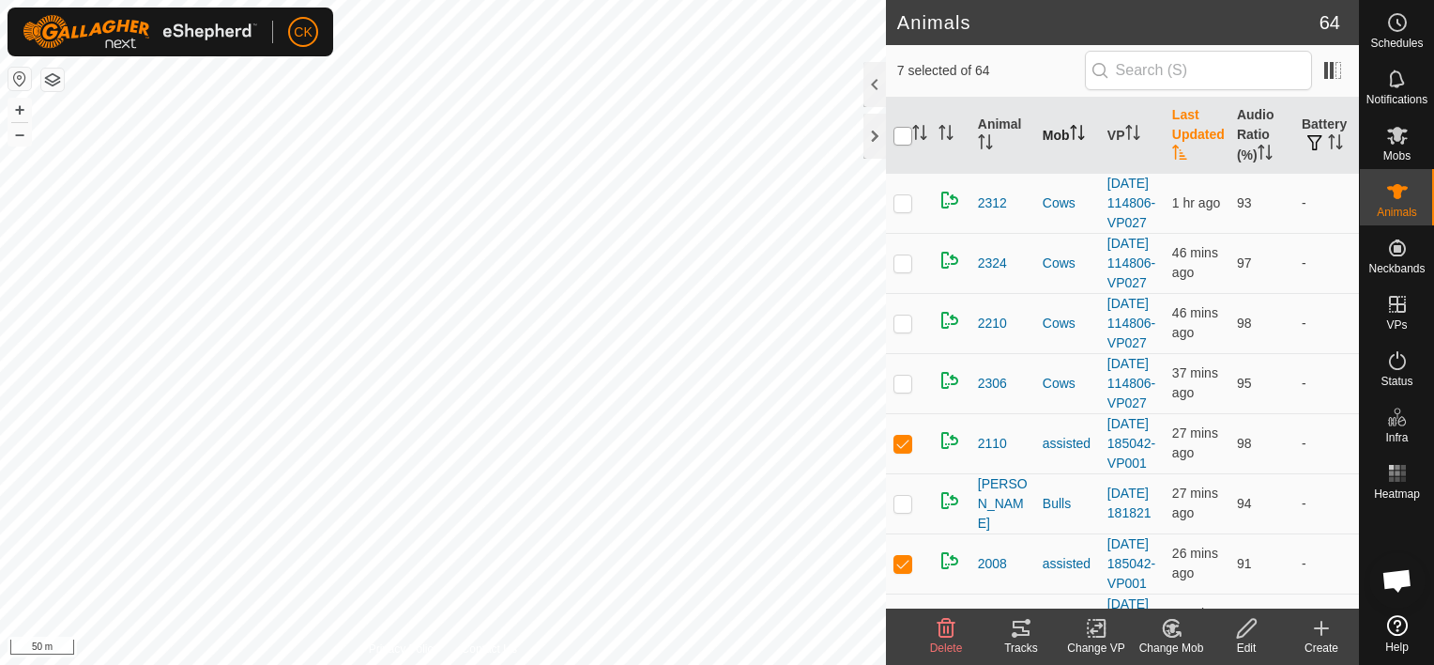
checkbox input "true"
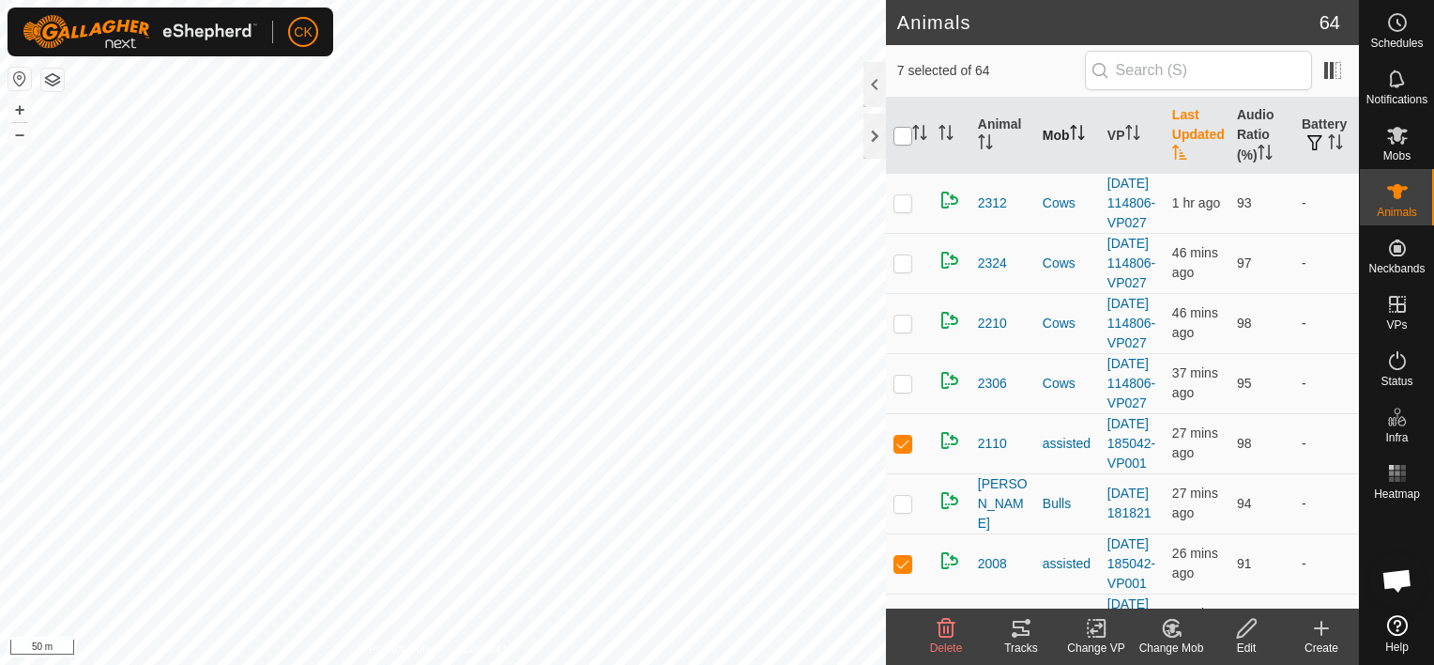
checkbox input "true"
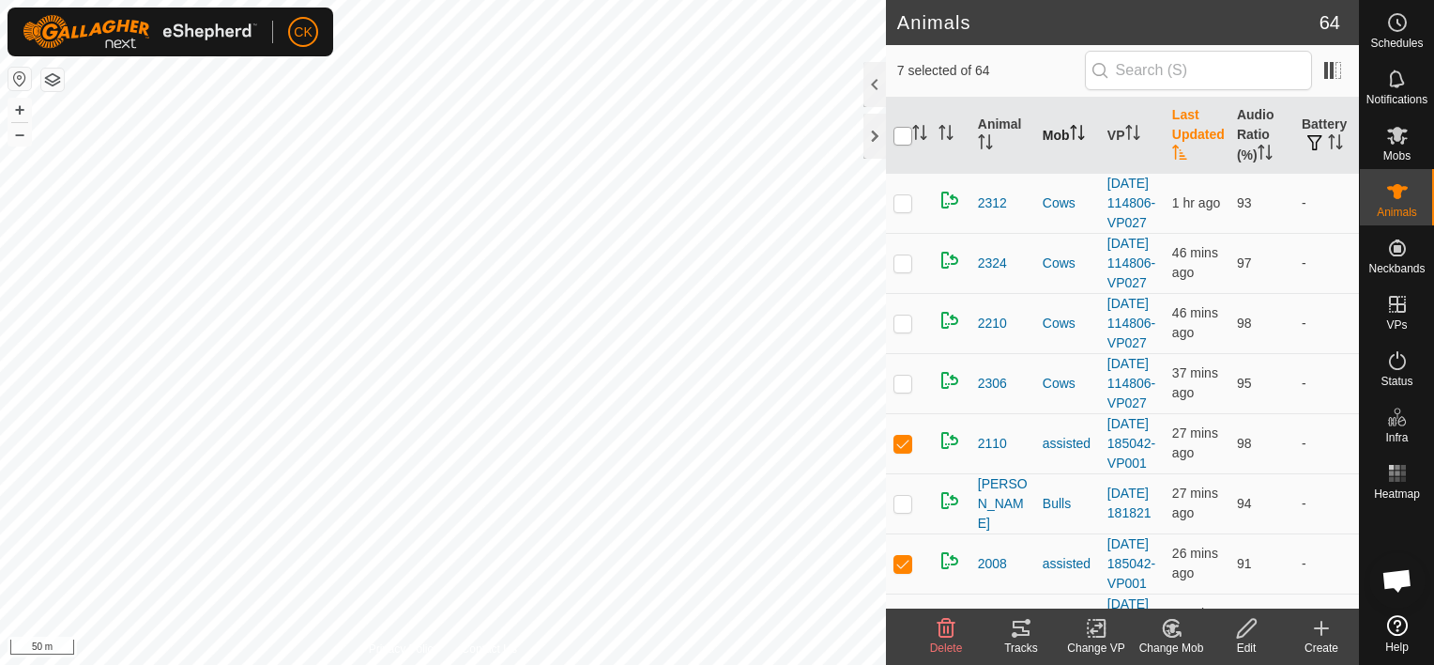
checkbox input "true"
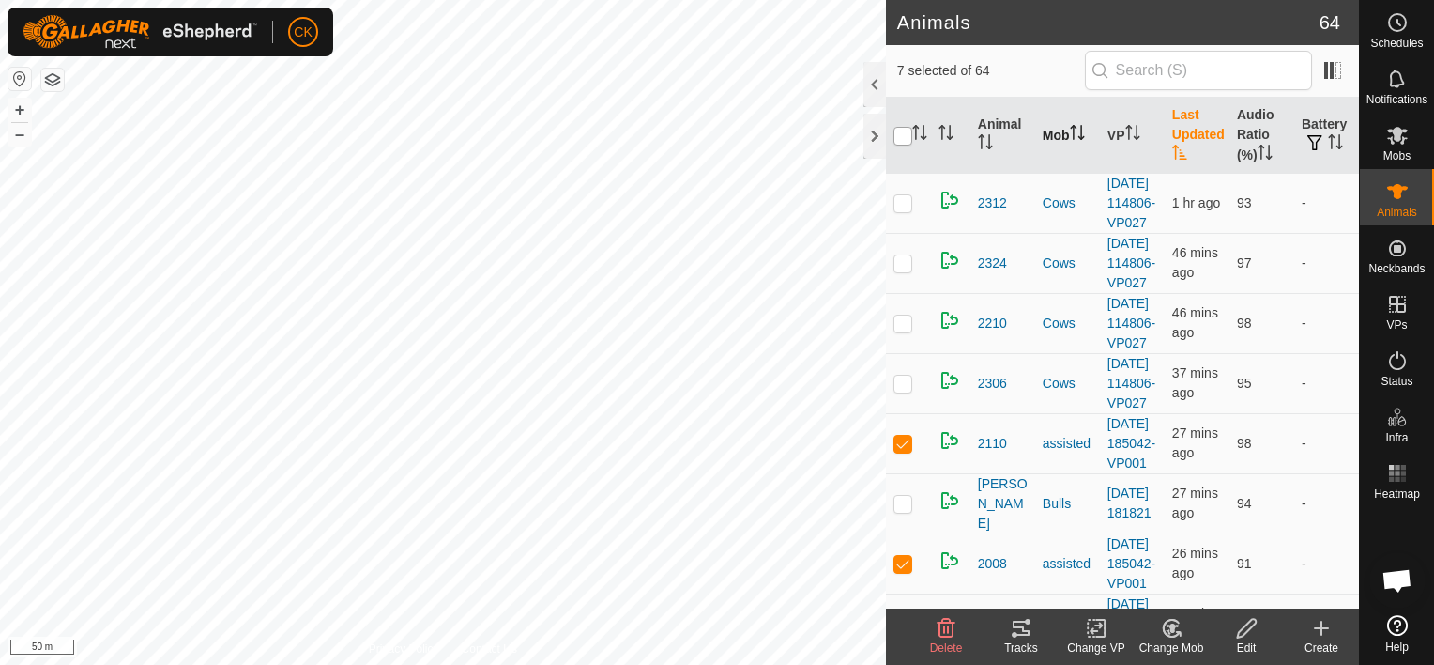
checkbox input "true"
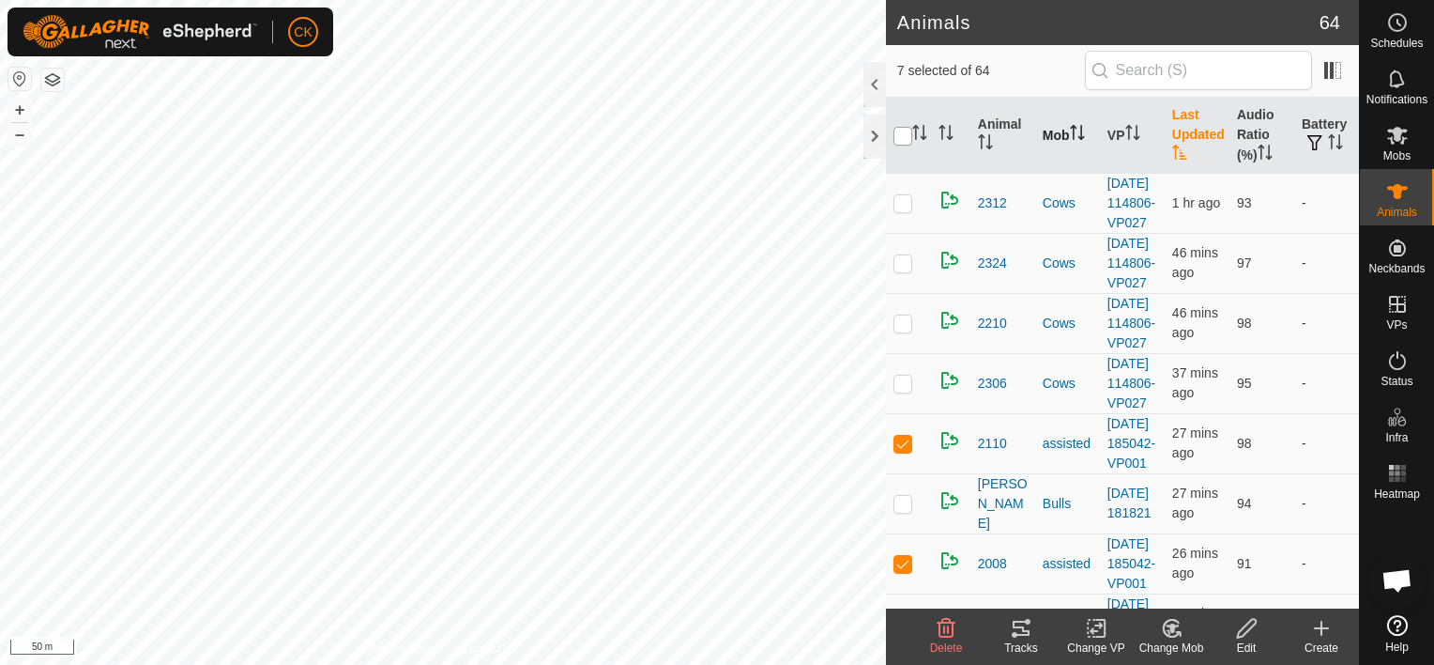
checkbox input "true"
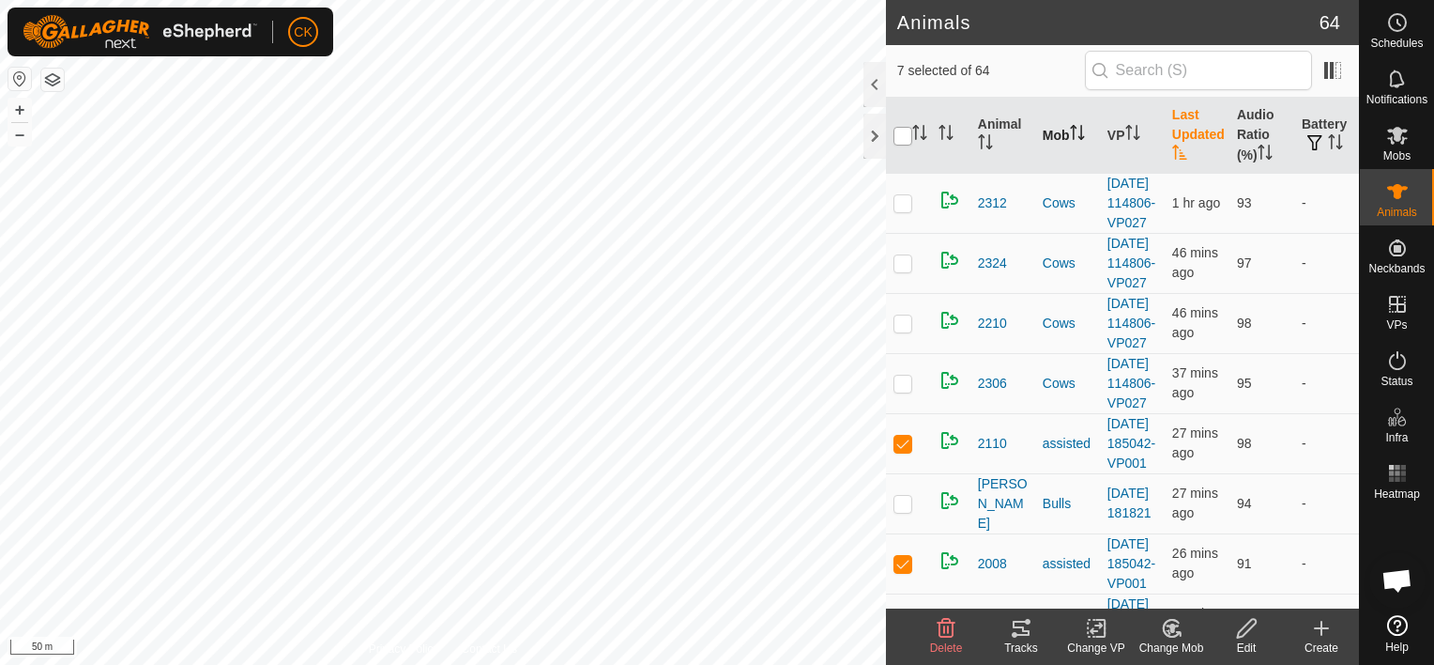
checkbox input "true"
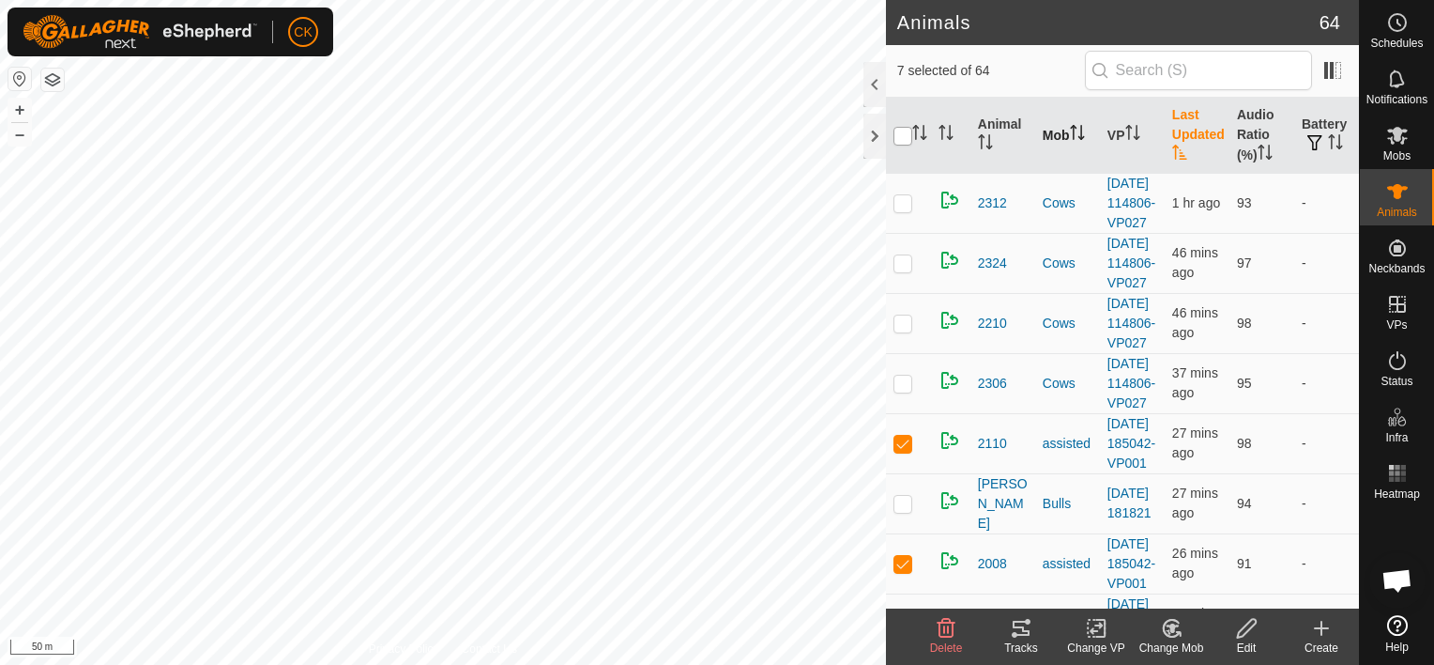
checkbox input "true"
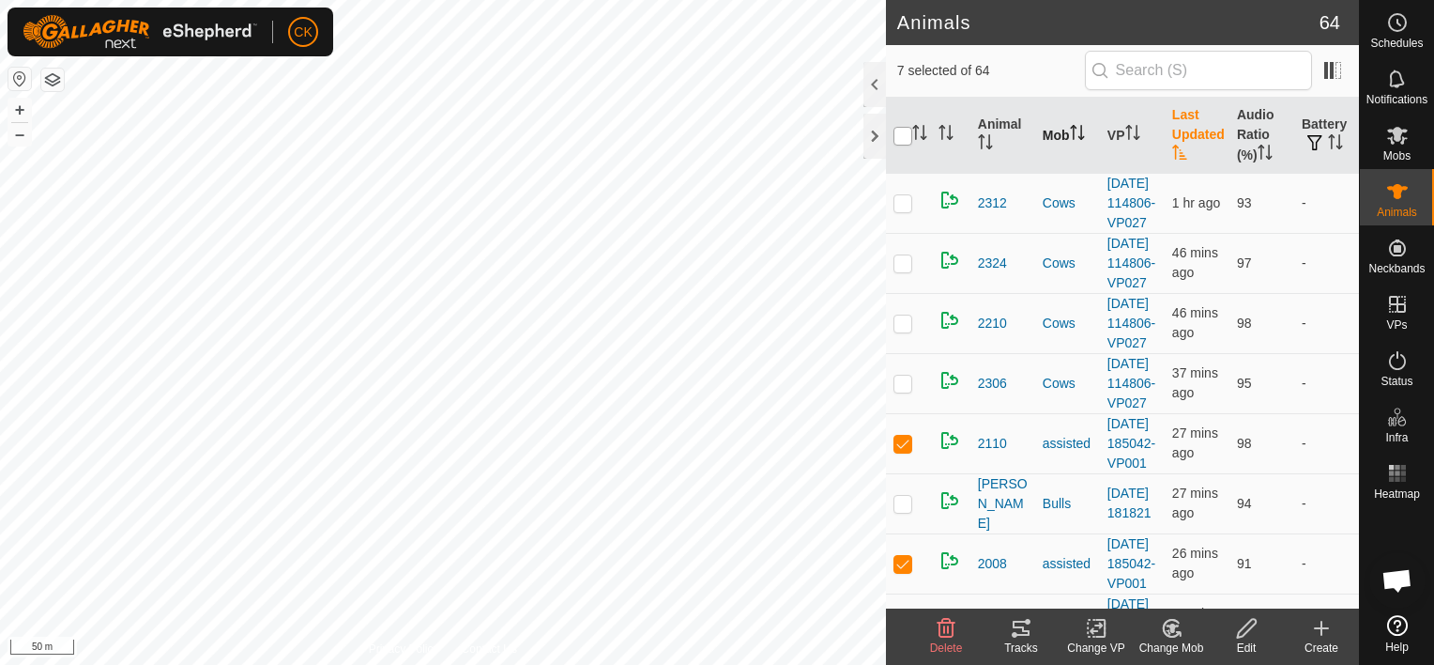
checkbox input "true"
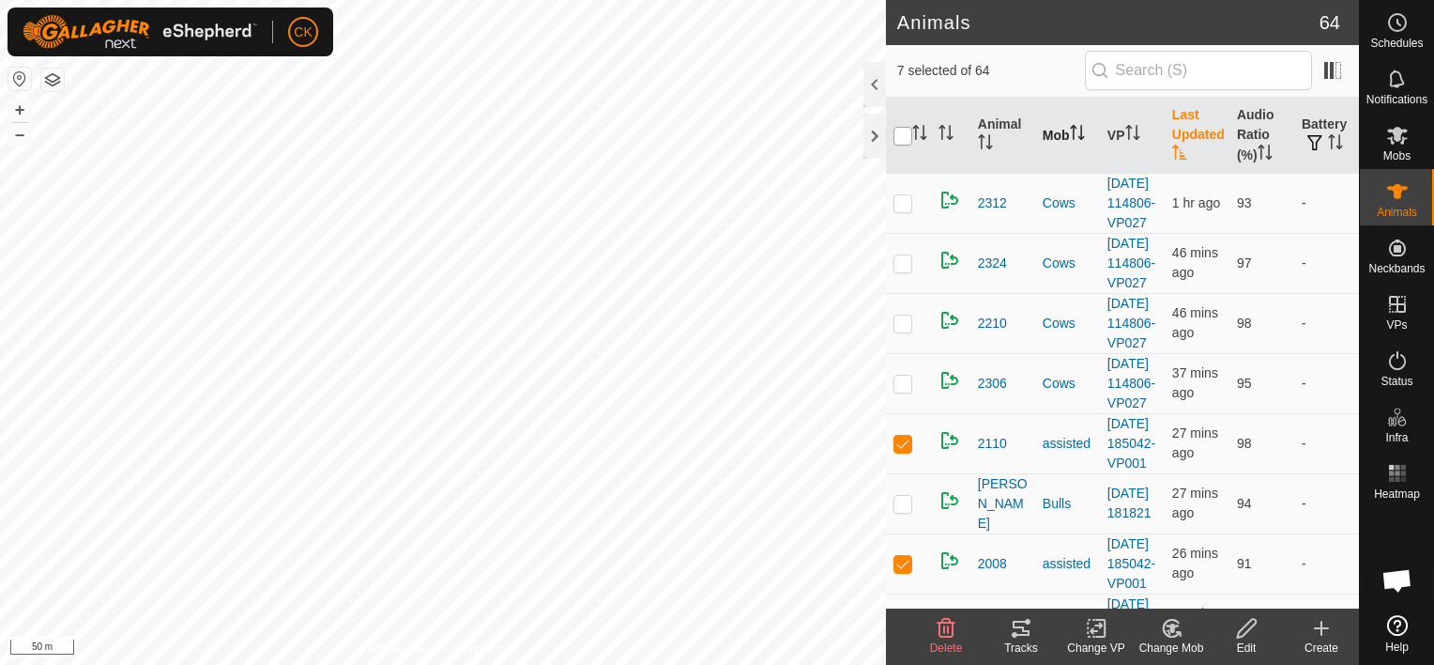
checkbox input "true"
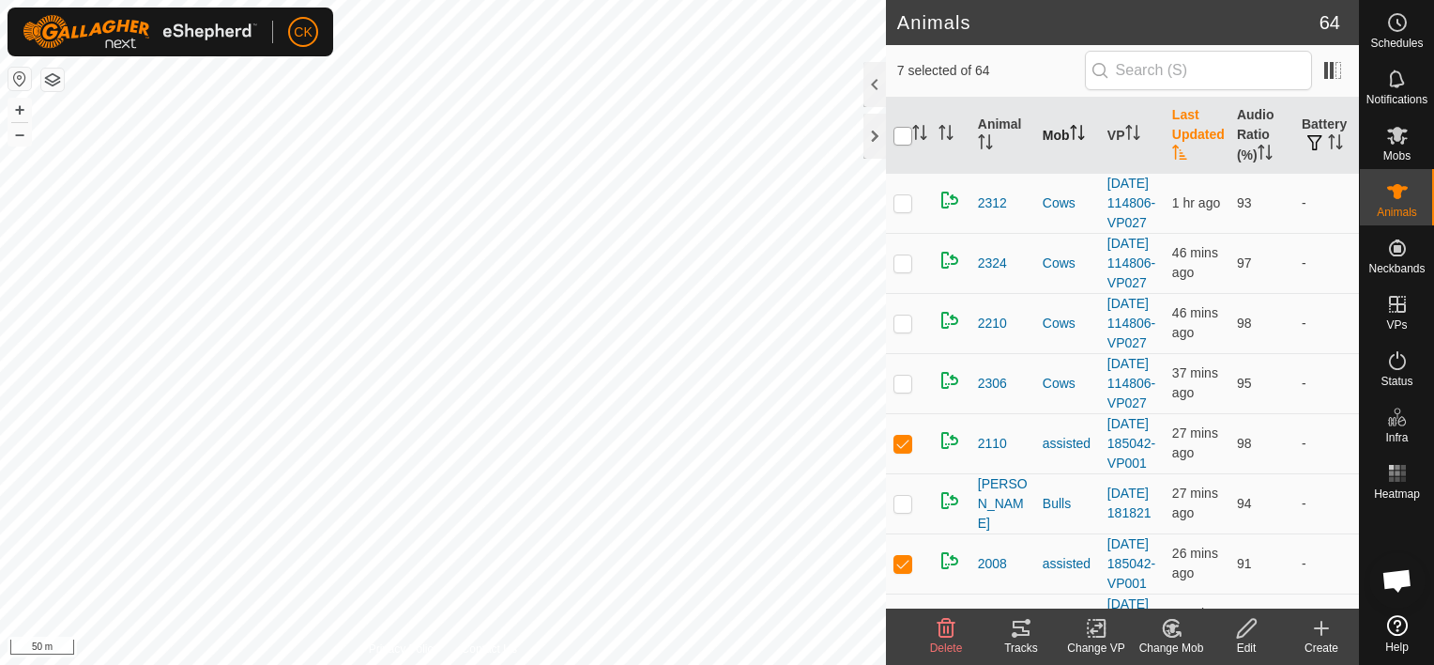
checkbox input "true"
click at [901, 135] on input "checkbox" at bounding box center [903, 136] width 19 height 19
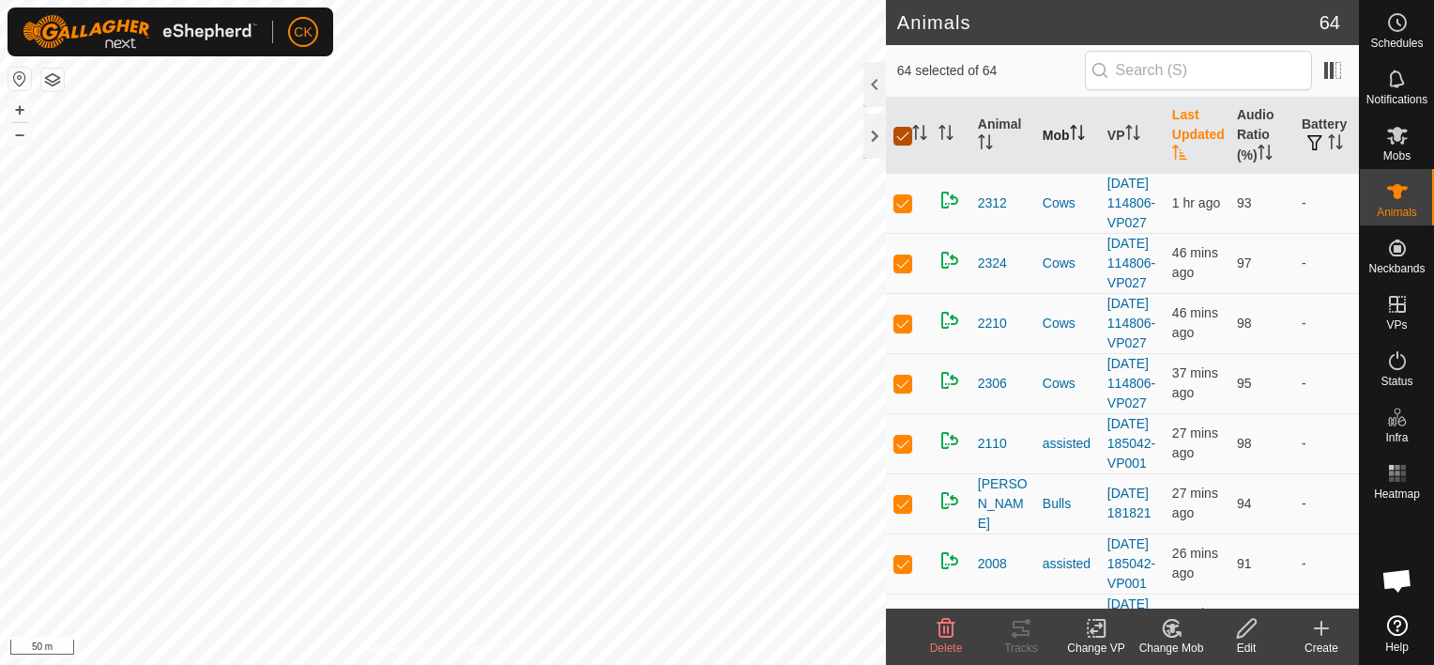
checkbox input "false"
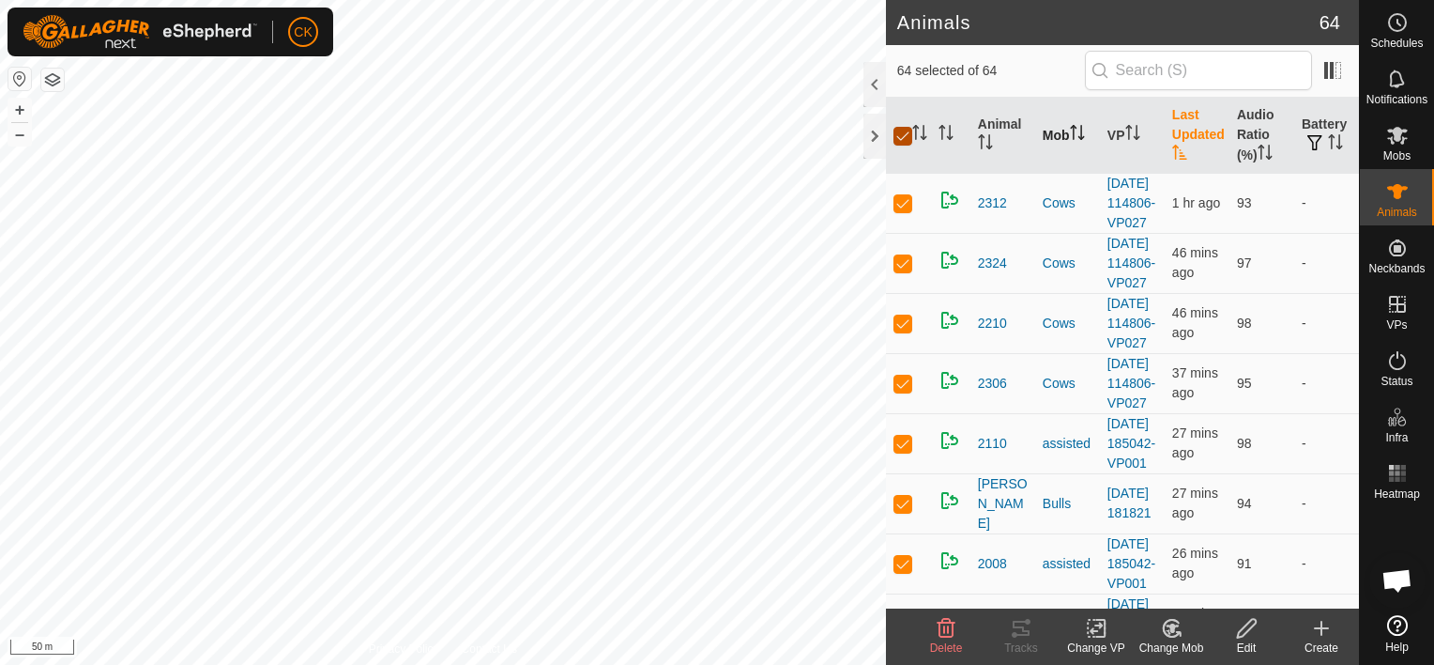
checkbox input "false"
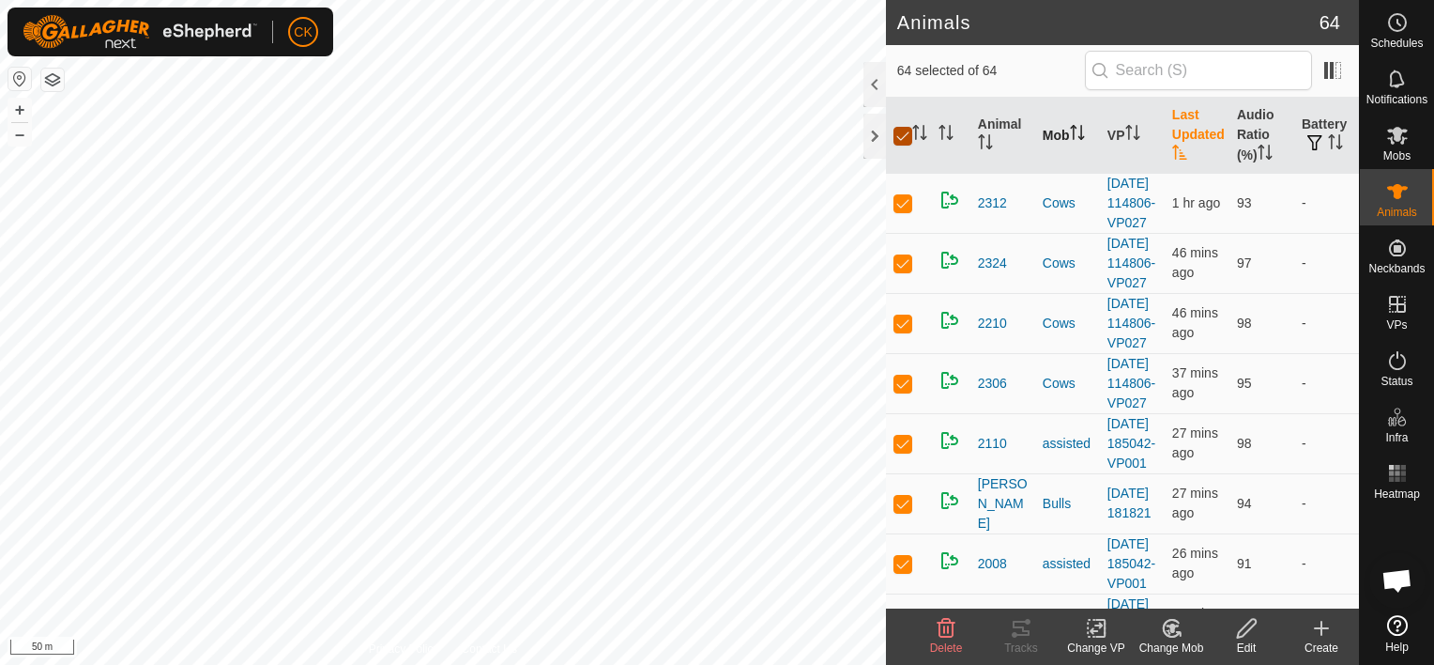
checkbox input "false"
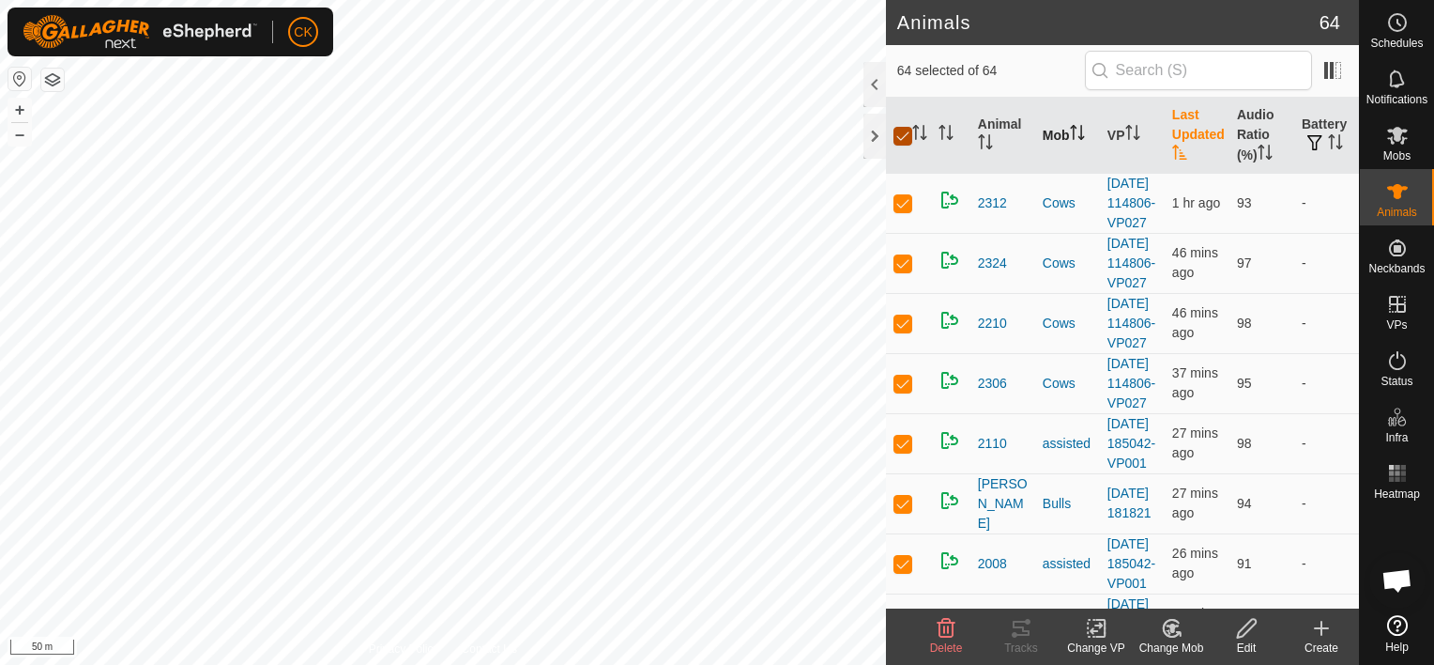
checkbox input "false"
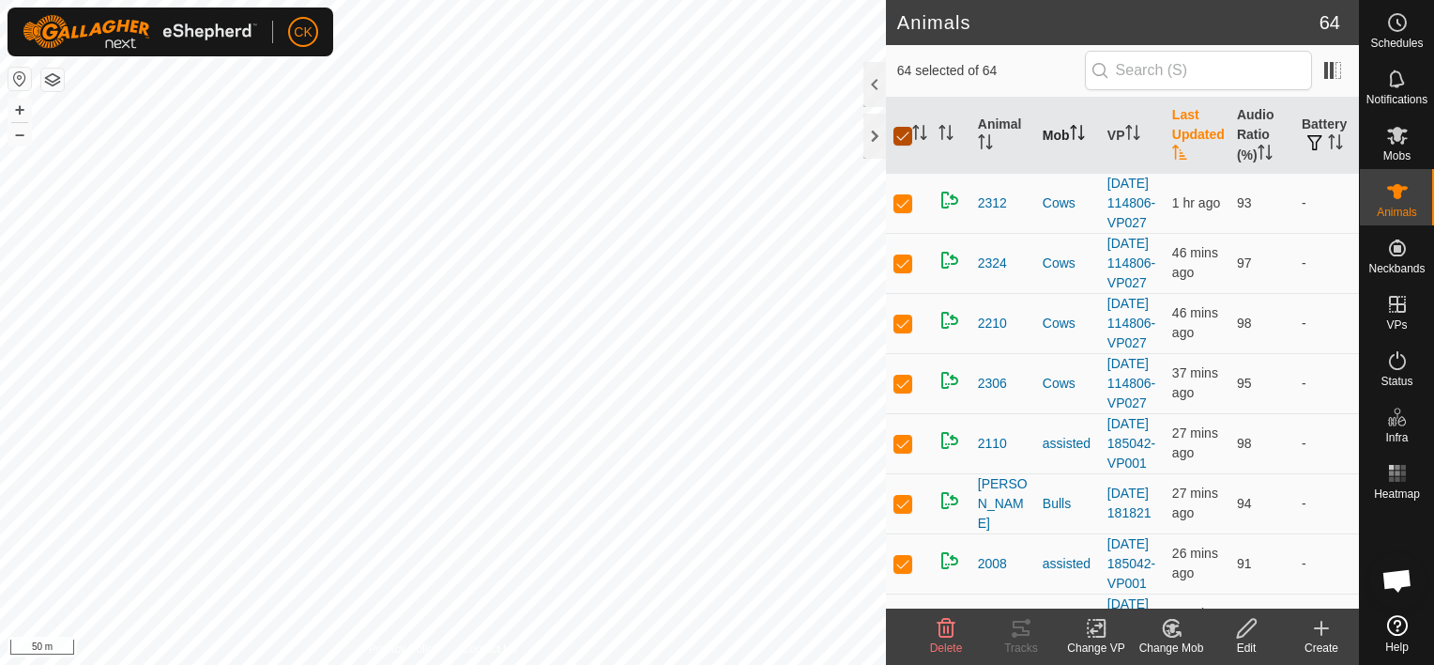
checkbox input "false"
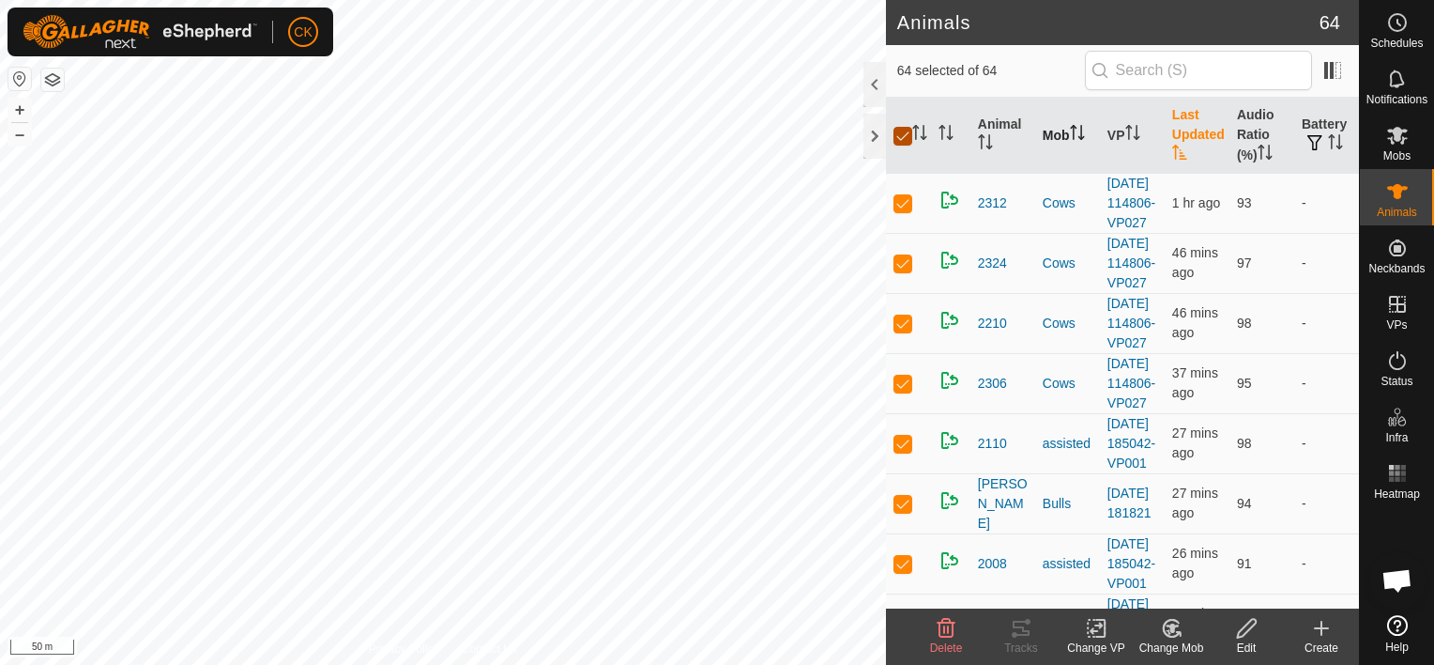
checkbox input "false"
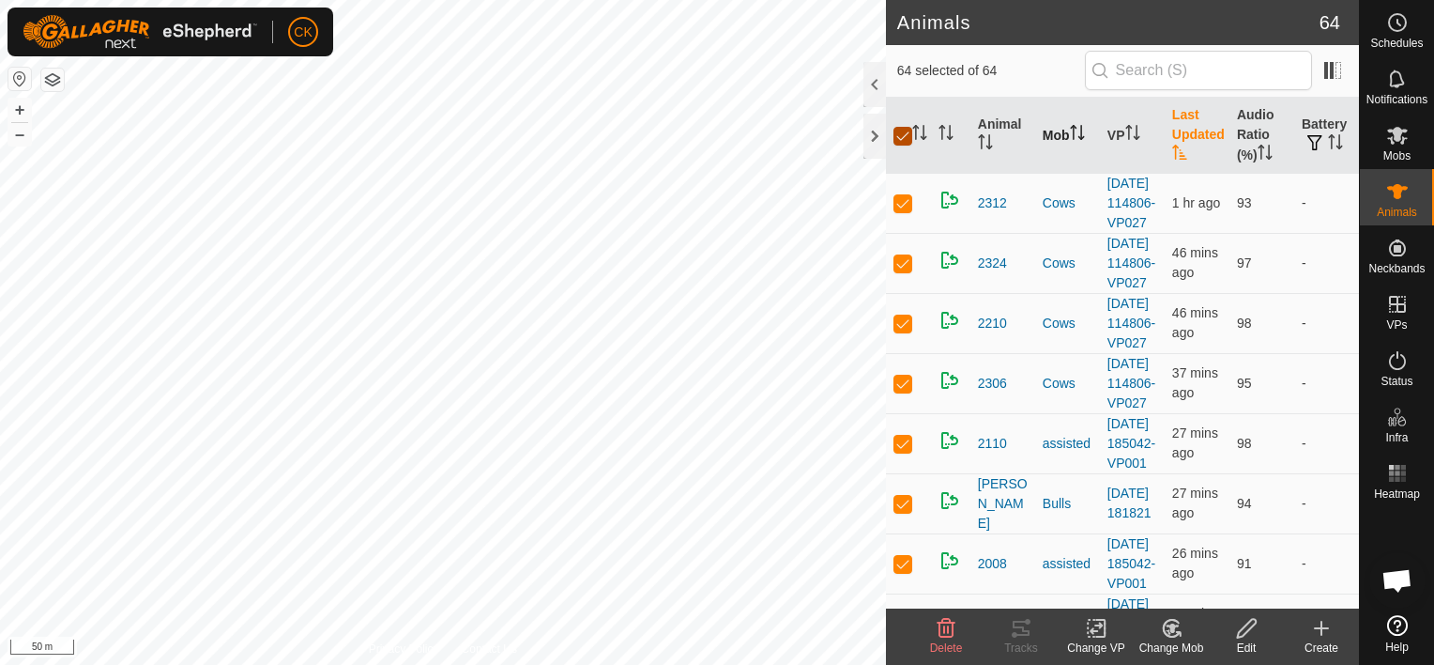
checkbox input "false"
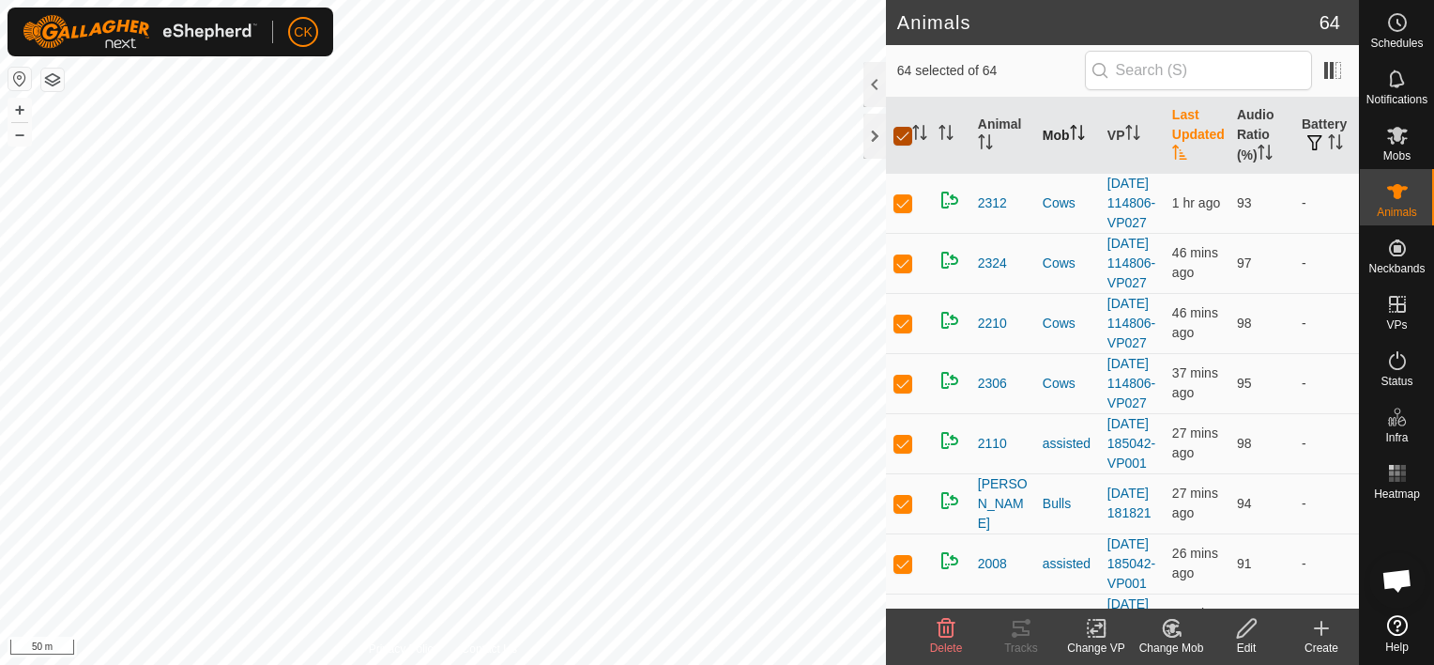
checkbox input "false"
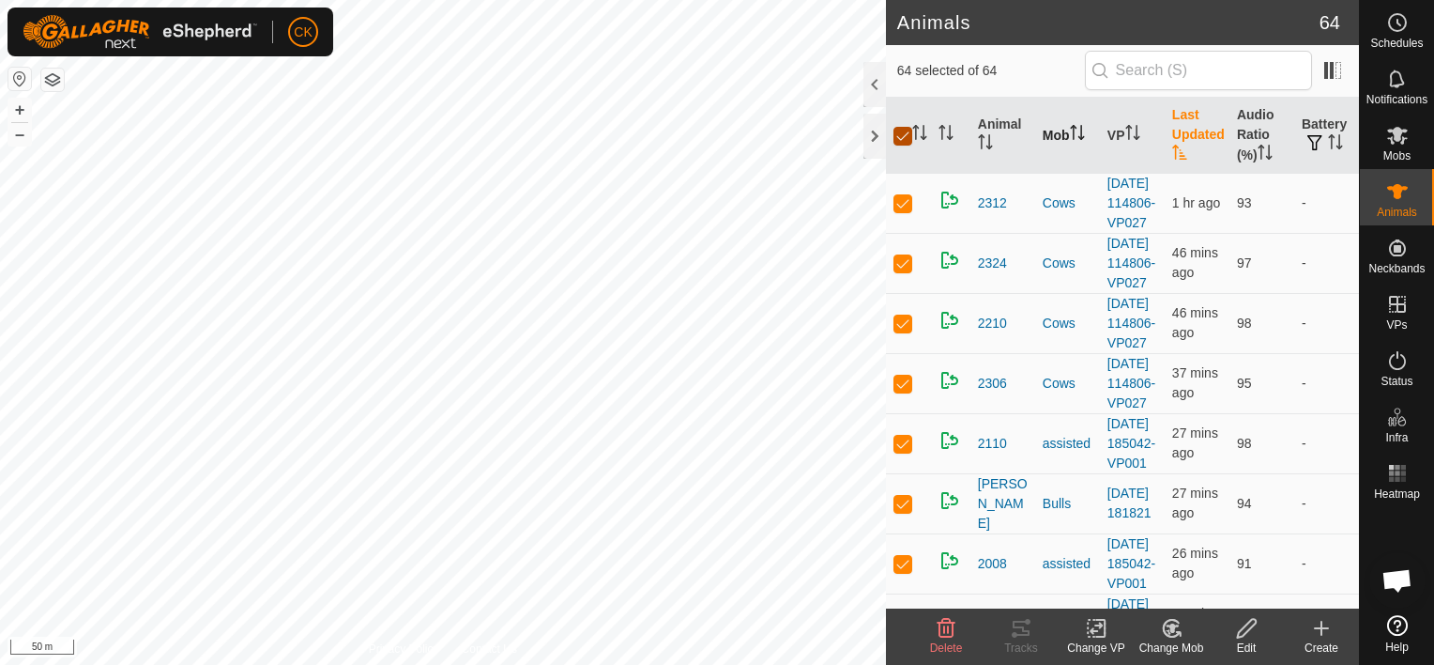
checkbox input "false"
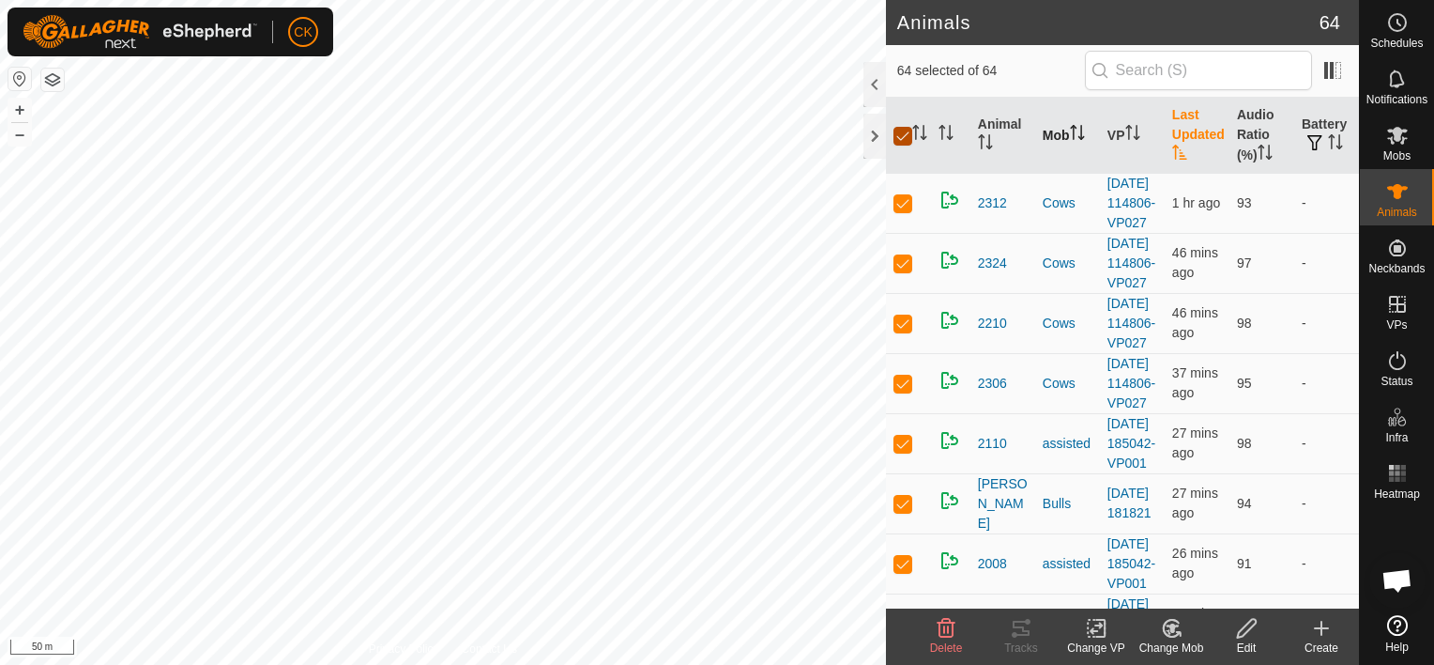
checkbox input "false"
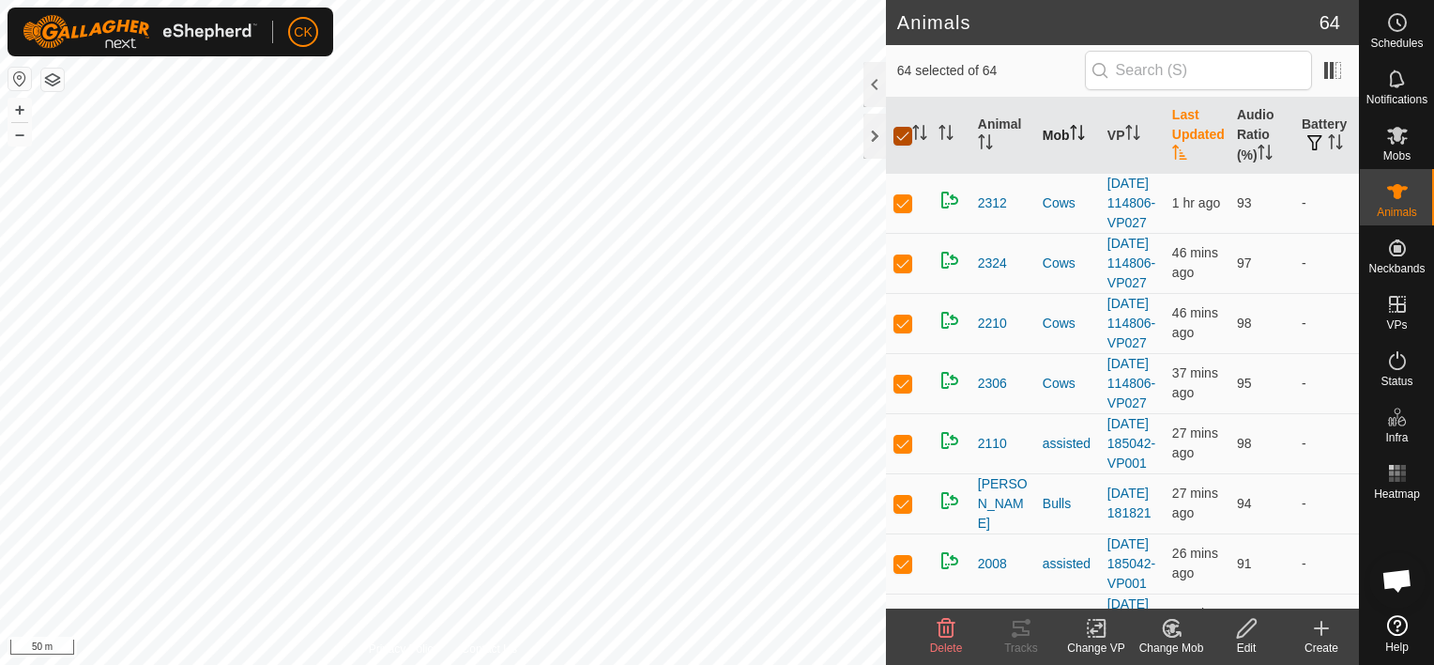
checkbox input "false"
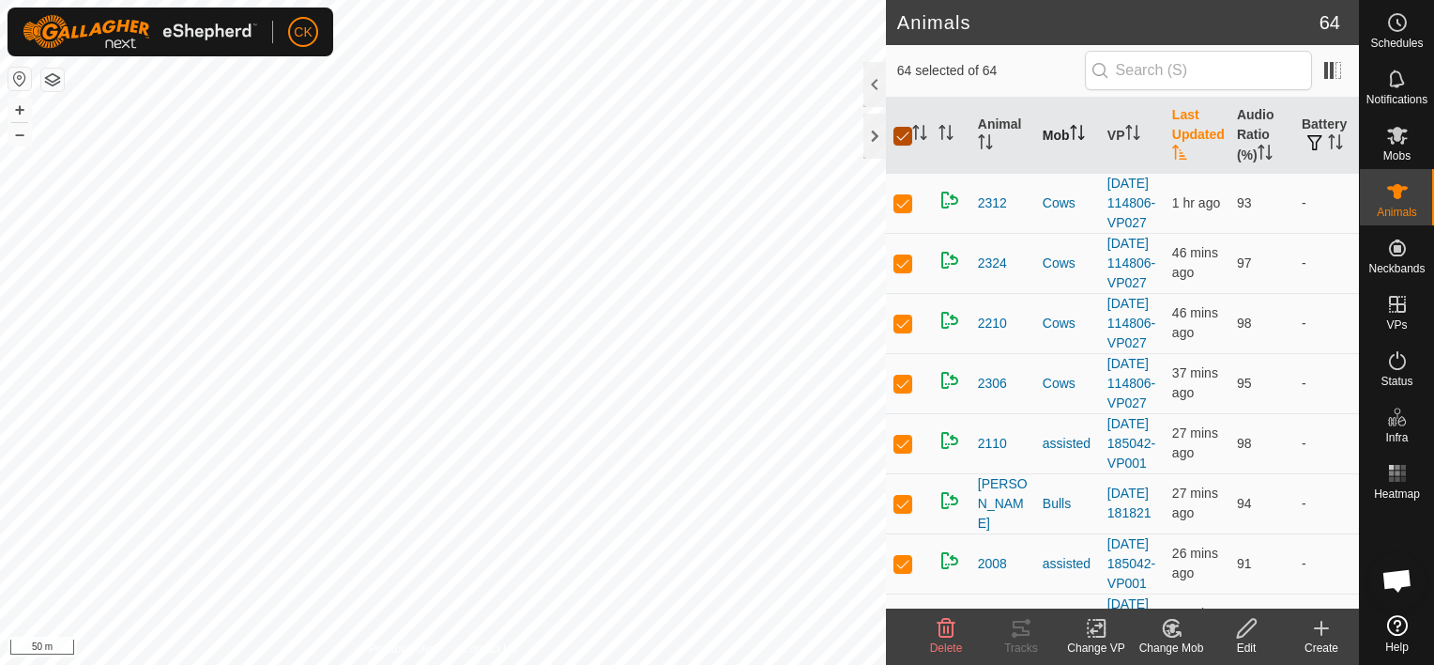
checkbox input "false"
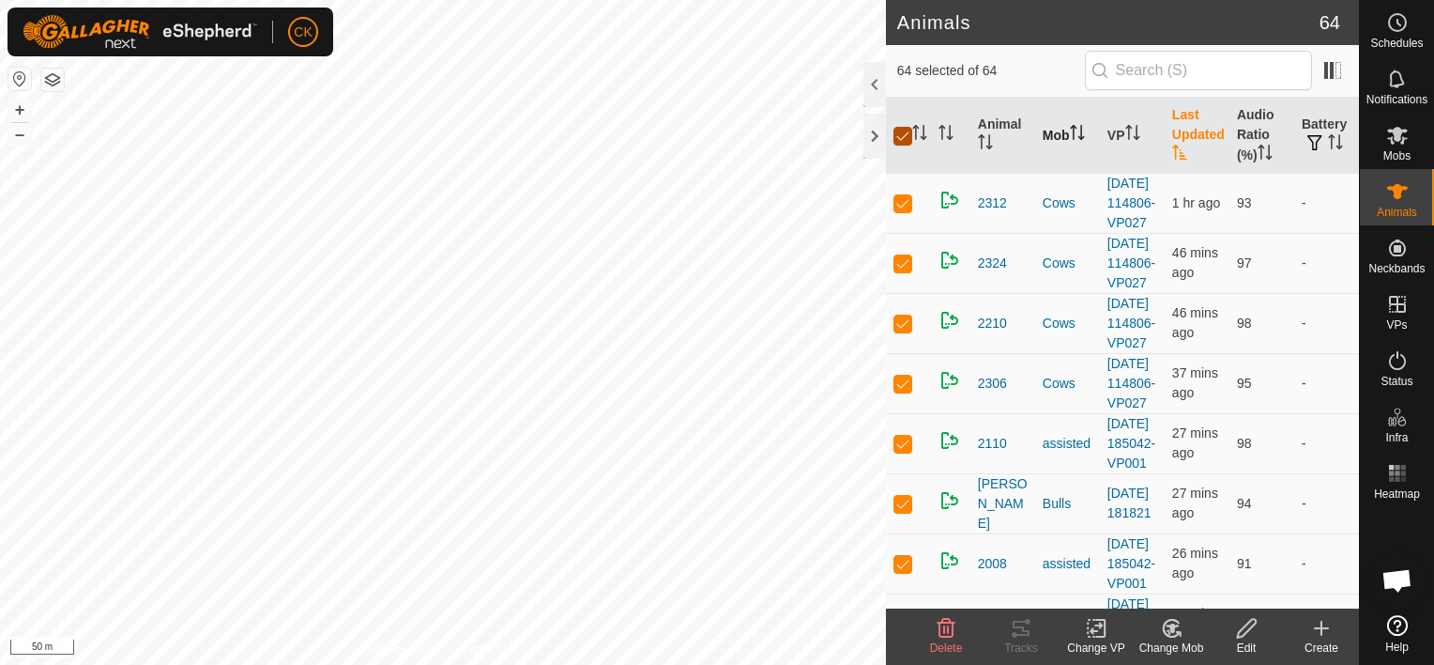
checkbox input "false"
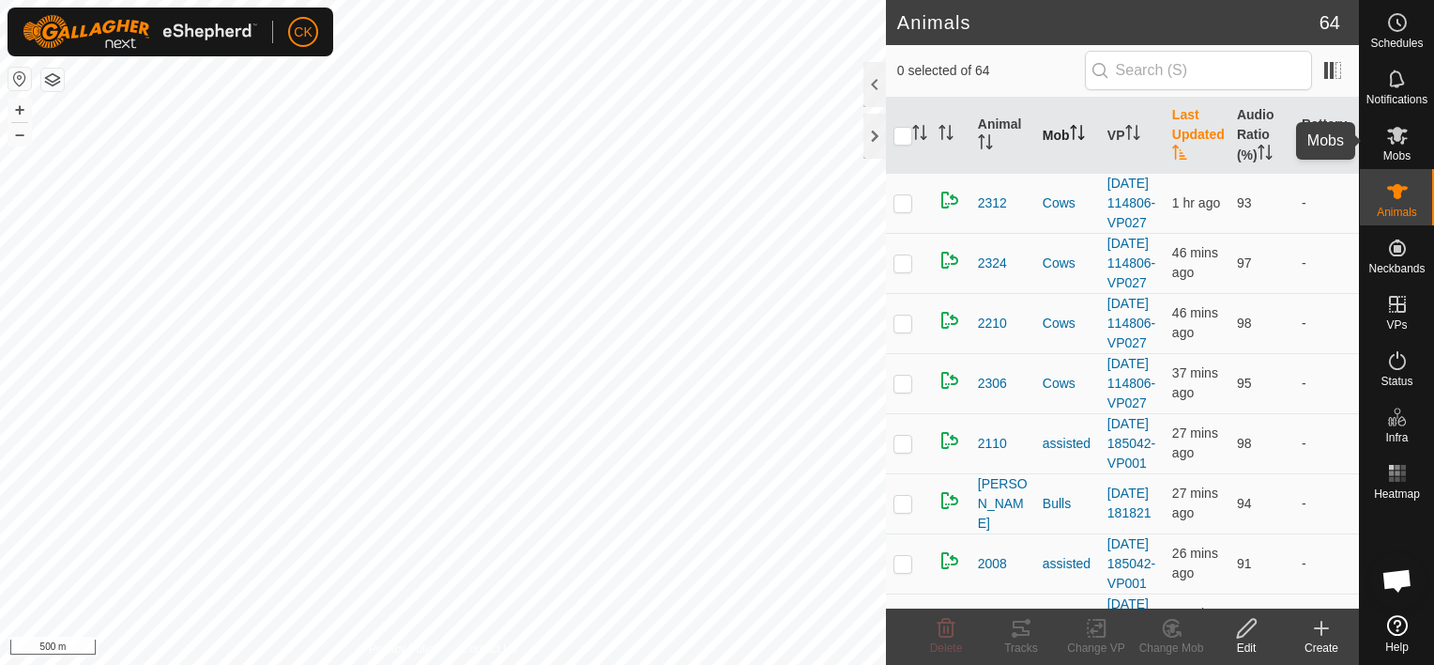
click at [1396, 135] on icon at bounding box center [1397, 136] width 21 height 18
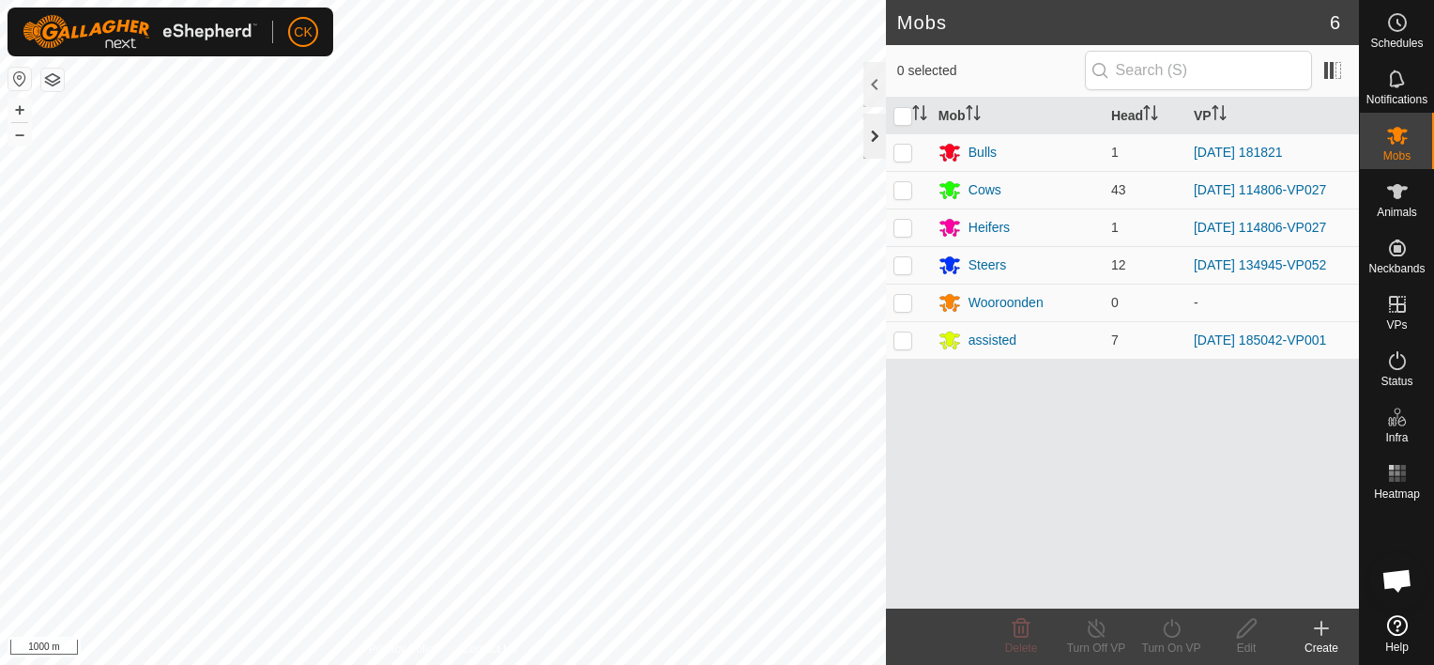
click at [869, 138] on div at bounding box center [875, 136] width 23 height 45
